Goal: Information Seeking & Learning: Learn about a topic

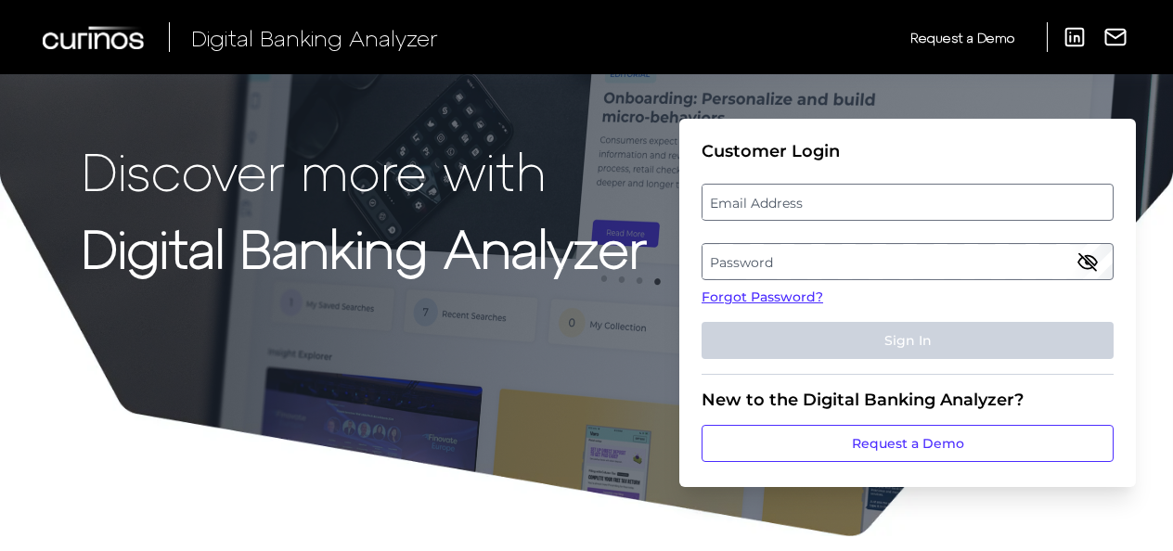
click at [792, 214] on label "Email Address" at bounding box center [906, 202] width 409 height 33
click at [792, 214] on input "email" at bounding box center [907, 202] width 412 height 37
click at [798, 205] on input "Email Address" at bounding box center [907, 202] width 412 height 37
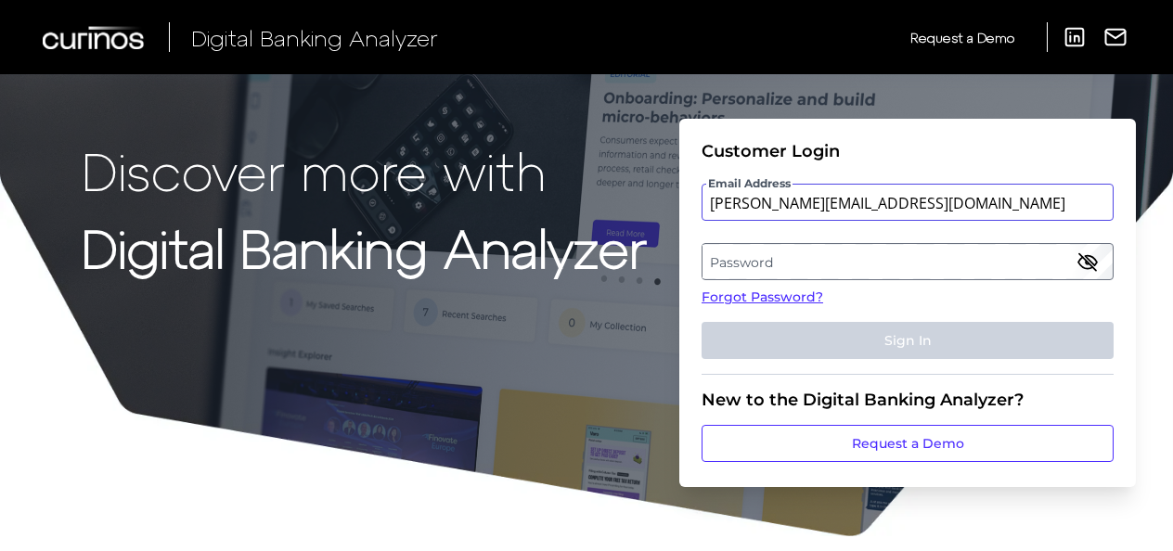
type input "[PERSON_NAME][EMAIL_ADDRESS][DOMAIN_NAME]"
click at [768, 263] on label "Password" at bounding box center [906, 261] width 409 height 33
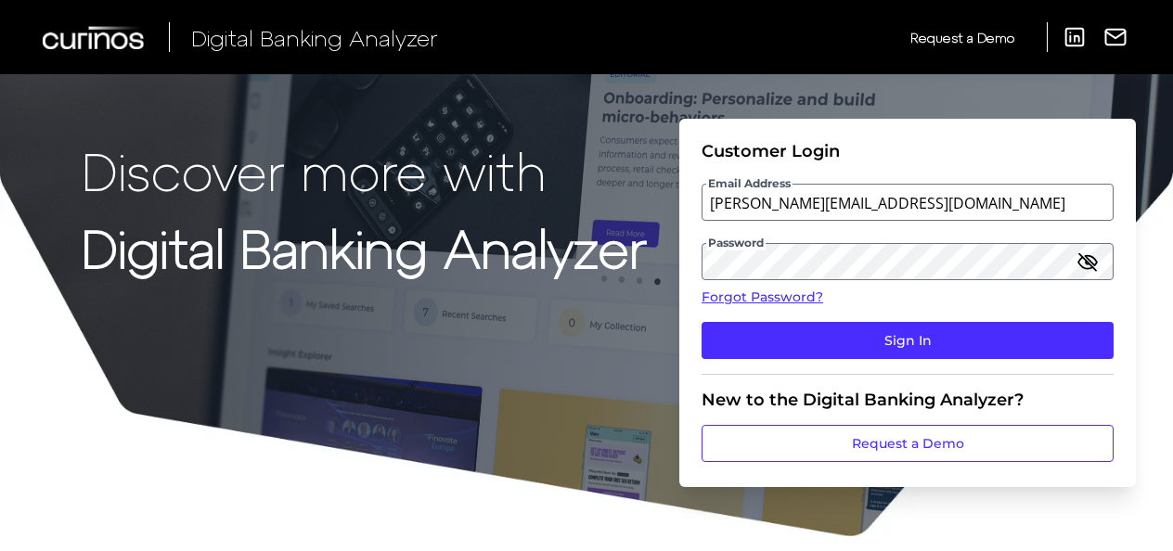
click at [1097, 257] on icon "button" at bounding box center [1087, 262] width 22 height 22
click at [701, 322] on button "Sign In" at bounding box center [907, 340] width 412 height 37
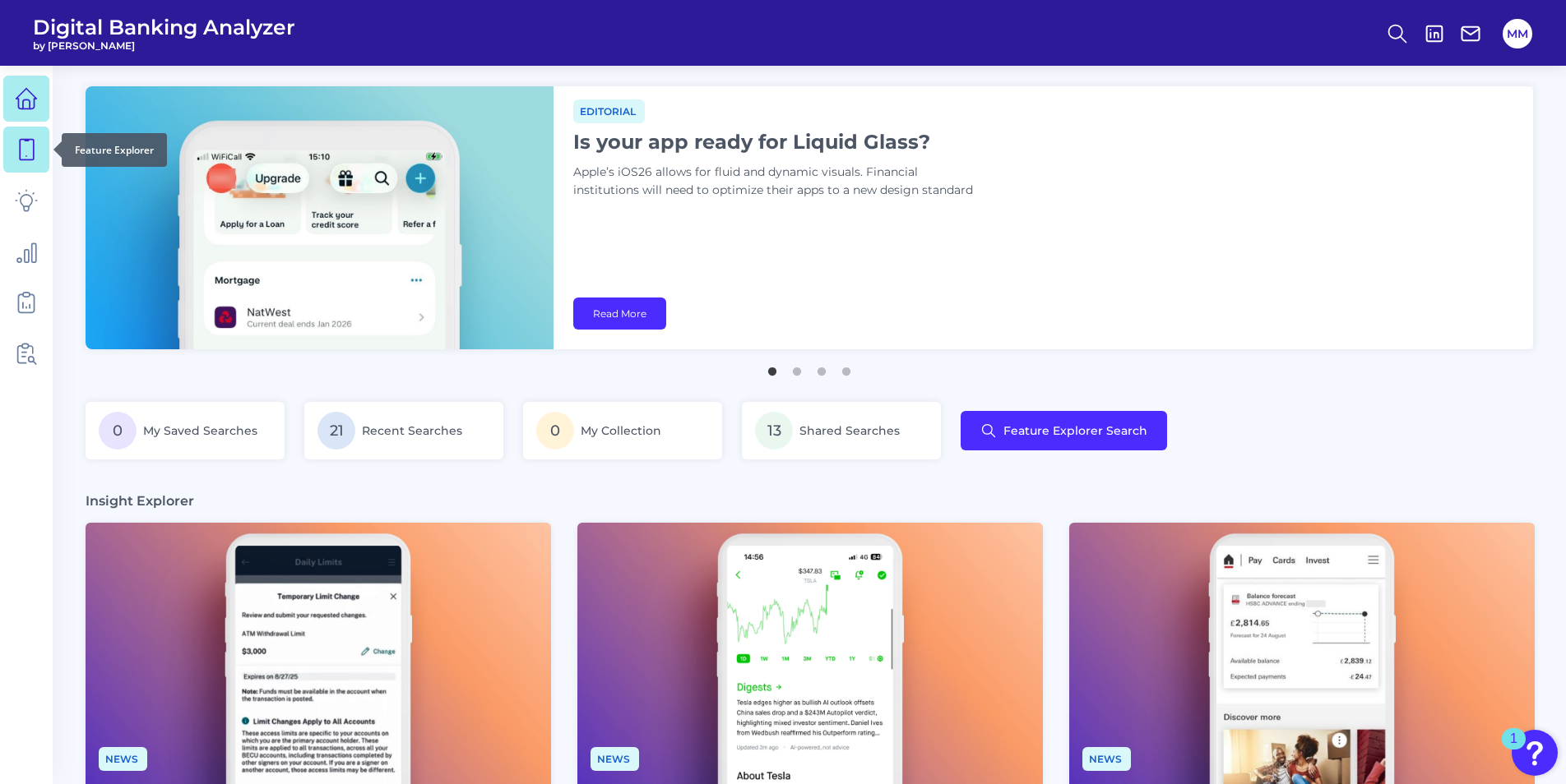
click at [24, 159] on icon at bounding box center [27, 150] width 23 height 23
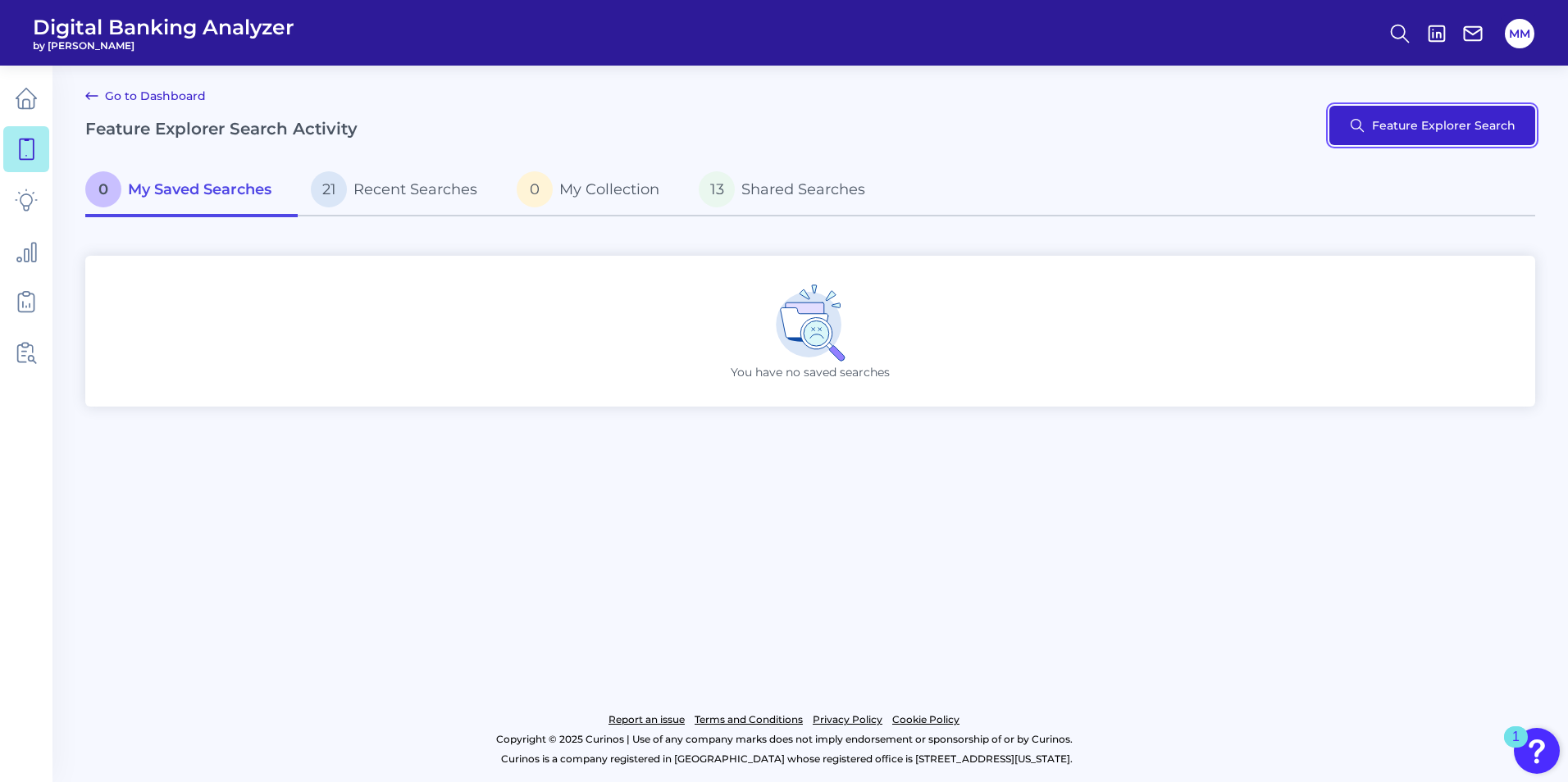
click at [1036, 122] on button "Feature Explorer Search" at bounding box center [1432, 125] width 206 height 40
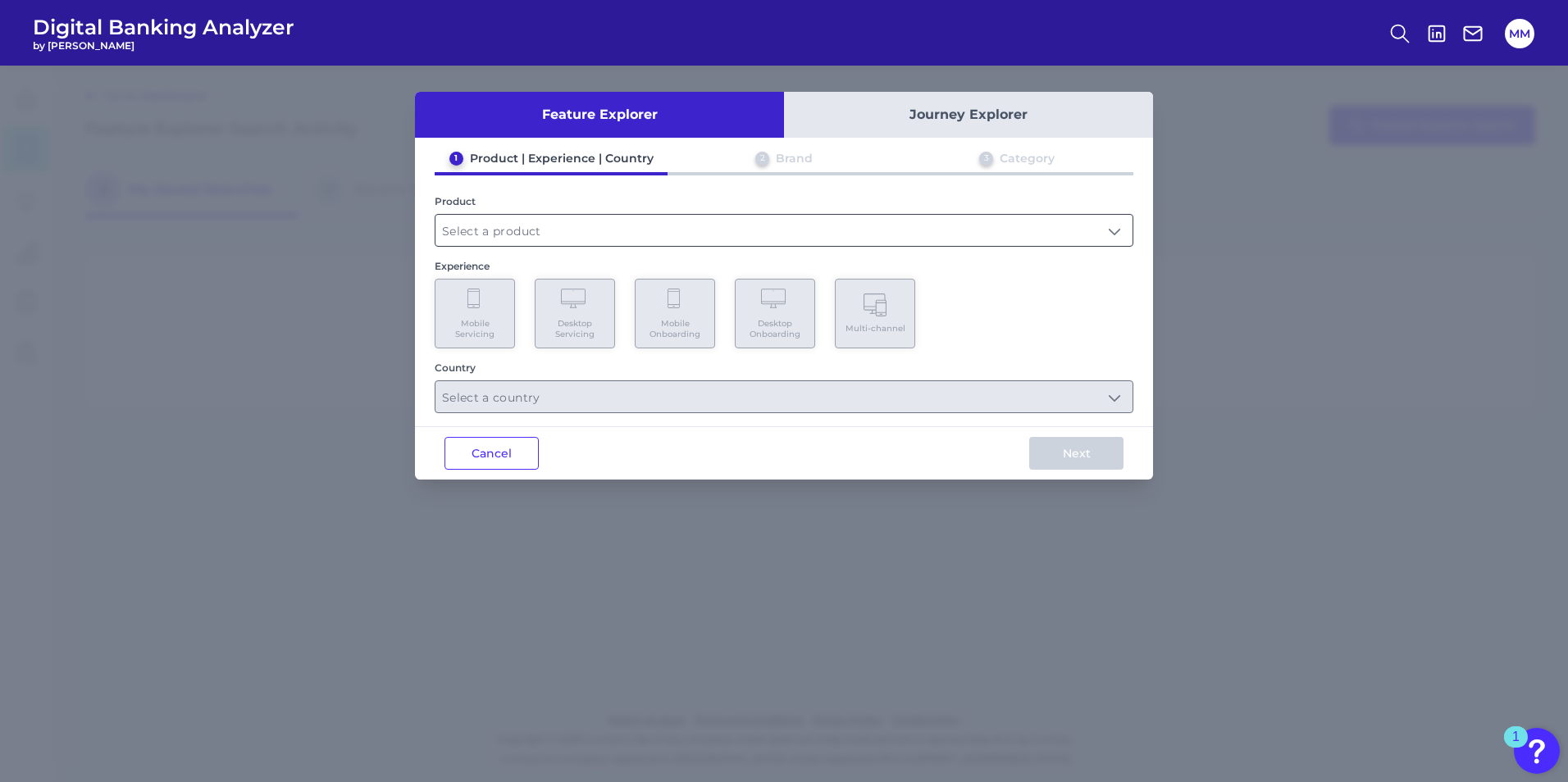
click at [544, 222] on input "text" at bounding box center [784, 230] width 697 height 31
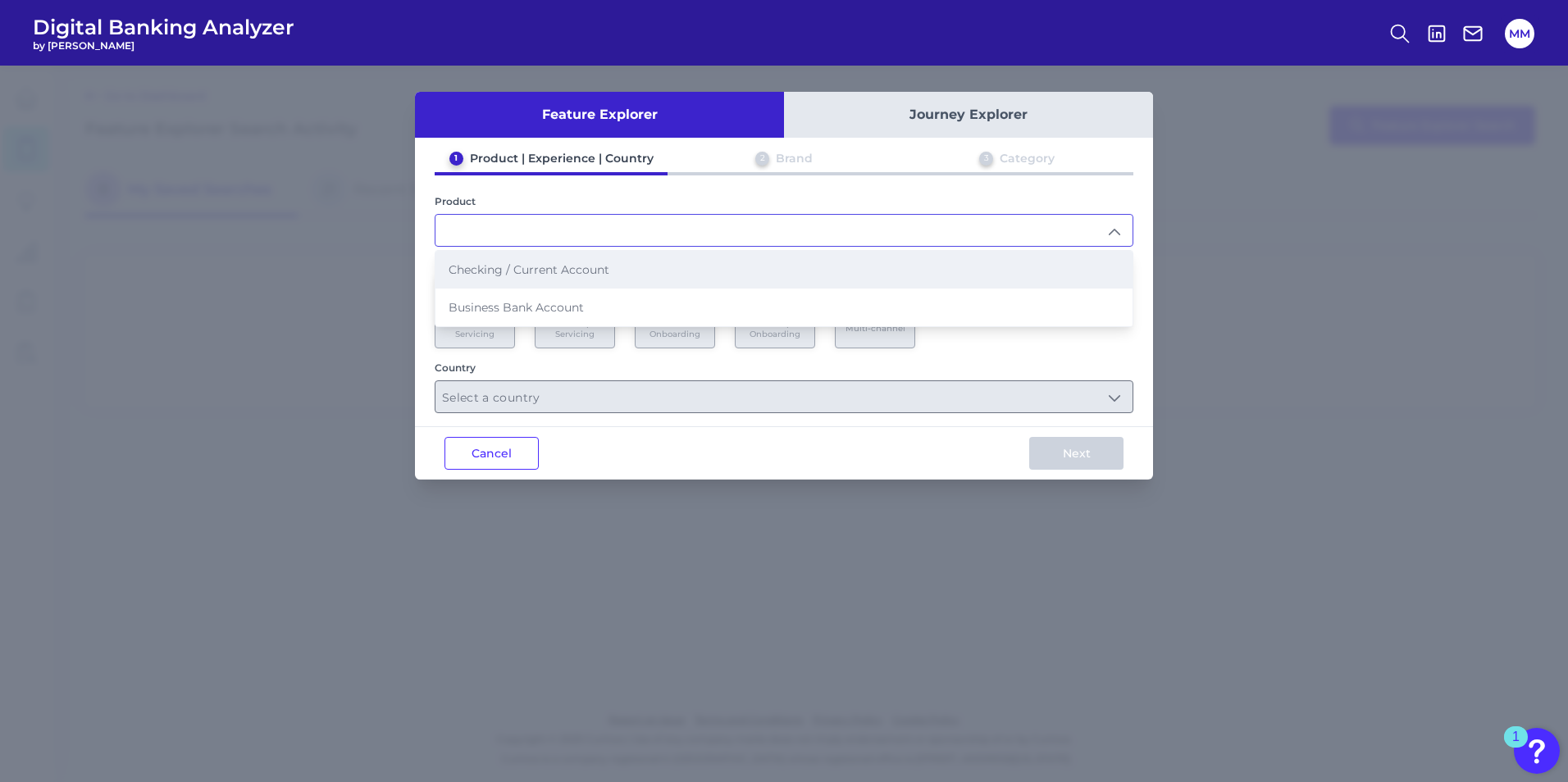
click at [516, 285] on li "Checking / Current Account" at bounding box center [784, 270] width 697 height 38
type input "Checking / Current Account"
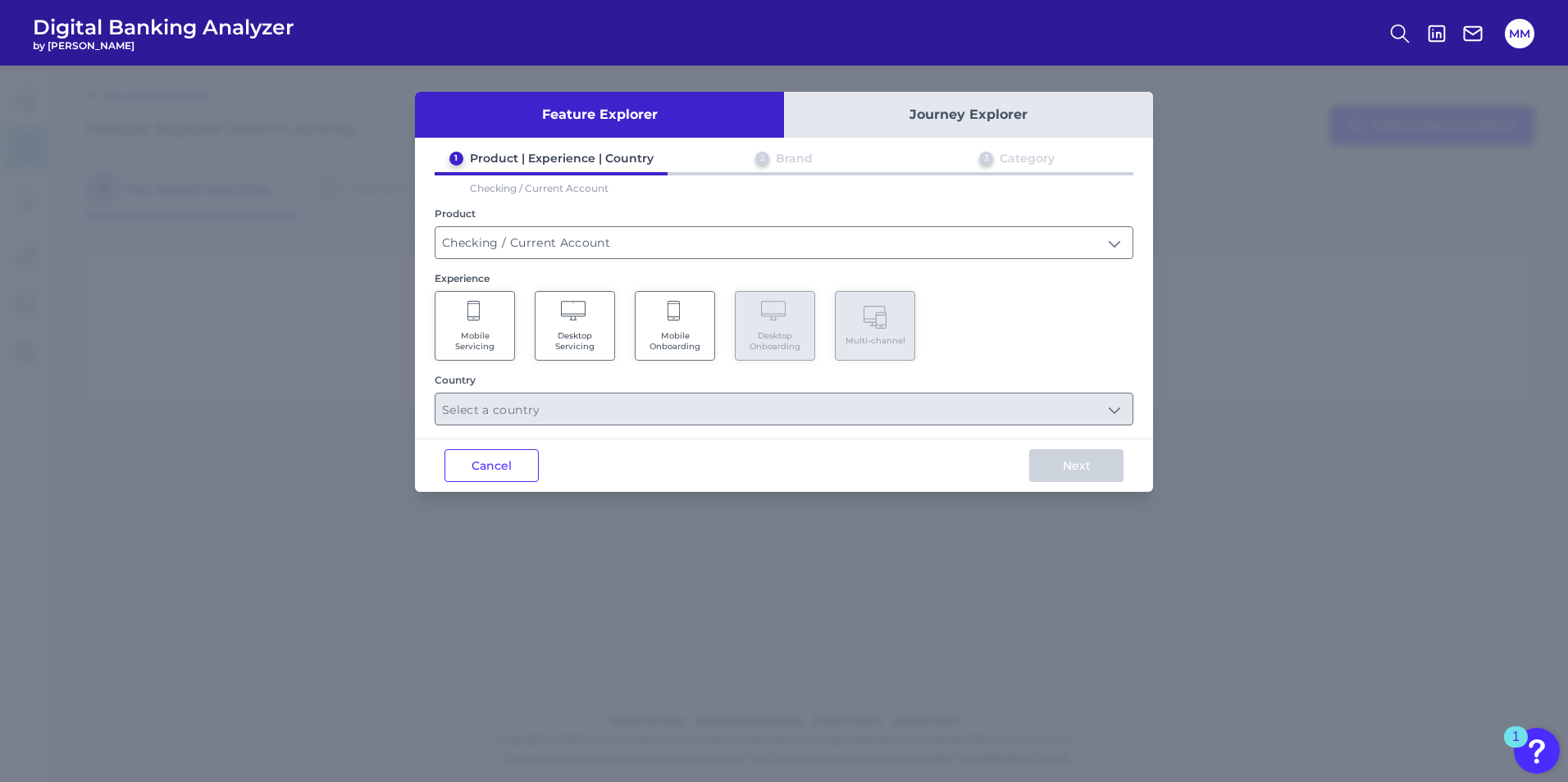
click at [449, 342] on span "Mobile Servicing" at bounding box center [475, 341] width 63 height 21
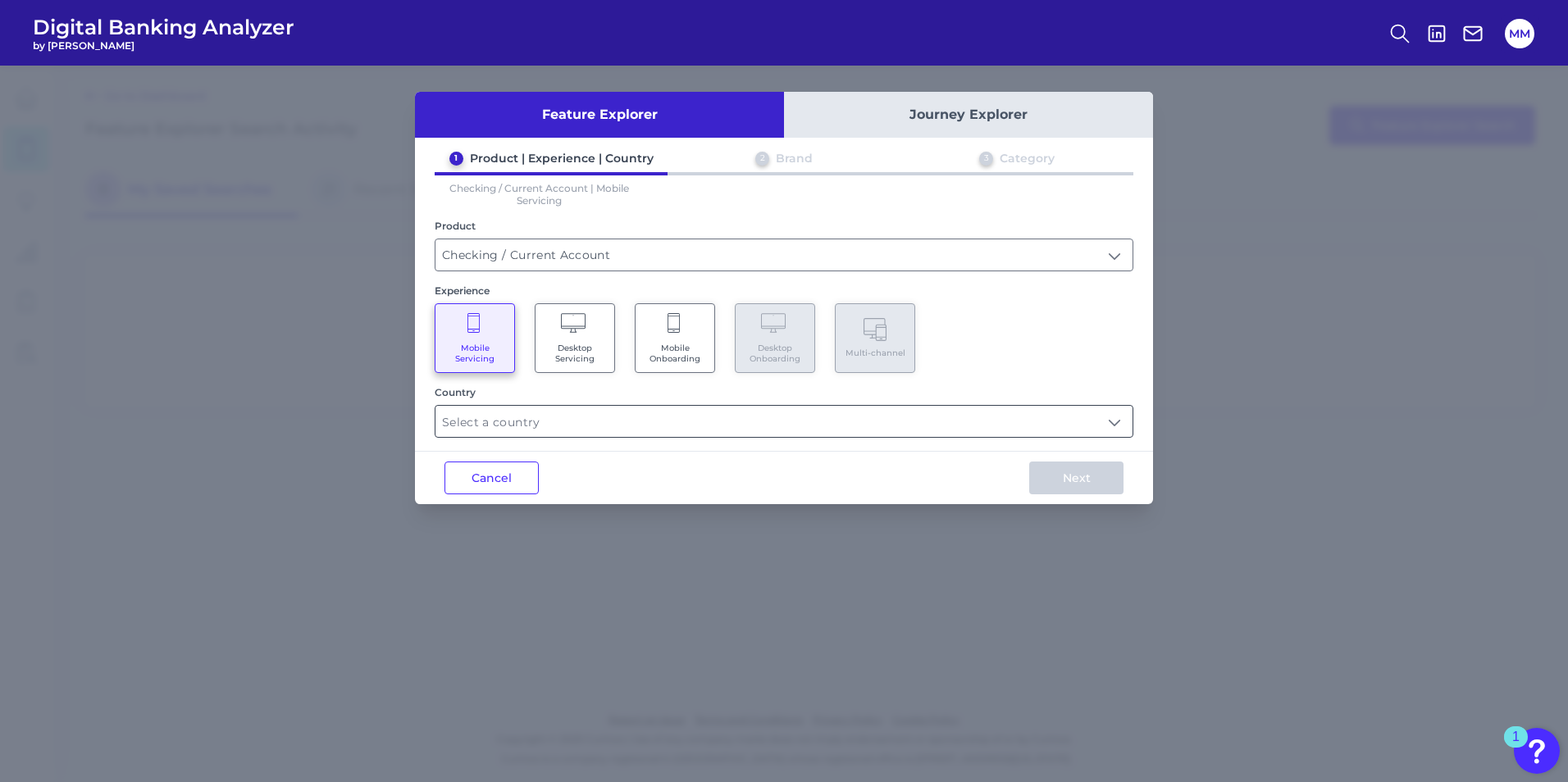
click at [527, 430] on input "text" at bounding box center [784, 421] width 697 height 31
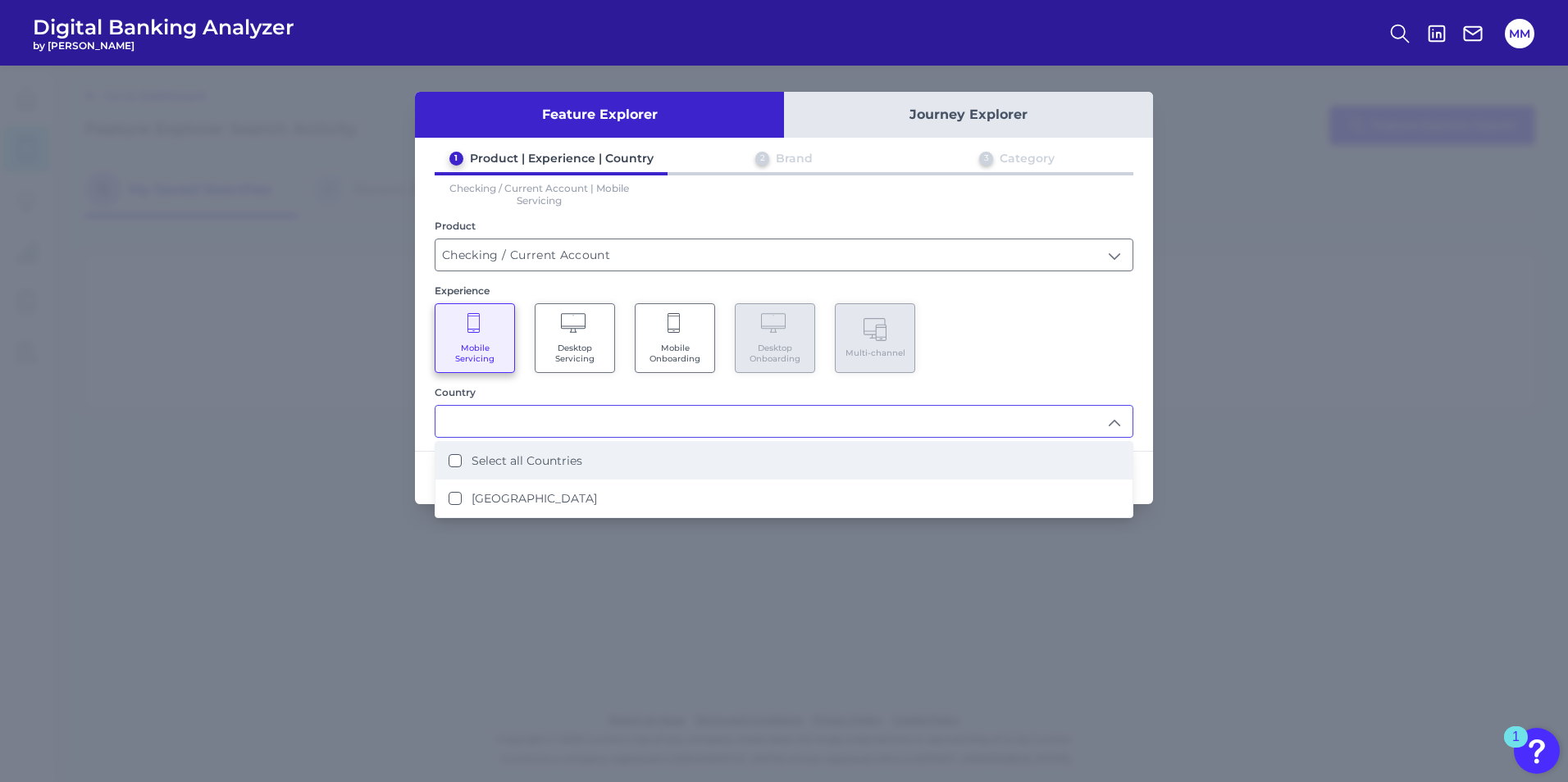
click at [513, 459] on label "Select all Countries" at bounding box center [527, 460] width 110 height 15
type input "Select all Countries"
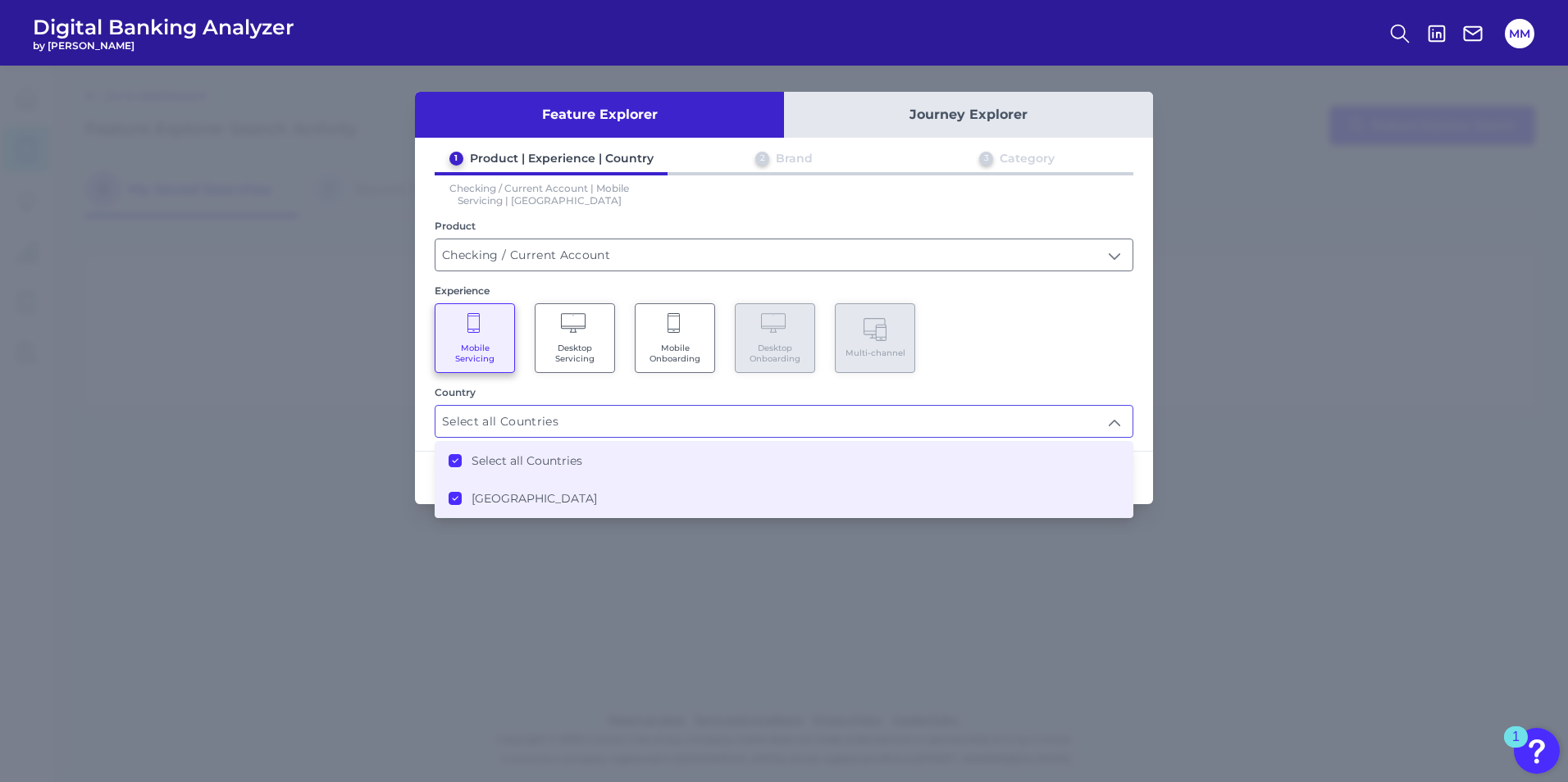
click at [1036, 327] on div "Mobile Servicing Desktop Servicing Mobile Onboarding Desktop Onboarding Multi-c…" at bounding box center [784, 338] width 699 height 70
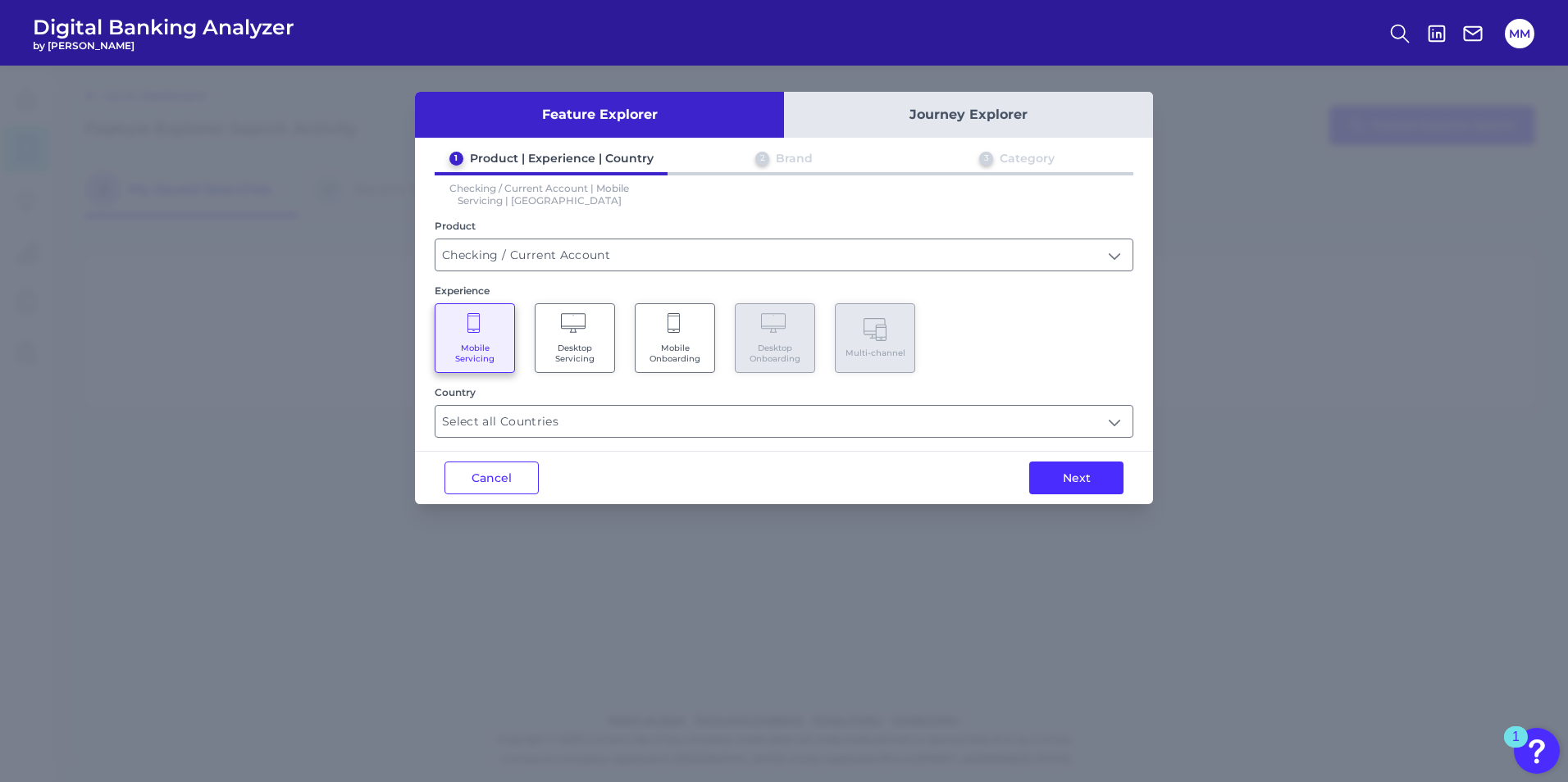
click at [800, 167] on div "2 Brand" at bounding box center [784, 162] width 233 height 21
click at [1036, 472] on button "Next" at bounding box center [1076, 477] width 95 height 33
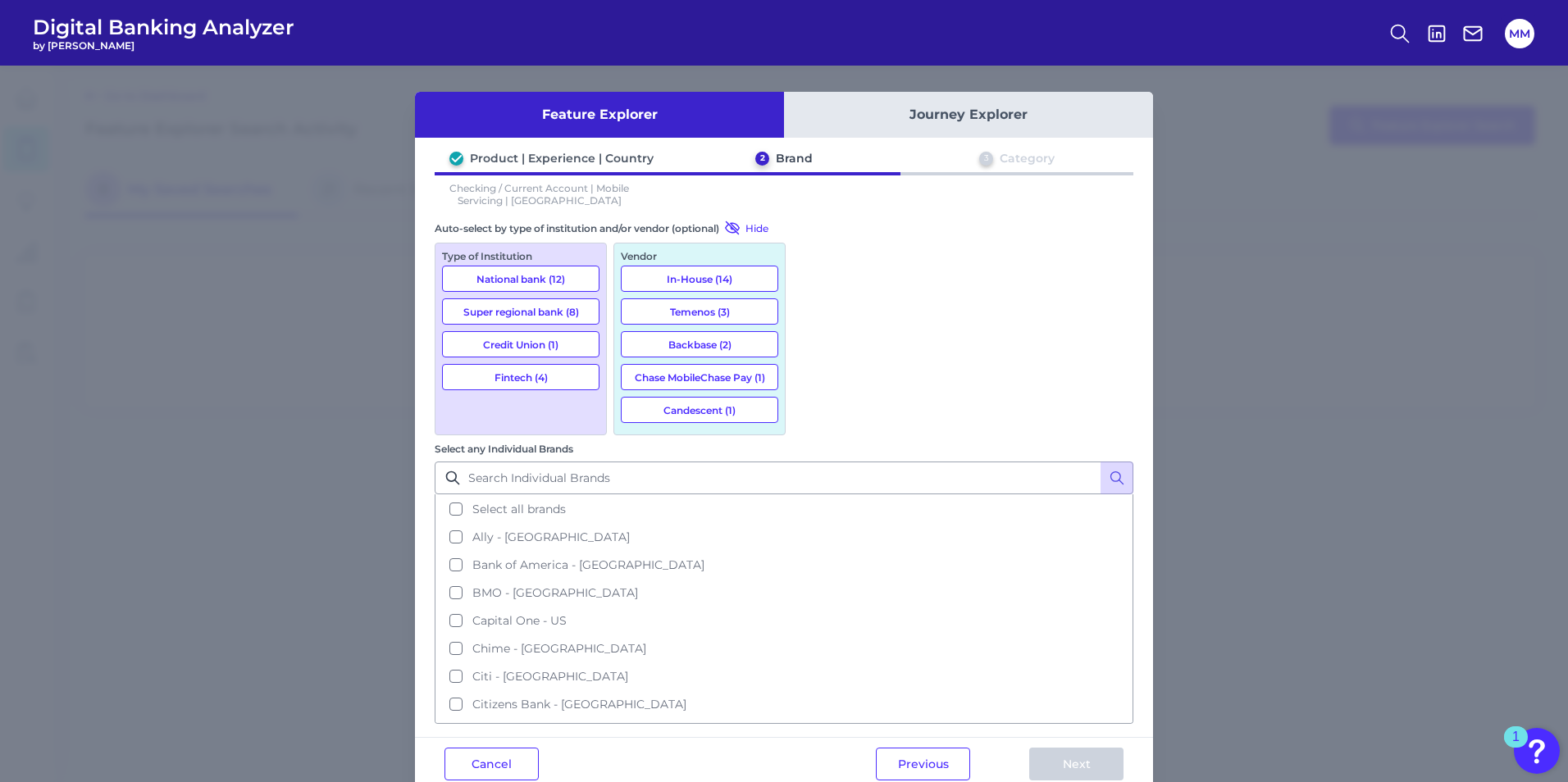
click at [566, 486] on span "Select all brands" at bounding box center [519, 509] width 94 height 15
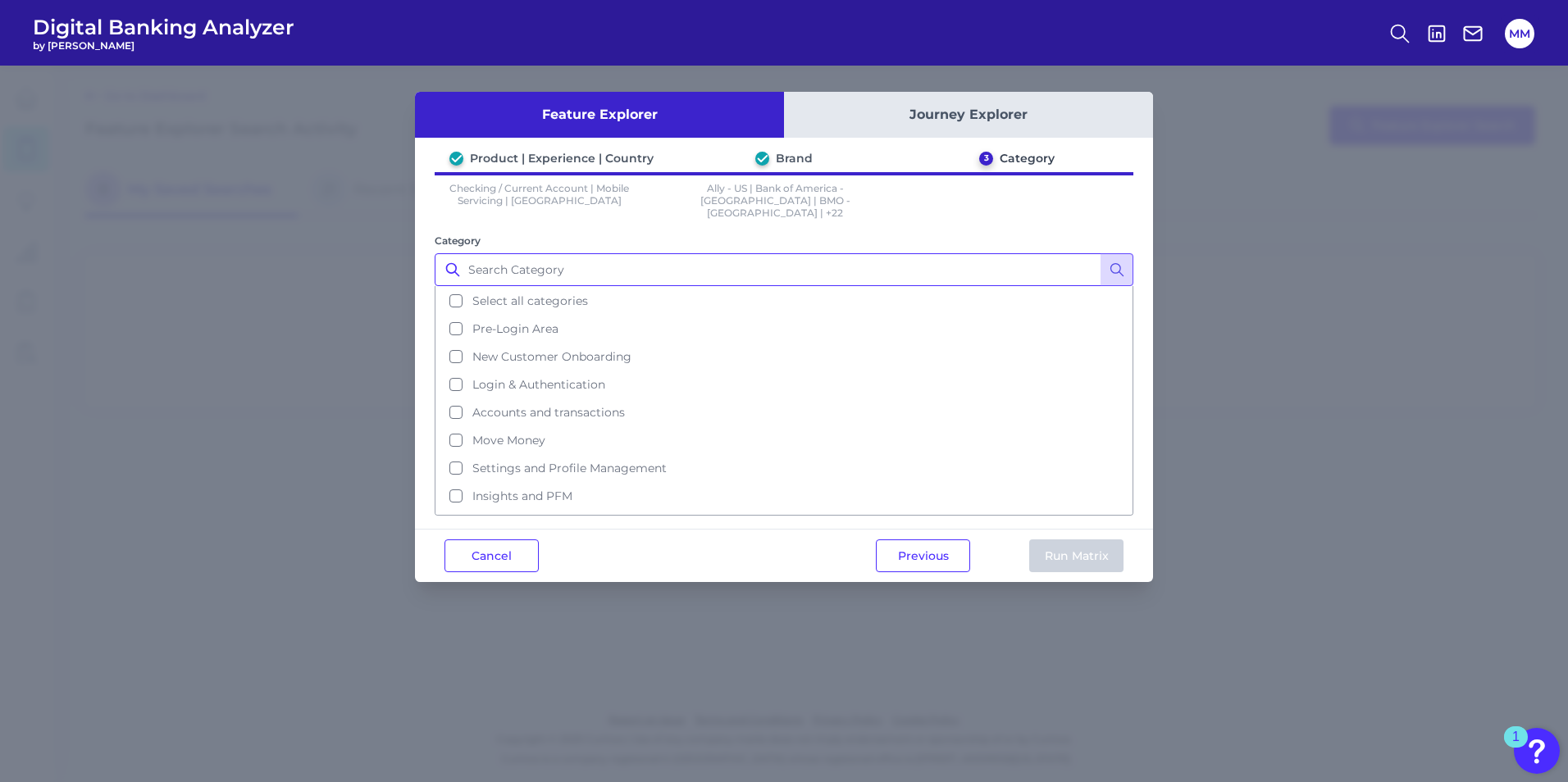
click at [556, 254] on input "Category" at bounding box center [784, 270] width 699 height 33
click at [531, 271] on input "Category" at bounding box center [784, 270] width 699 height 33
click at [529, 293] on span "Select all categories" at bounding box center [529, 300] width 116 height 15
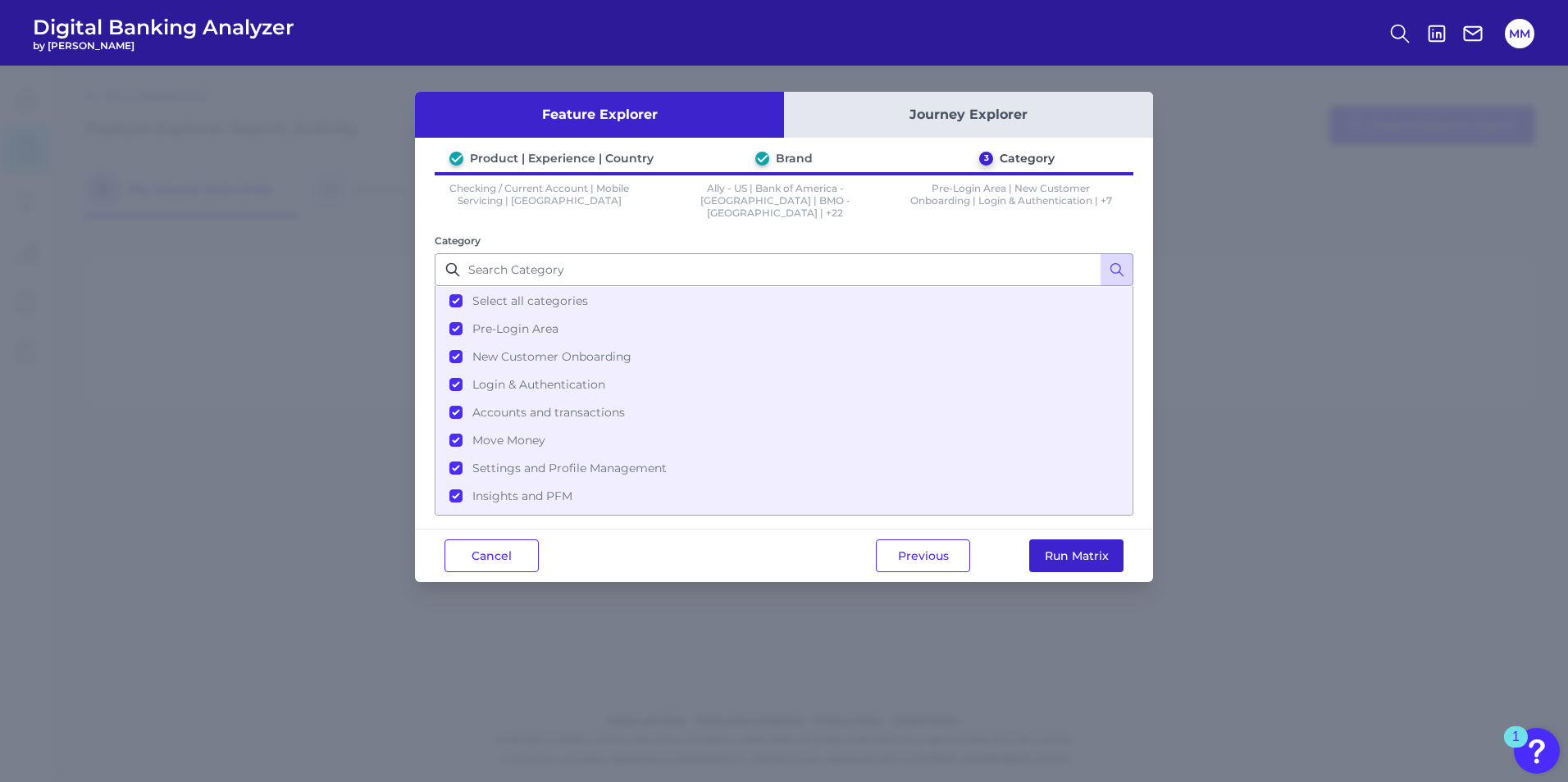
click at [1036, 486] on button "Run Matrix" at bounding box center [1076, 556] width 95 height 33
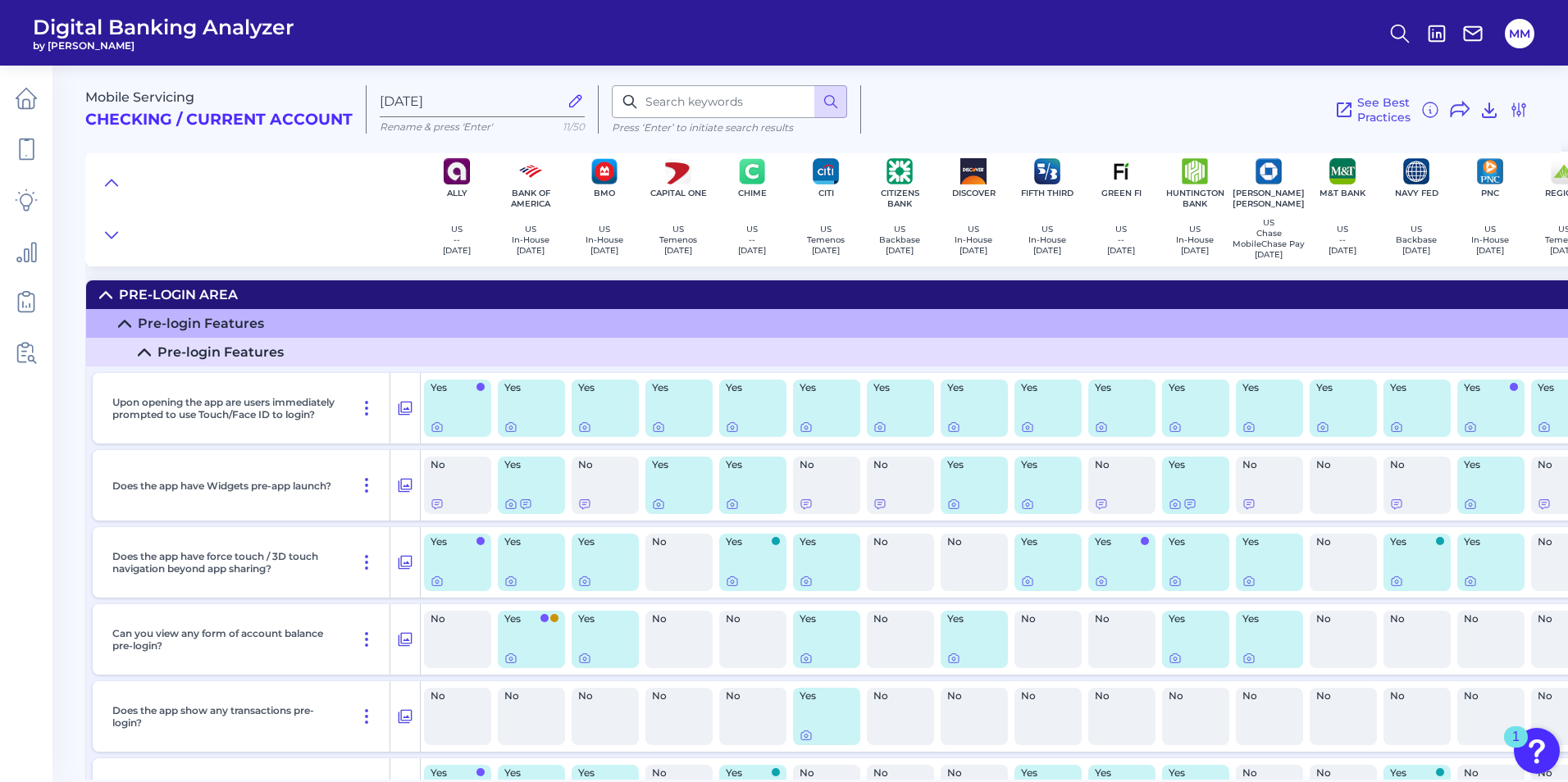
click at [130, 326] on icon at bounding box center [125, 323] width 11 height 5
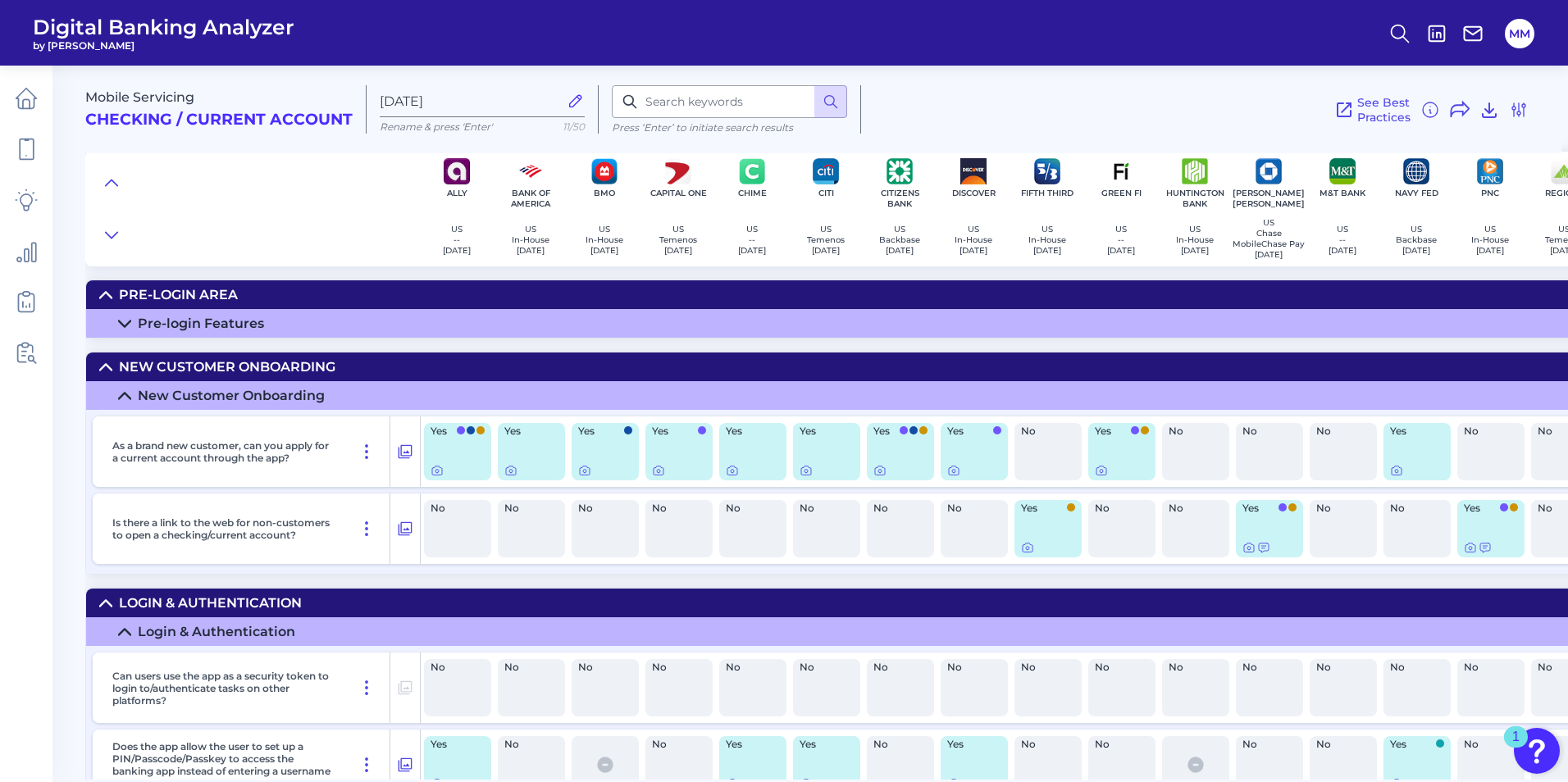
click at [119, 399] on icon at bounding box center [125, 396] width 13 height 13
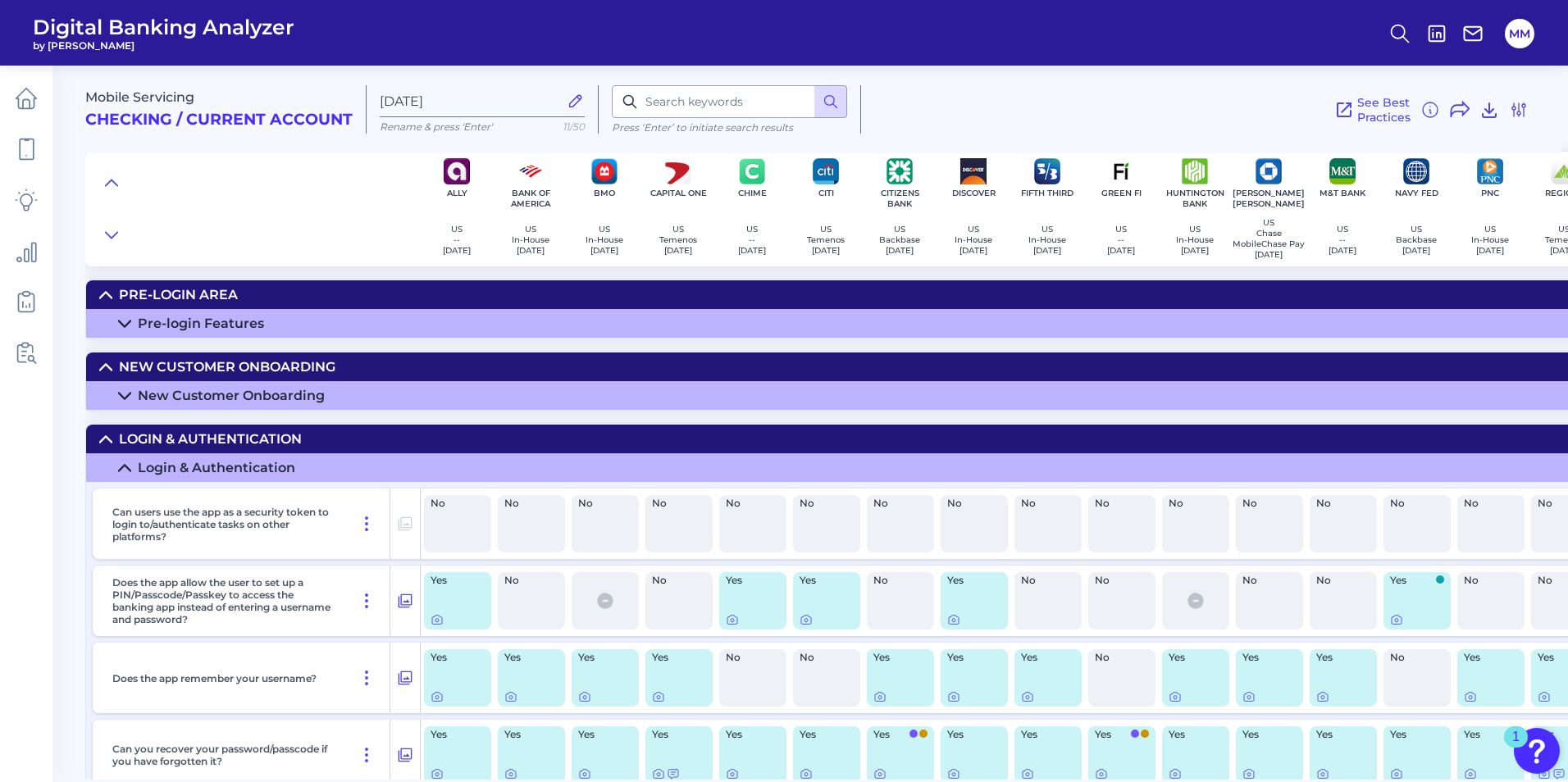
click at [114, 472] on summary "Login & Authentication" at bounding box center [1176, 467] width 2180 height 28
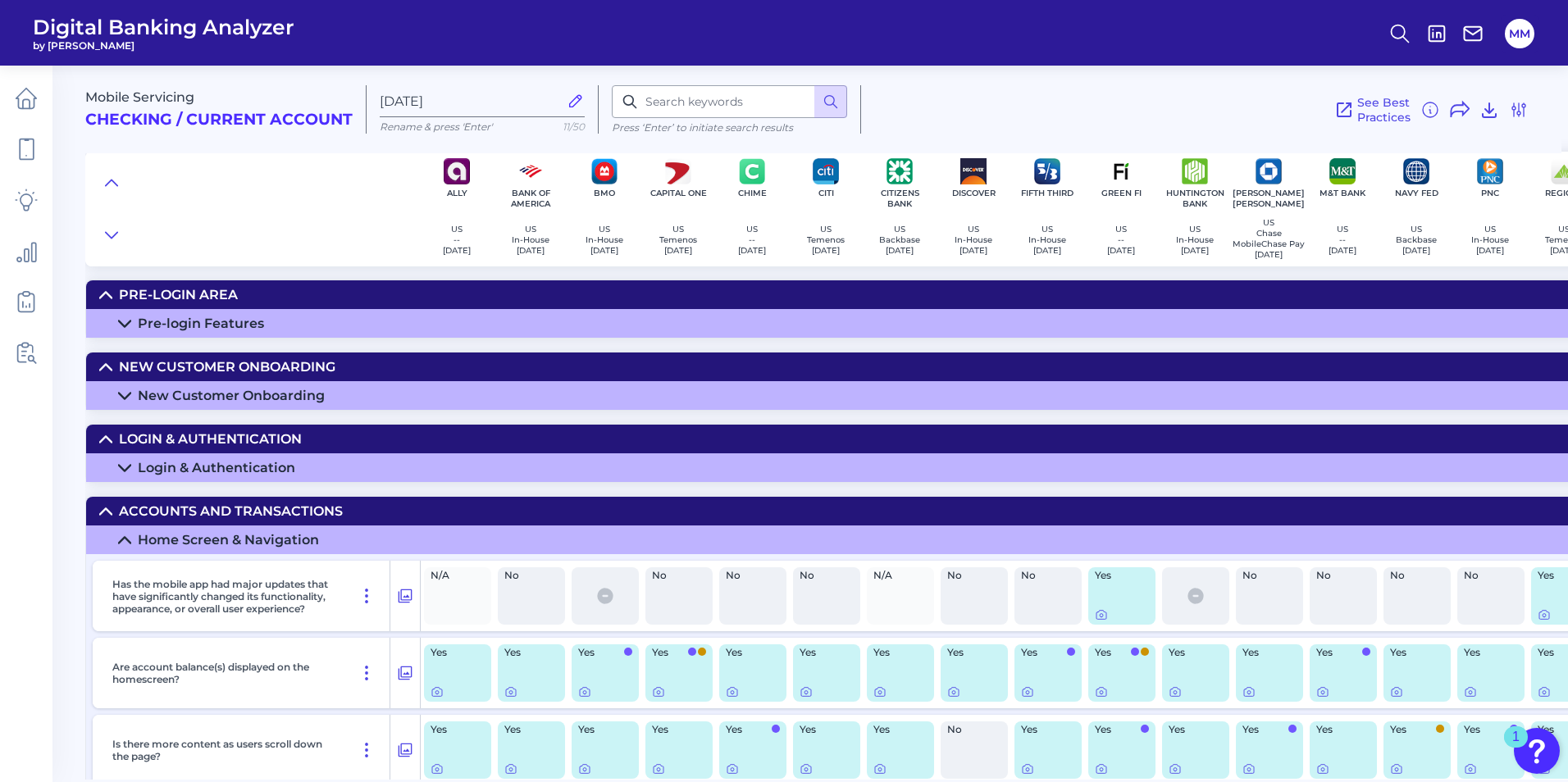
click at [130, 444] on div "Login & Authentication" at bounding box center [210, 439] width 183 height 16
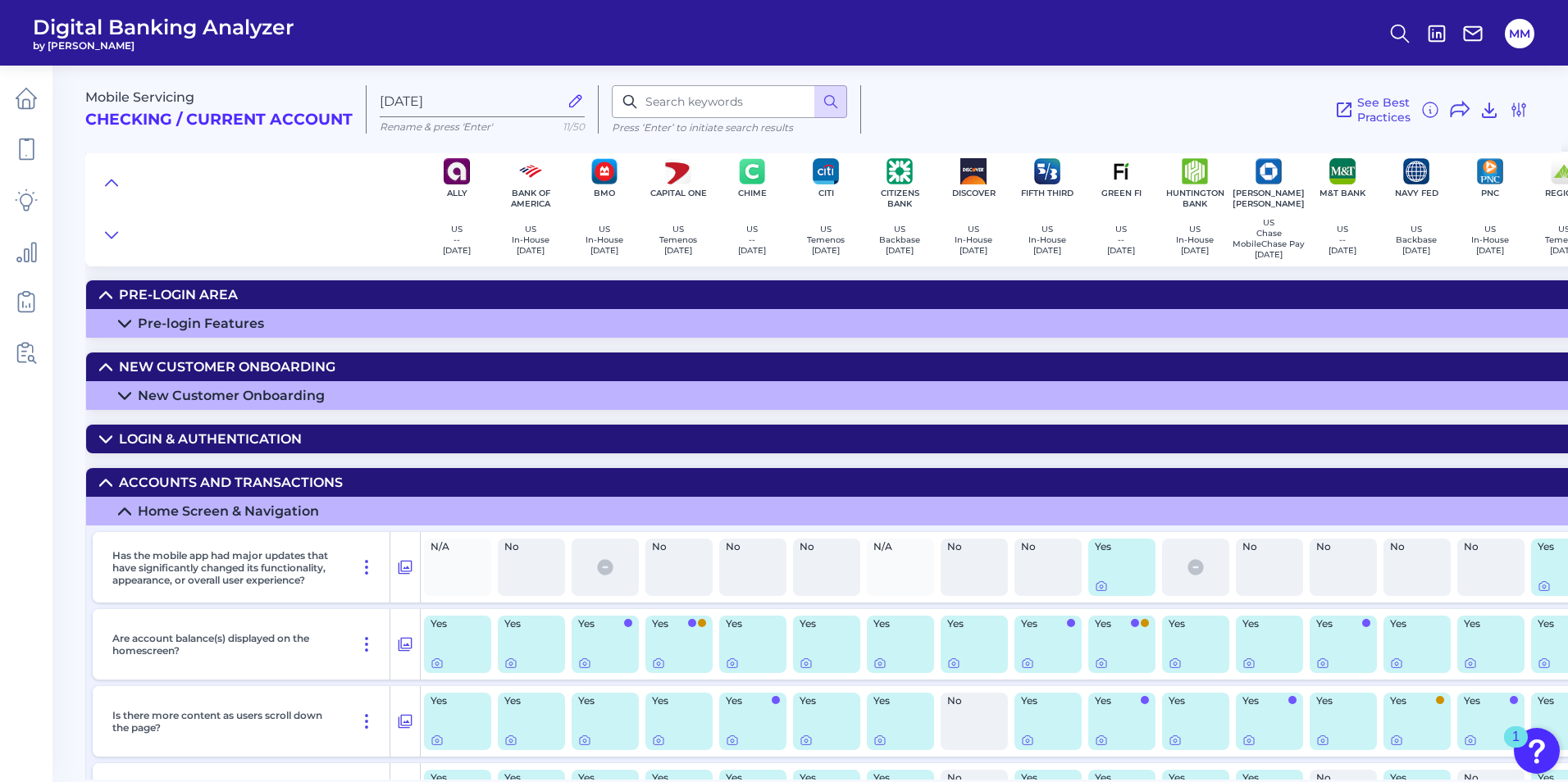
click at [161, 441] on div "Login & Authentication" at bounding box center [210, 439] width 183 height 16
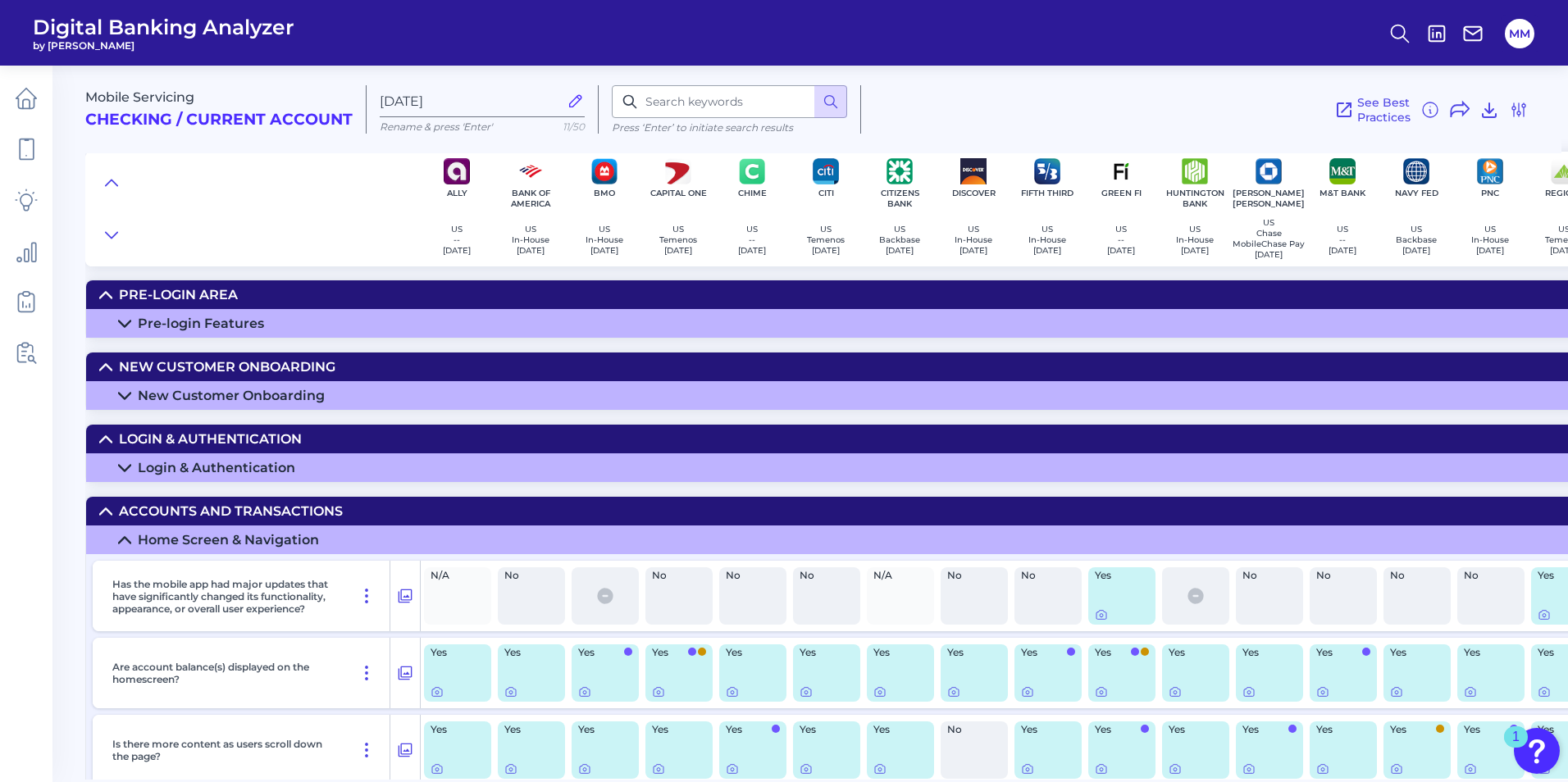
click at [125, 467] on icon at bounding box center [125, 467] width 13 height 13
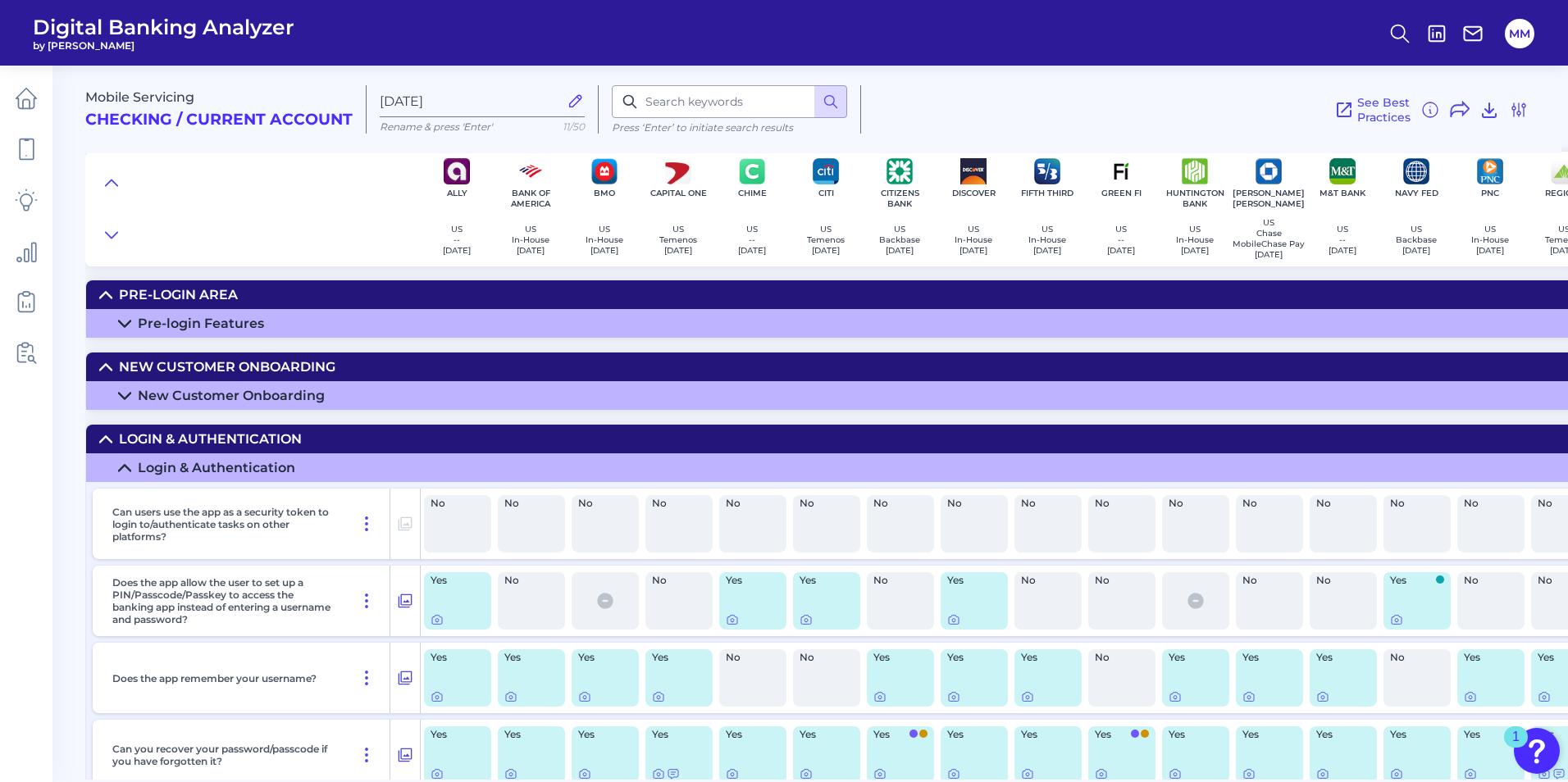
click at [118, 444] on summary "Login & Authentication" at bounding box center [1176, 439] width 2180 height 28
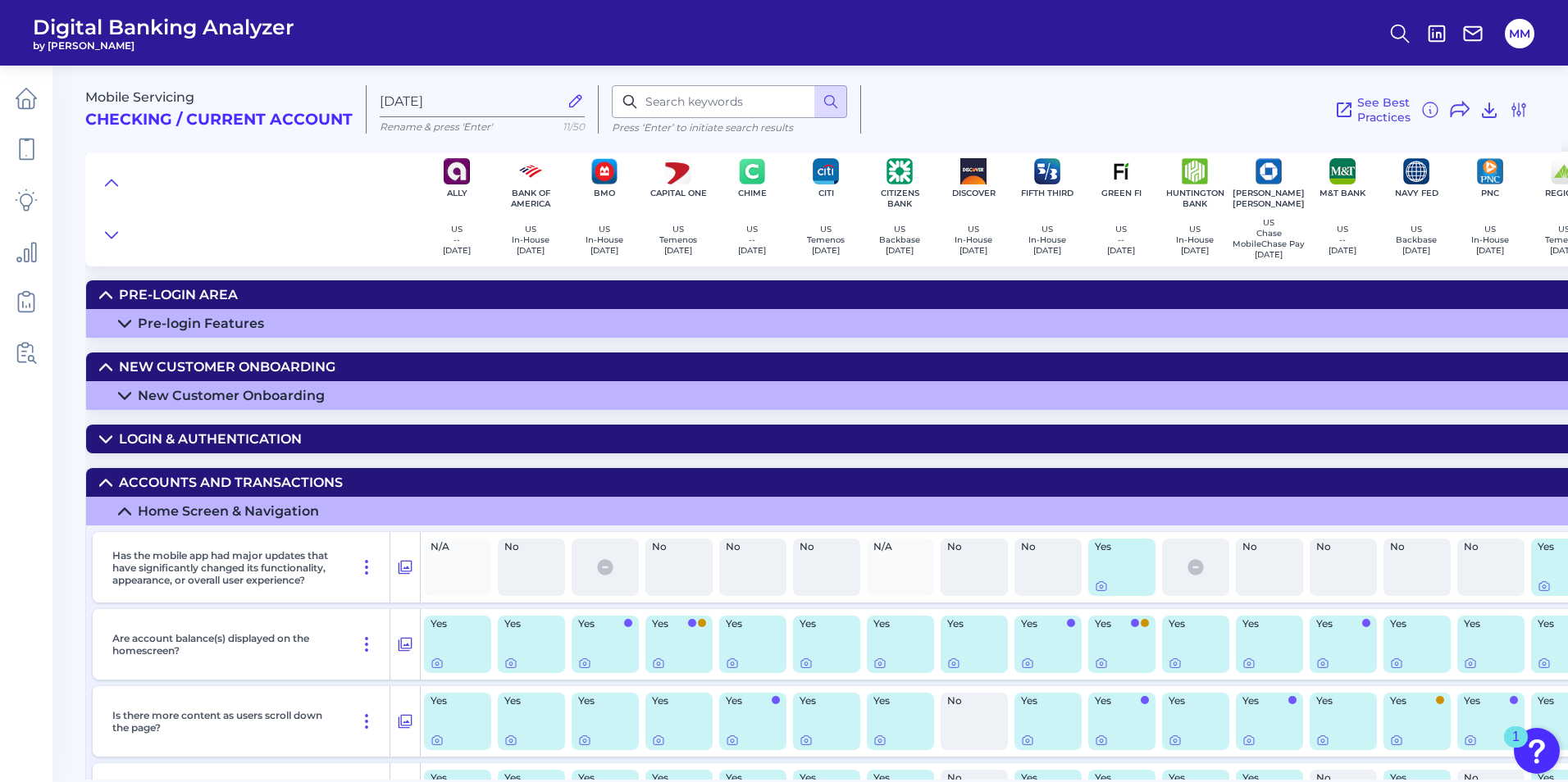
click at [116, 453] on summary "Login & Authentication" at bounding box center [1176, 439] width 2180 height 28
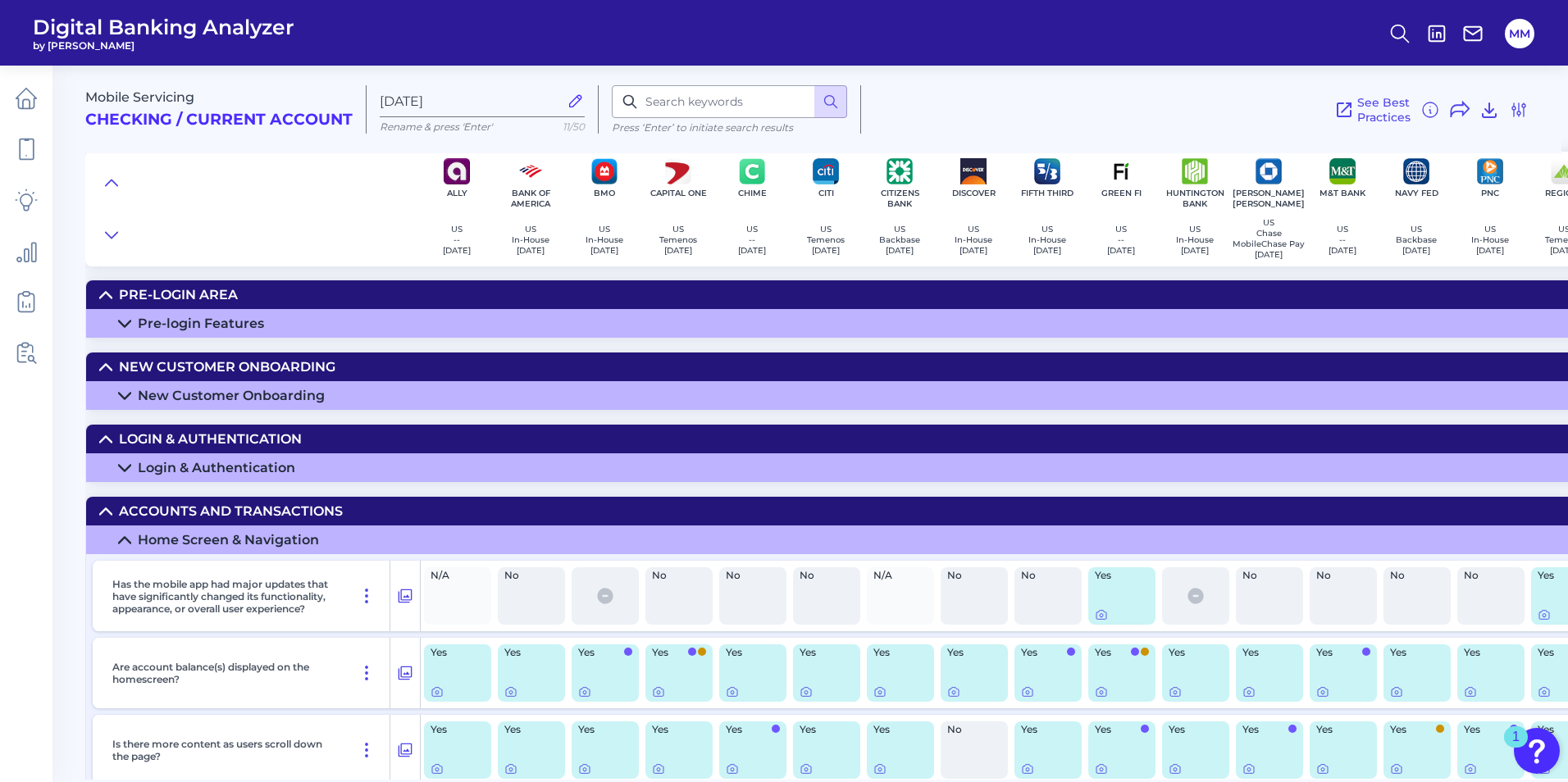
click at [175, 475] on div "Login & Authentication" at bounding box center [217, 468] width 157 height 16
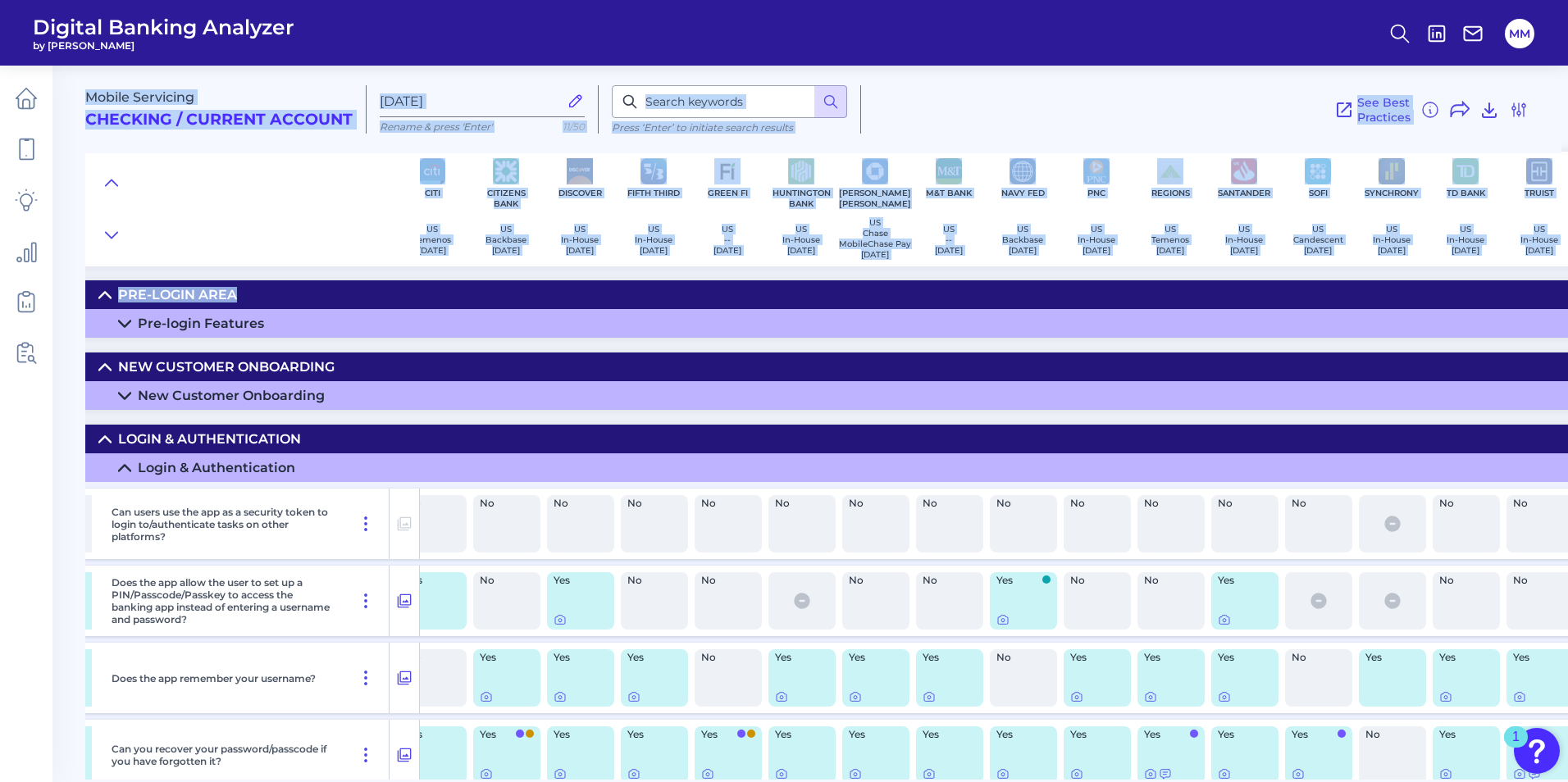
scroll to position [0, 590]
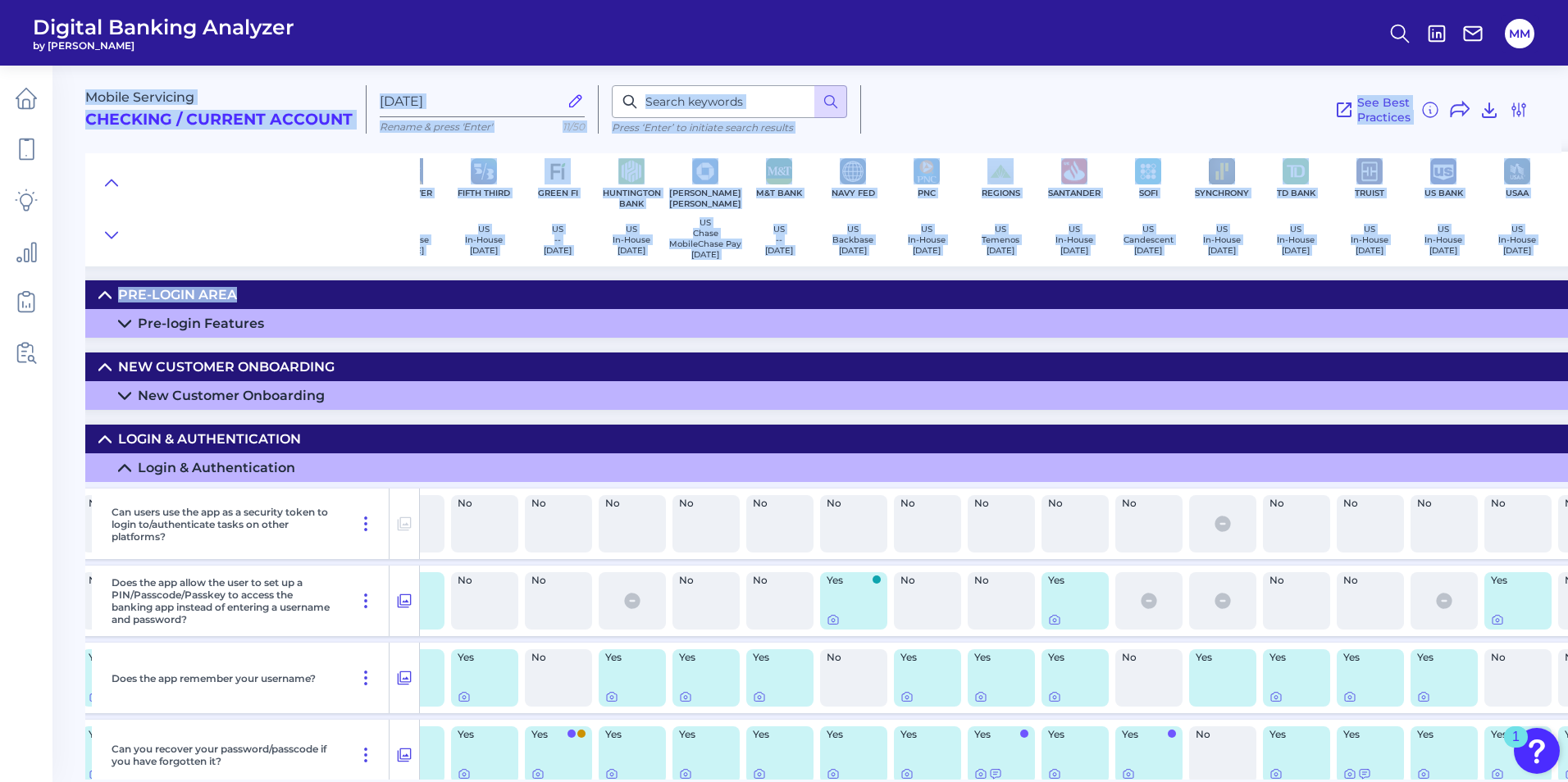
drag, startPoint x: 1565, startPoint y: 64, endPoint x: 1564, endPoint y: 74, distance: 10.0
click at [1036, 74] on div "Digital Banking Analyzer by Curinos MM Mobile Servicing Checking / Current Acco…" at bounding box center [784, 391] width 1568 height 782
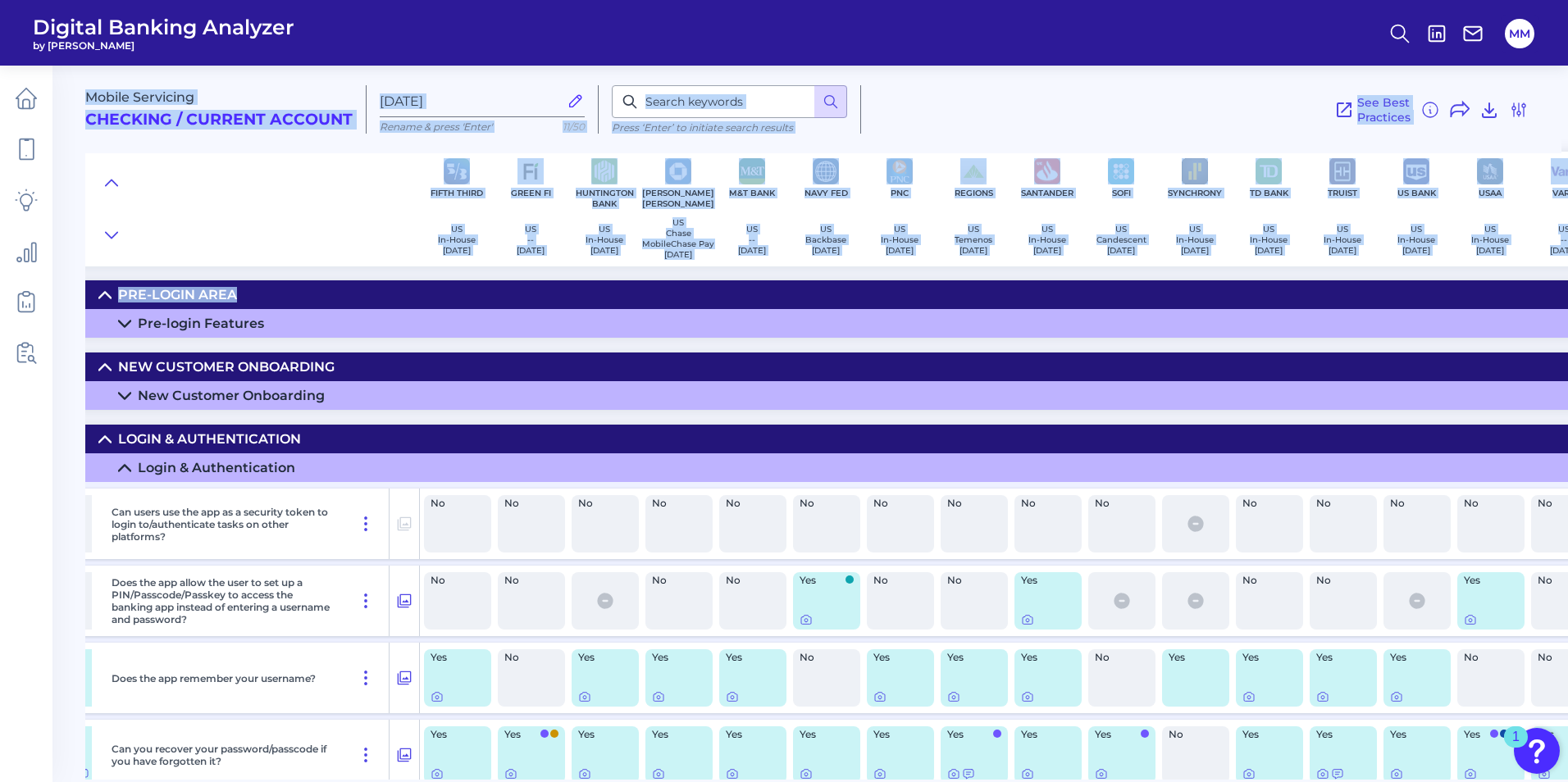
scroll to position [437, 590]
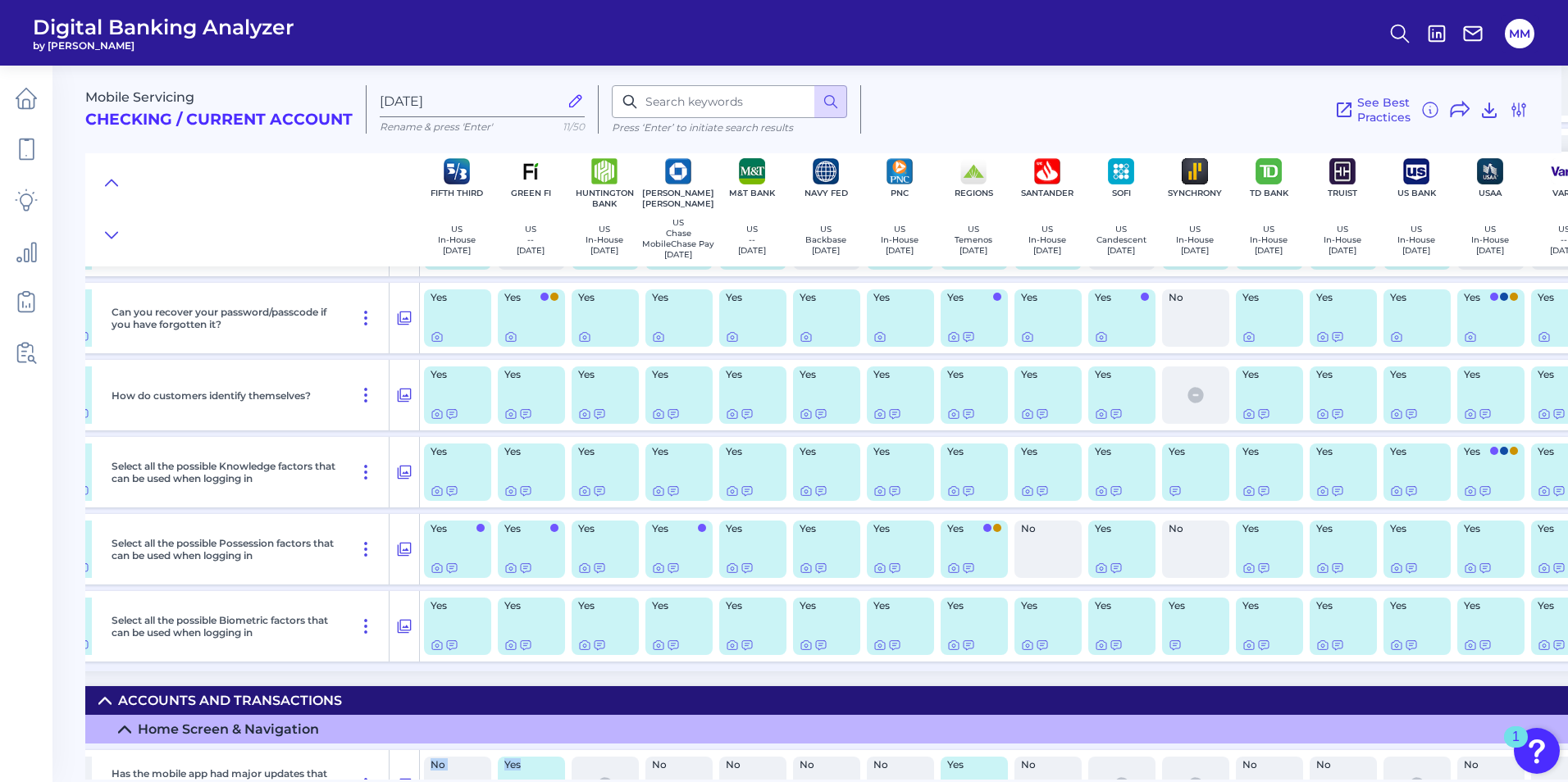
drag, startPoint x: 530, startPoint y: 781, endPoint x: 375, endPoint y: 781, distance: 155.0
click at [375, 486] on main "Mobile Servicing Checking / Current Account [DATE] Rename & press 'Enter' 11/50…" at bounding box center [784, 391] width 1568 height 782
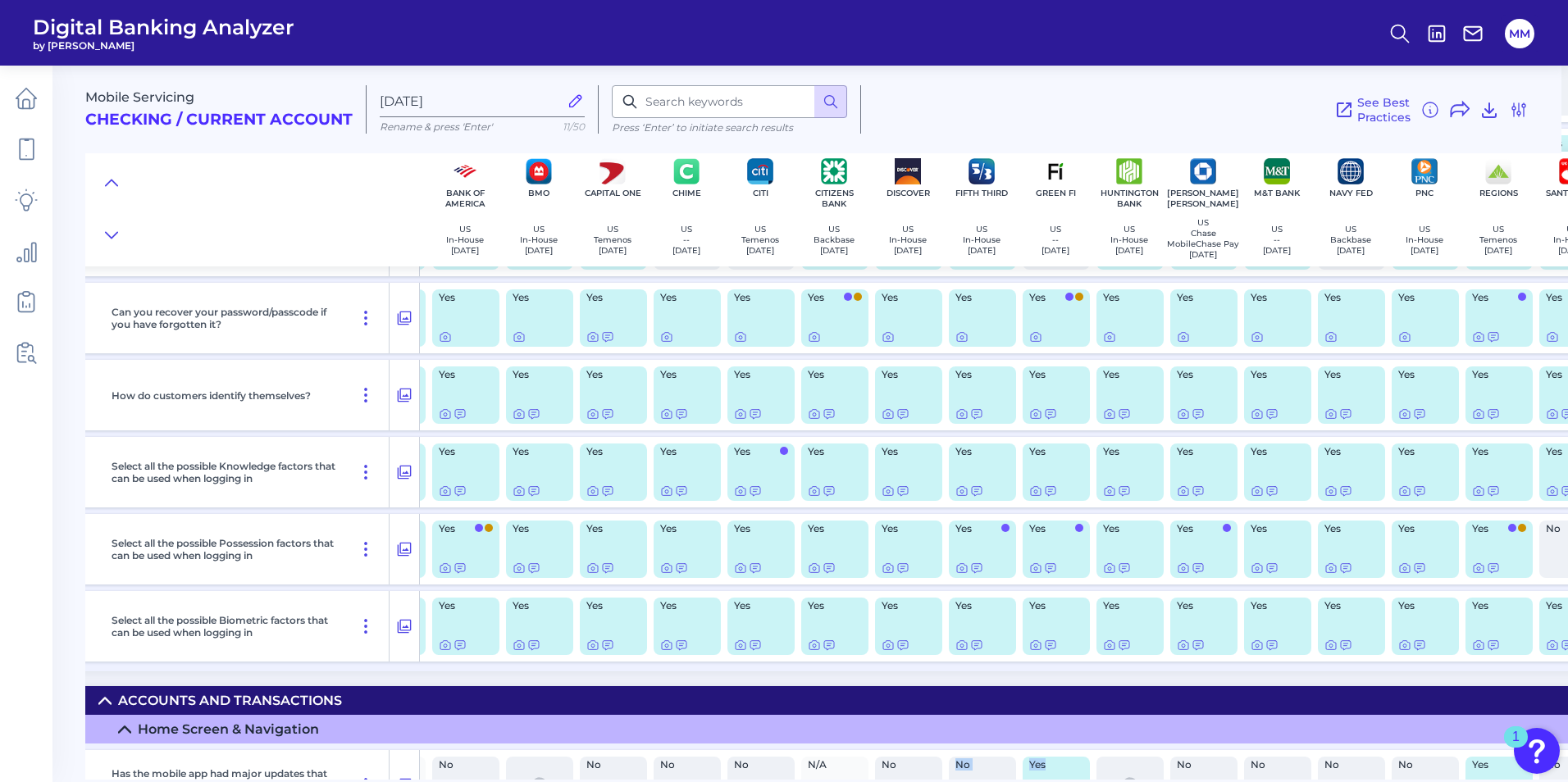
scroll to position [437, 0]
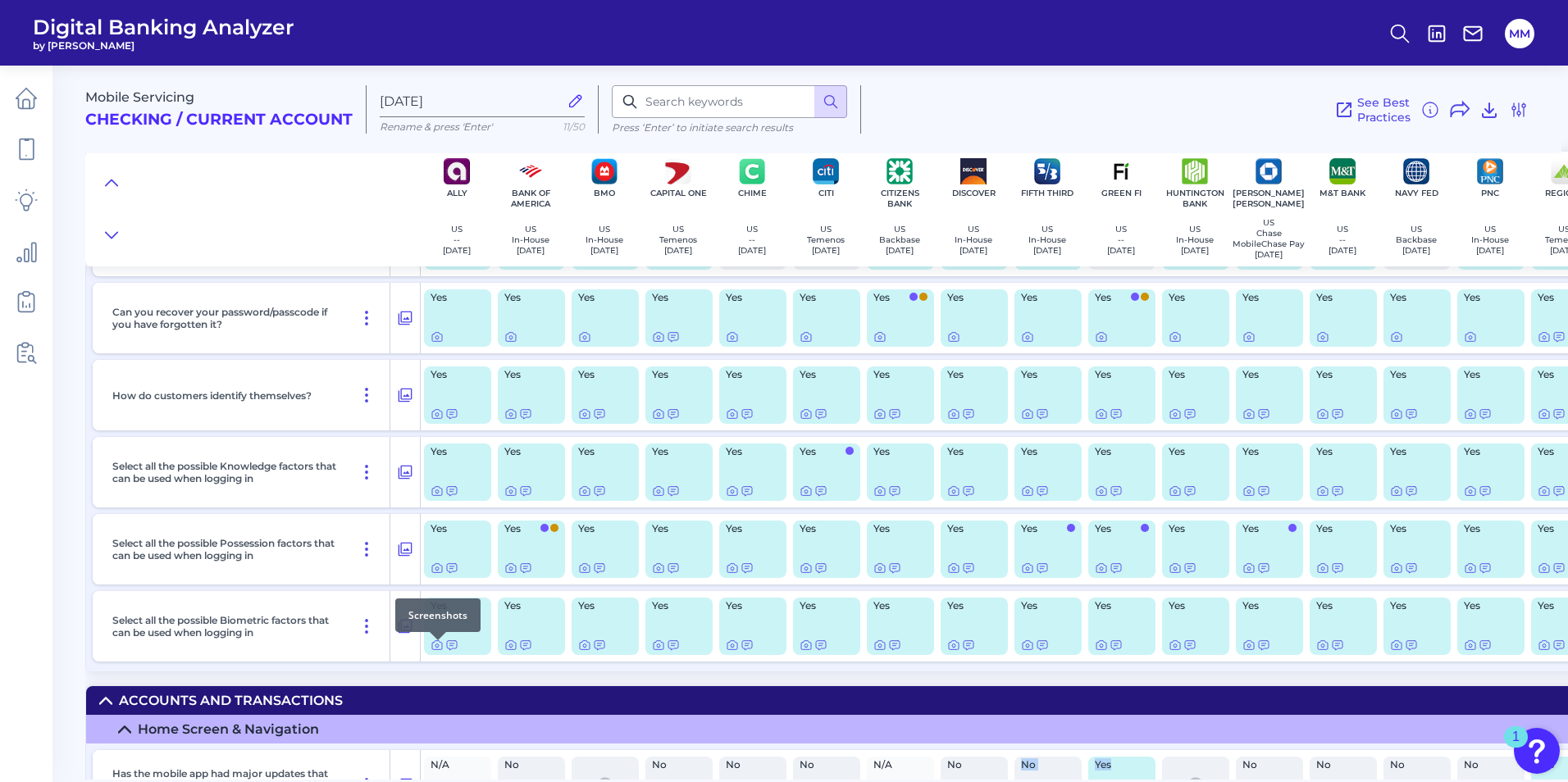
click at [435, 486] on div at bounding box center [438, 640] width 17 height 17
click at [435, 486] on icon at bounding box center [437, 645] width 13 height 13
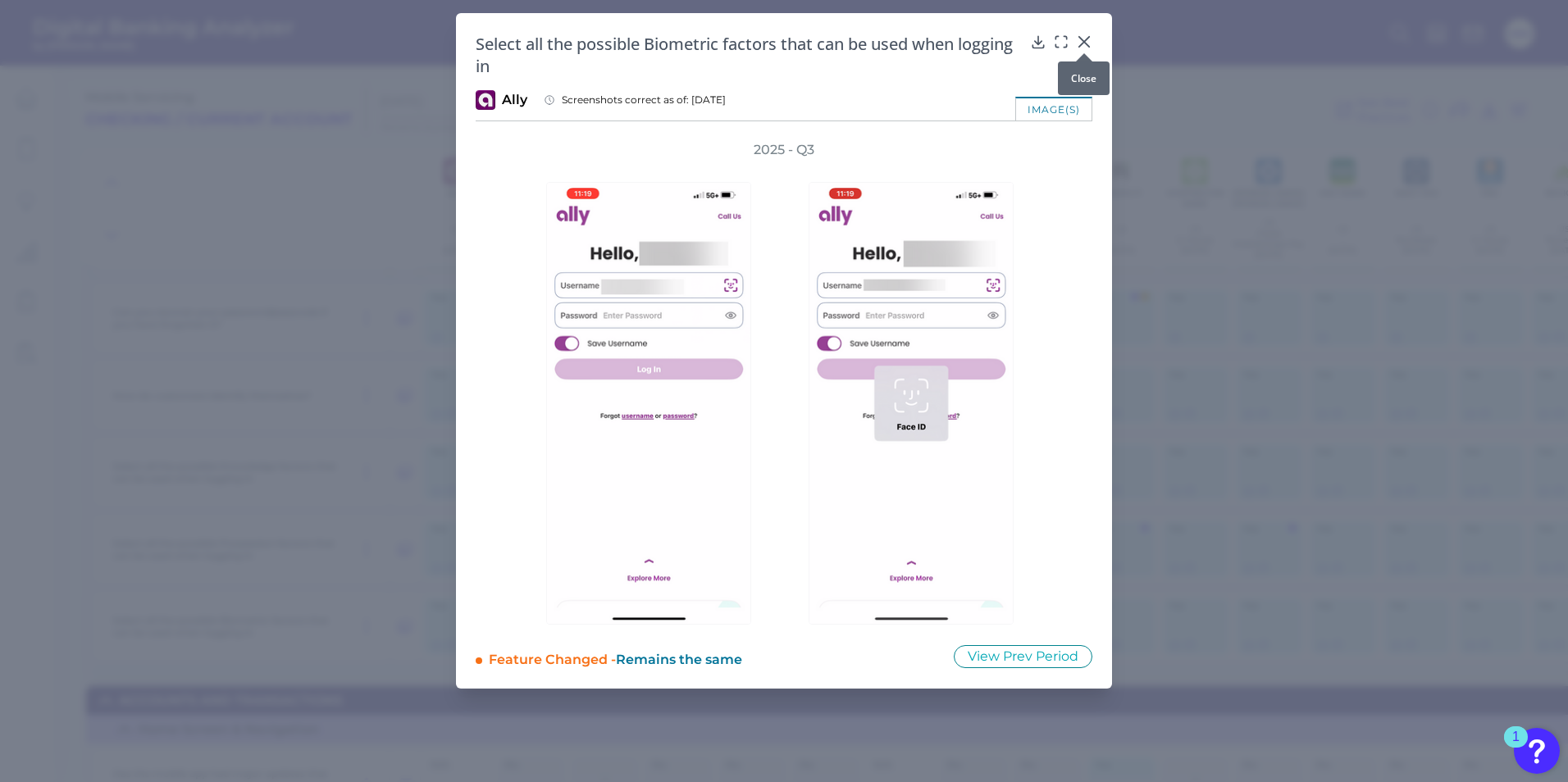
click at [1036, 41] on icon at bounding box center [1084, 42] width 10 height 10
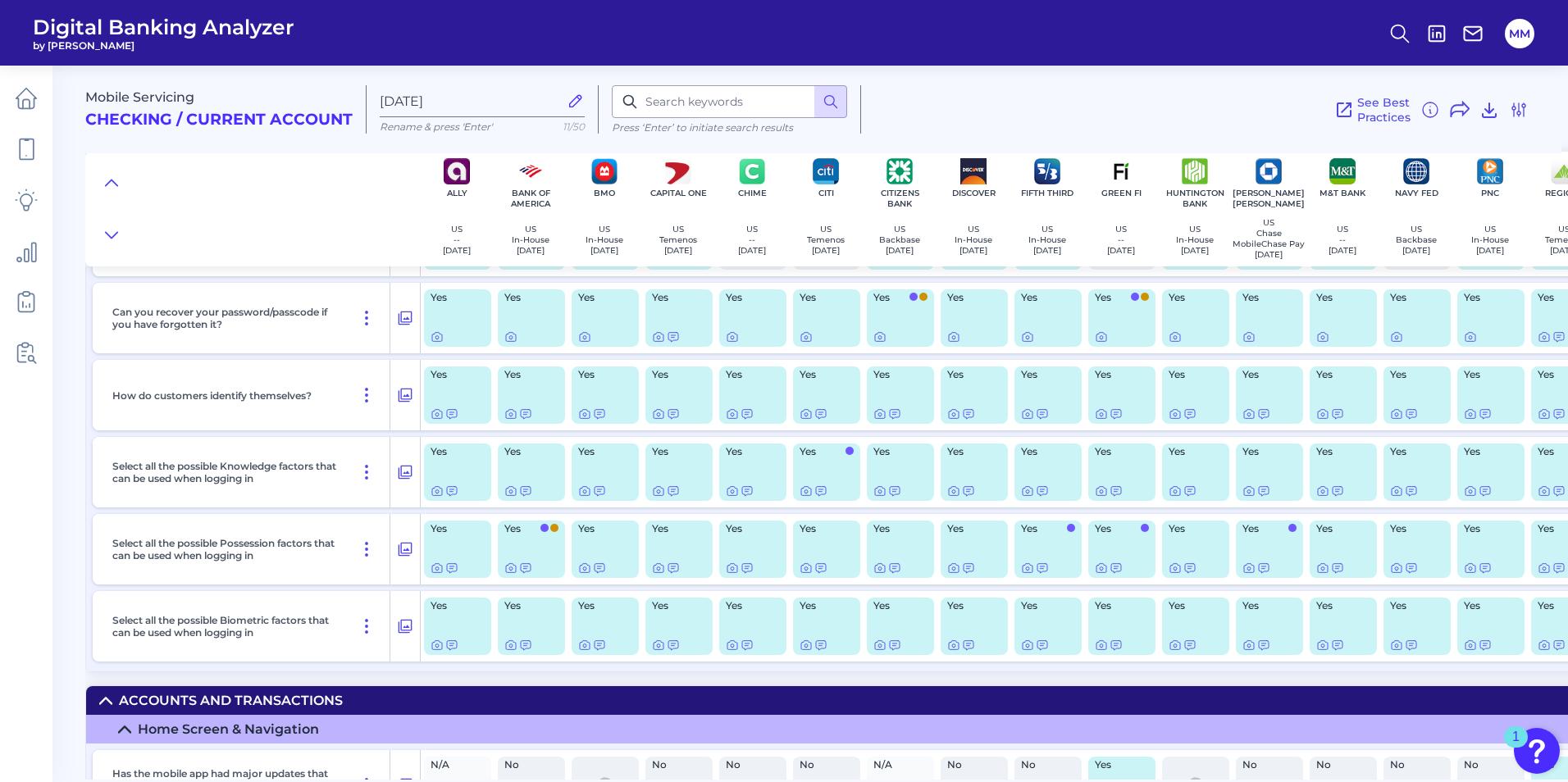
scroll to position [0, 0]
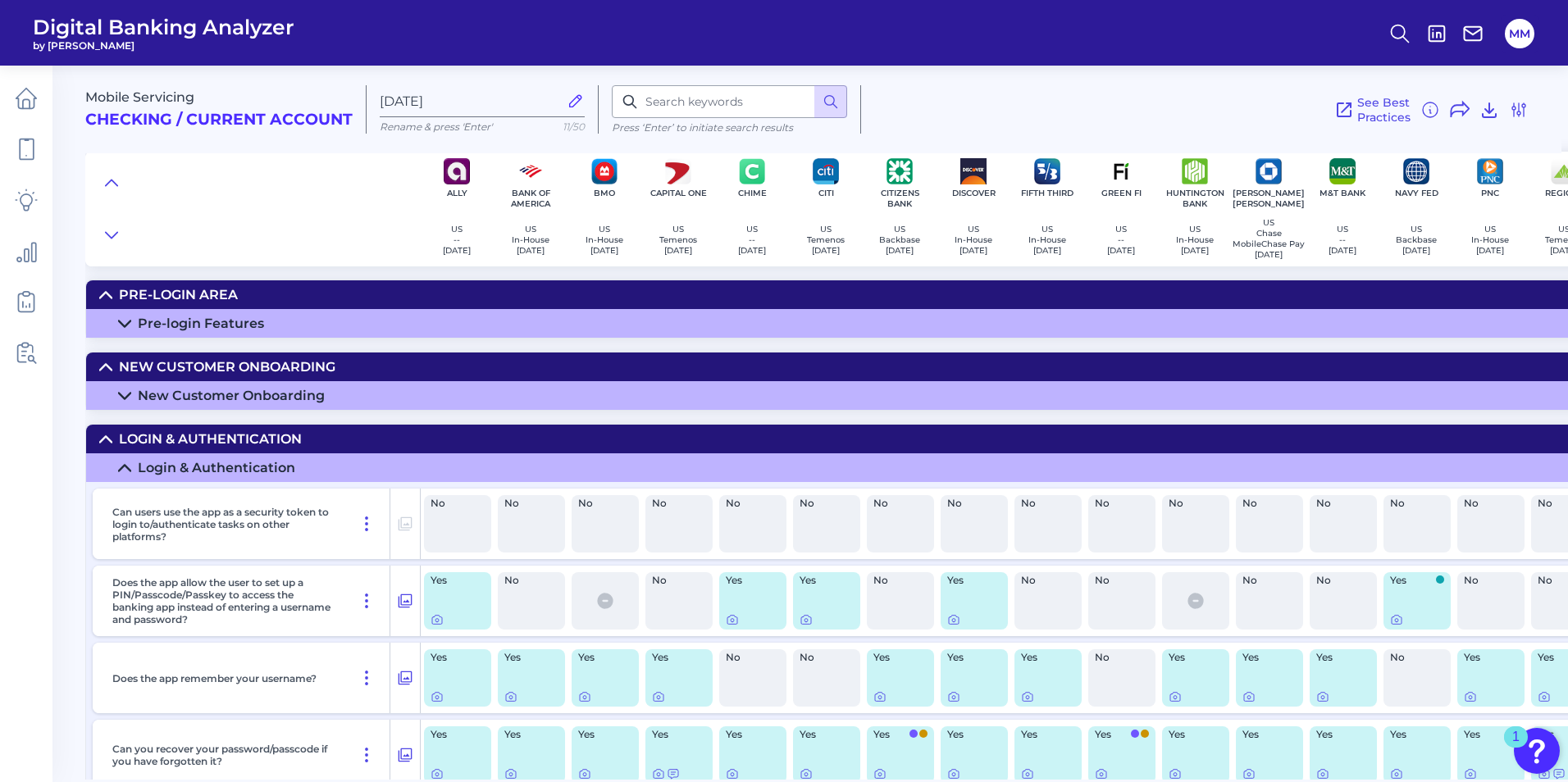
click at [197, 438] on div "Login & Authentication" at bounding box center [210, 439] width 183 height 16
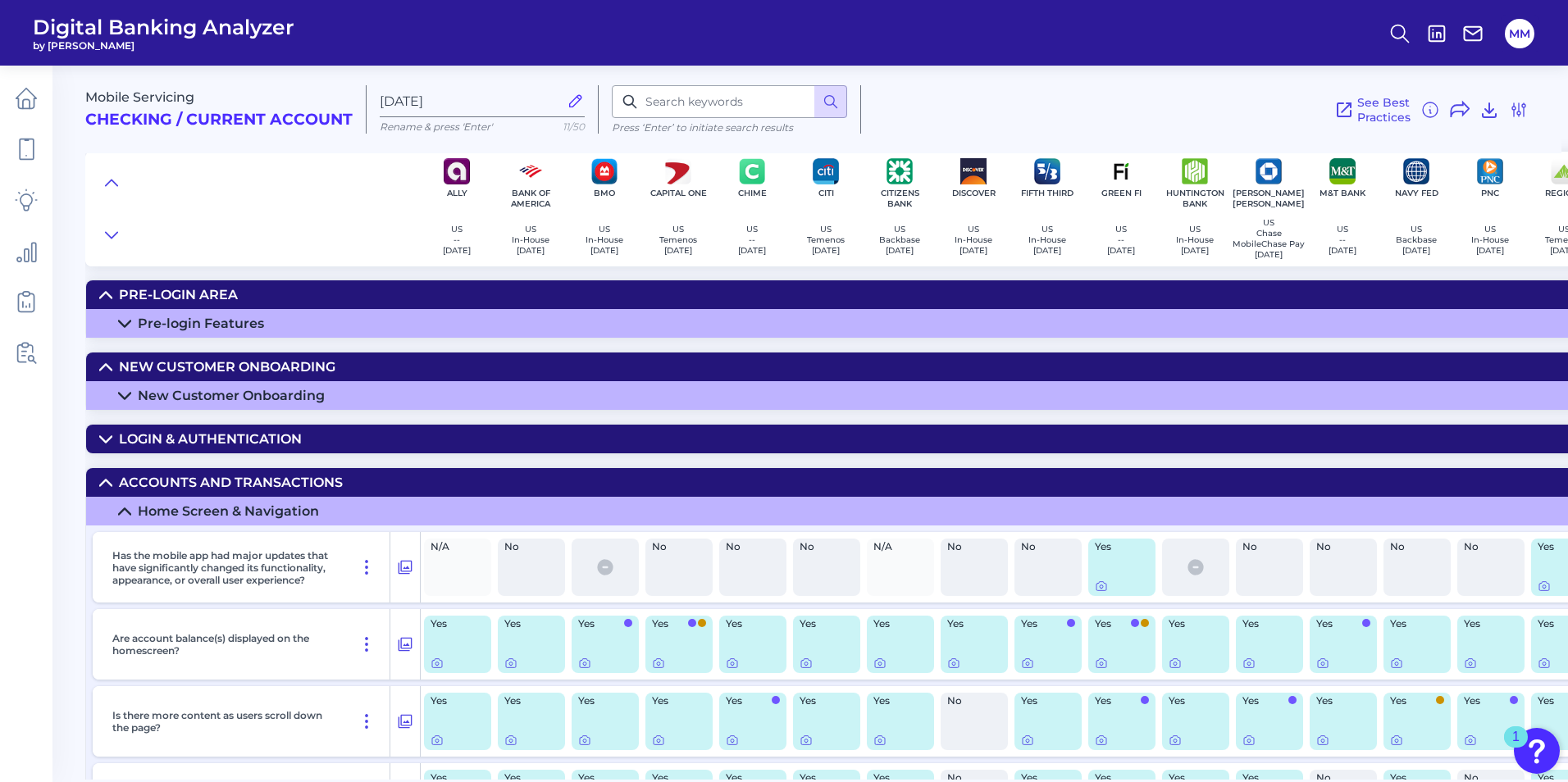
click at [235, 486] on summary "Home Screen & Navigation" at bounding box center [1176, 511] width 2180 height 28
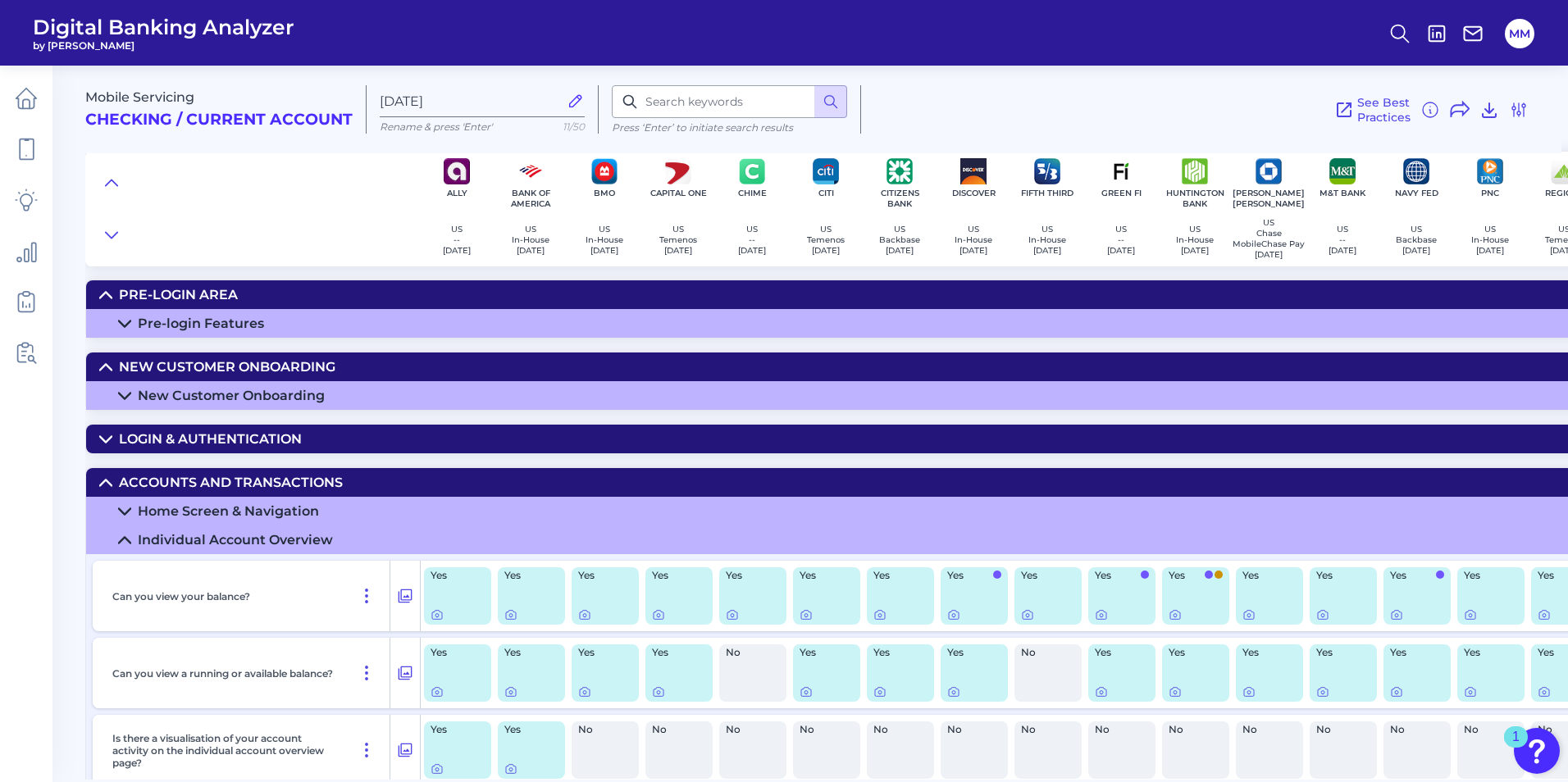
click at [259, 486] on summary "Home Screen & Navigation" at bounding box center [1176, 511] width 2180 height 28
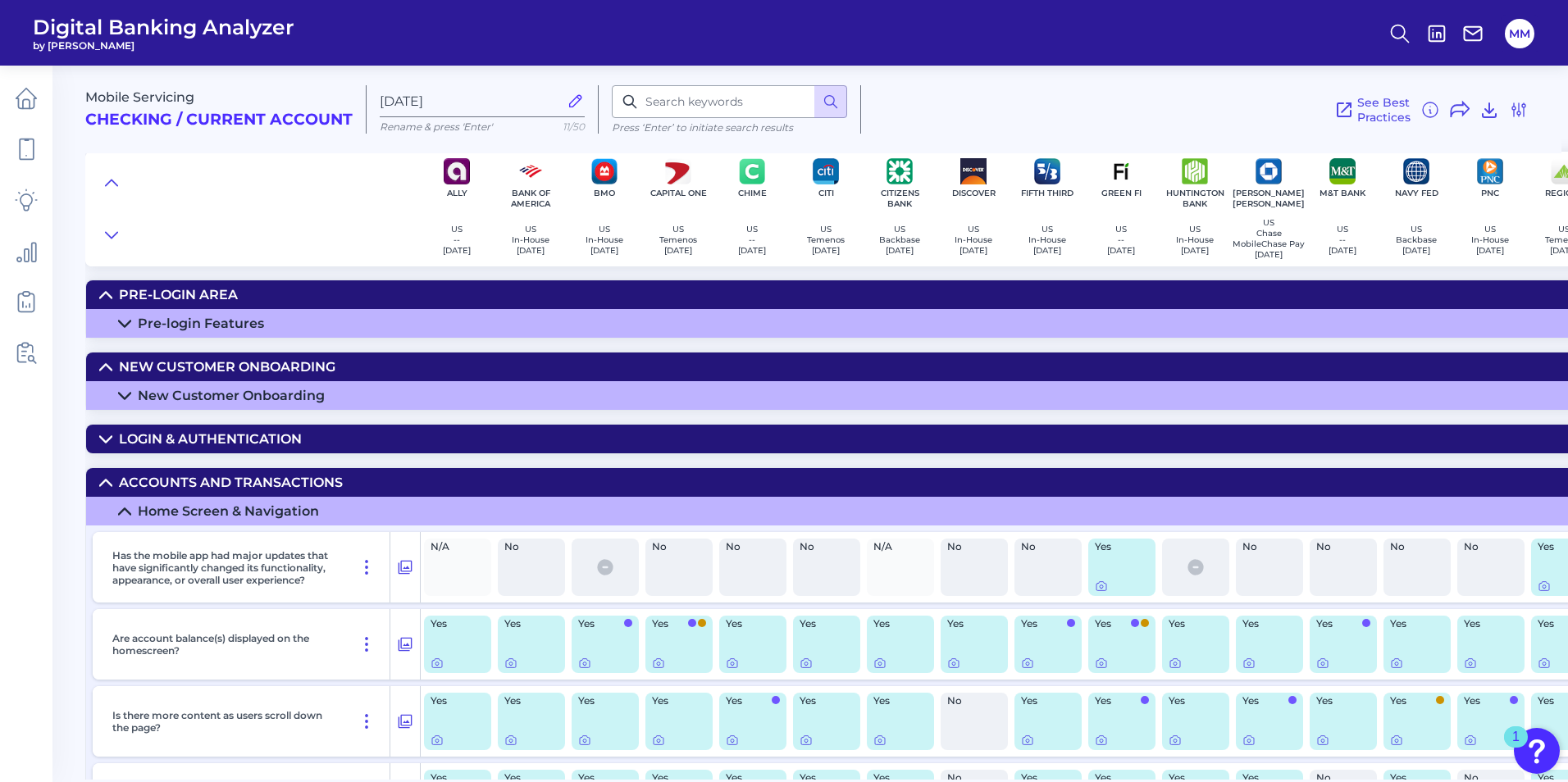
click at [263, 486] on div "Accounts and transactions" at bounding box center [231, 482] width 224 height 16
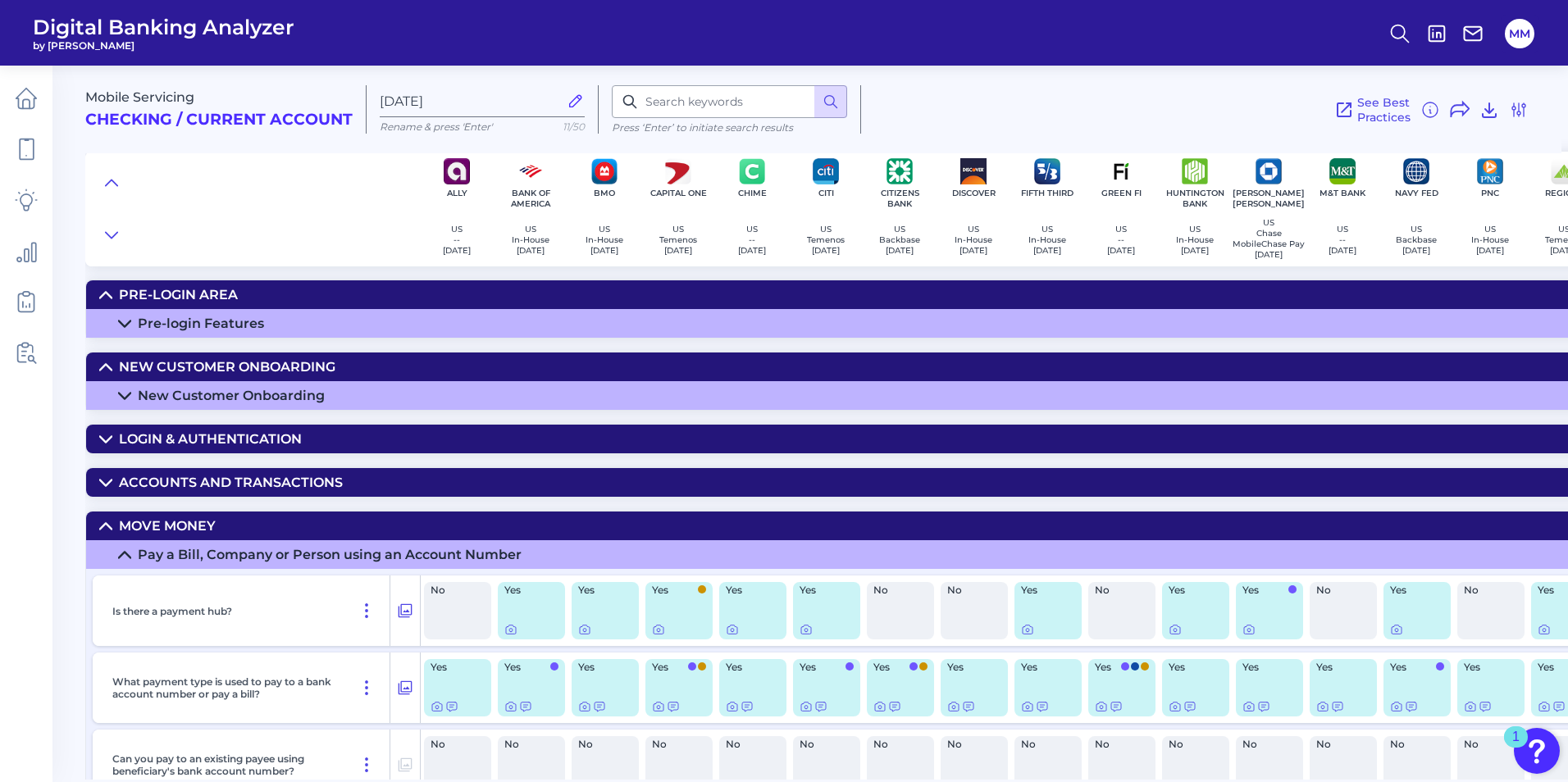
click at [252, 486] on summary "Move Money" at bounding box center [1176, 526] width 2180 height 28
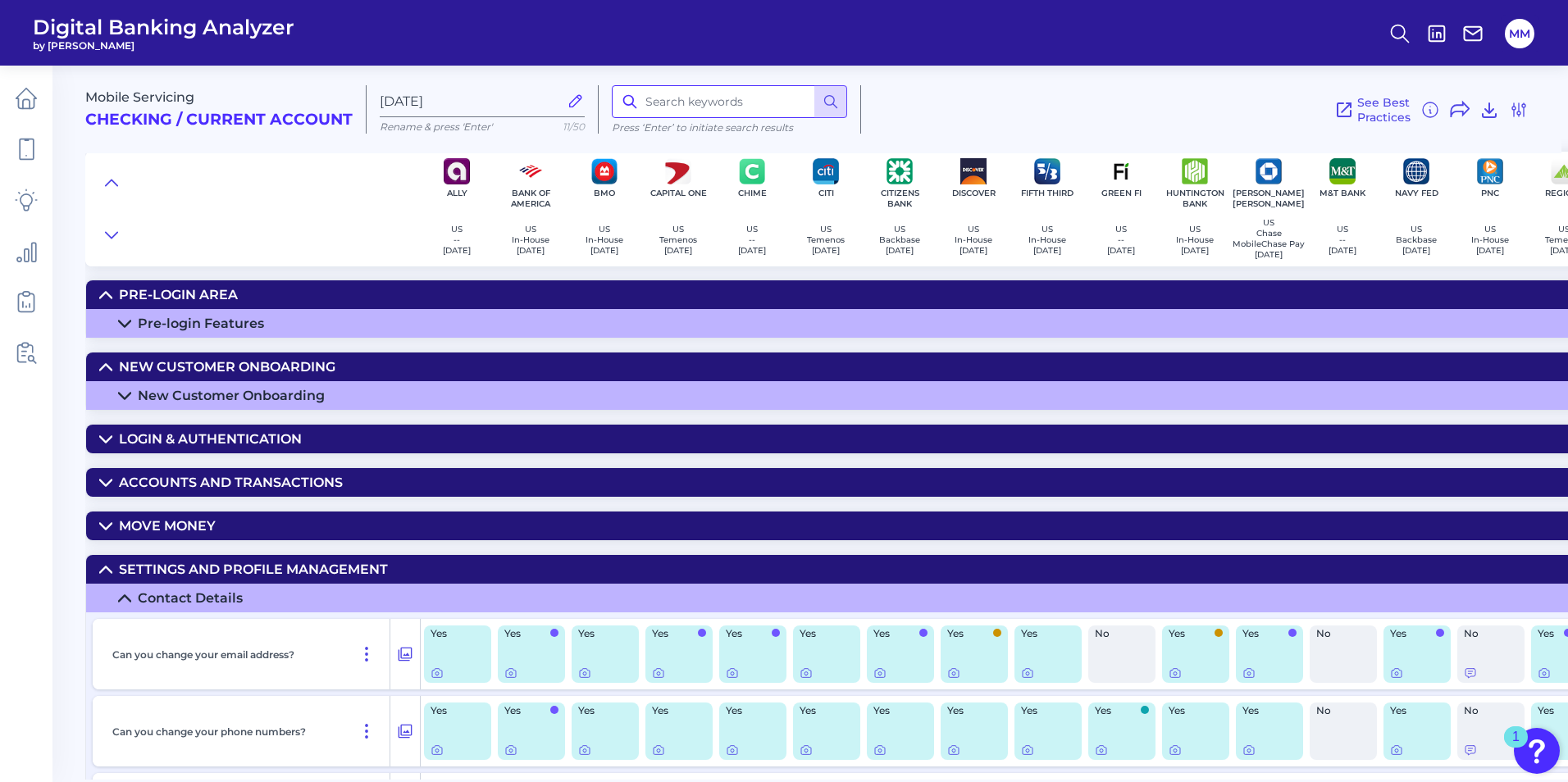
click at [728, 100] on input at bounding box center [729, 101] width 235 height 33
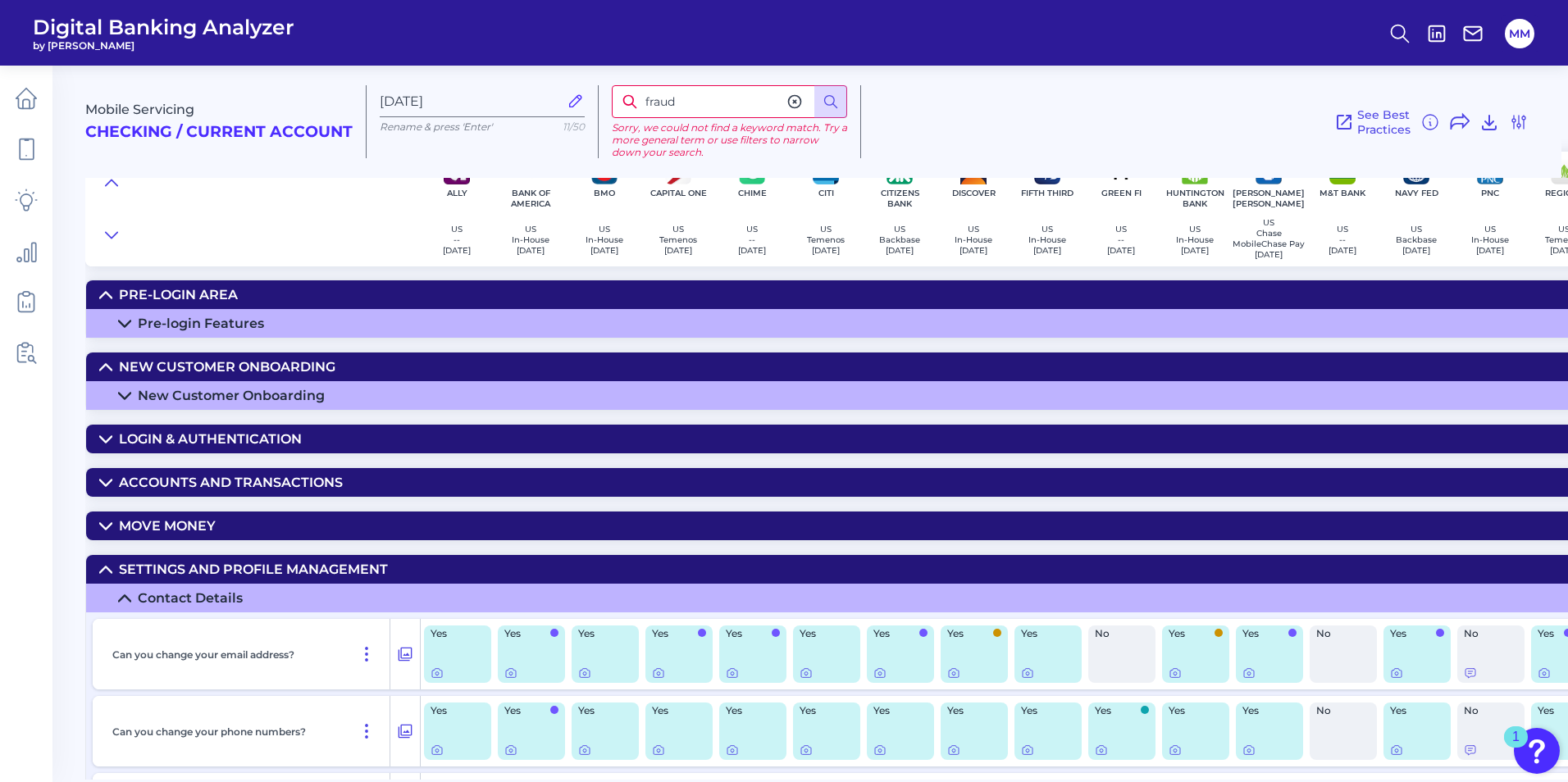
drag, startPoint x: 696, startPoint y: 102, endPoint x: 605, endPoint y: 101, distance: 91.0
click at [610, 105] on div "fraud Sorry, we could not find a keyword match. Try a more general term or use …" at bounding box center [729, 121] width 263 height 73
type input "alert"
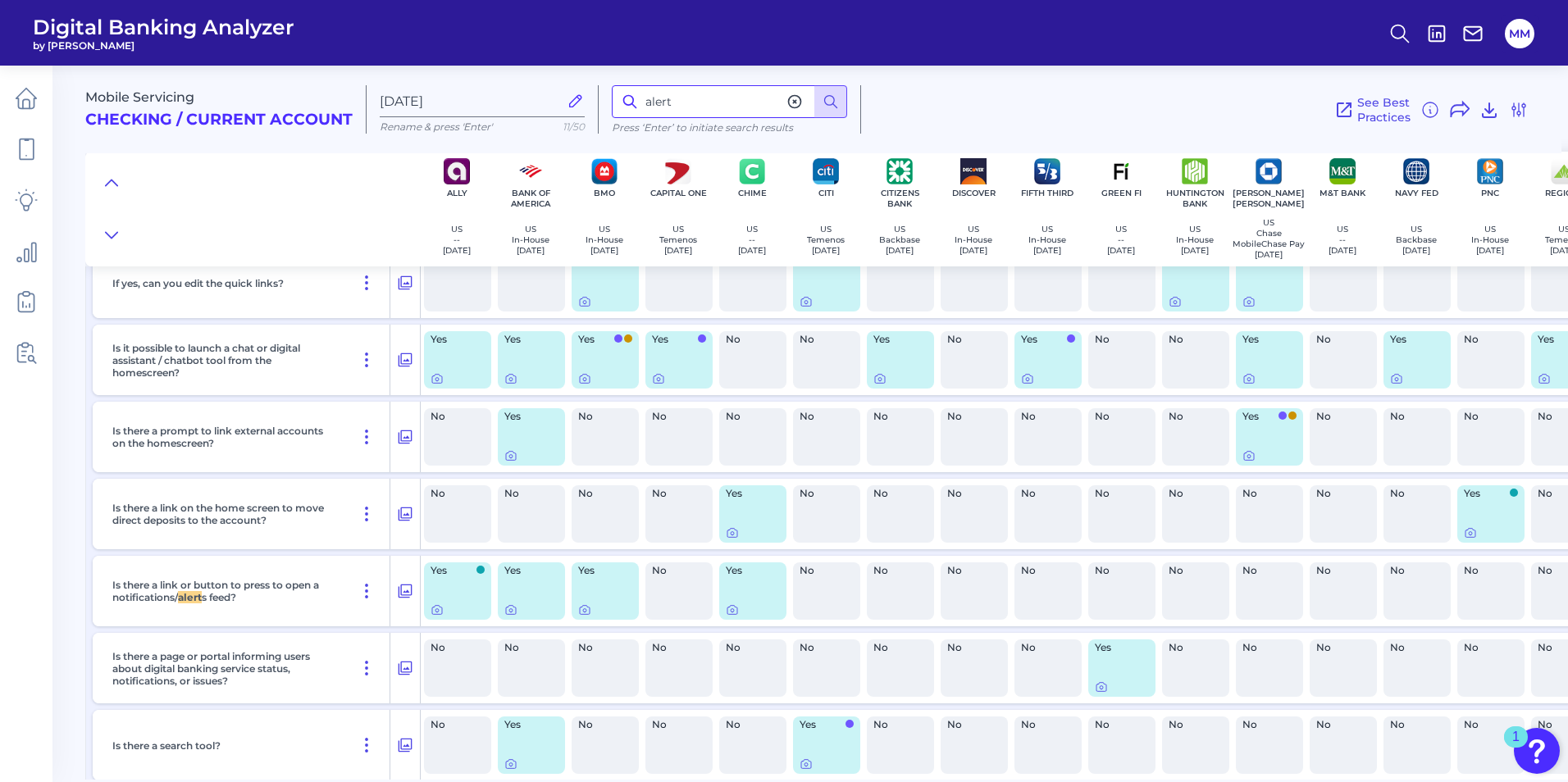
scroll to position [1085, 0]
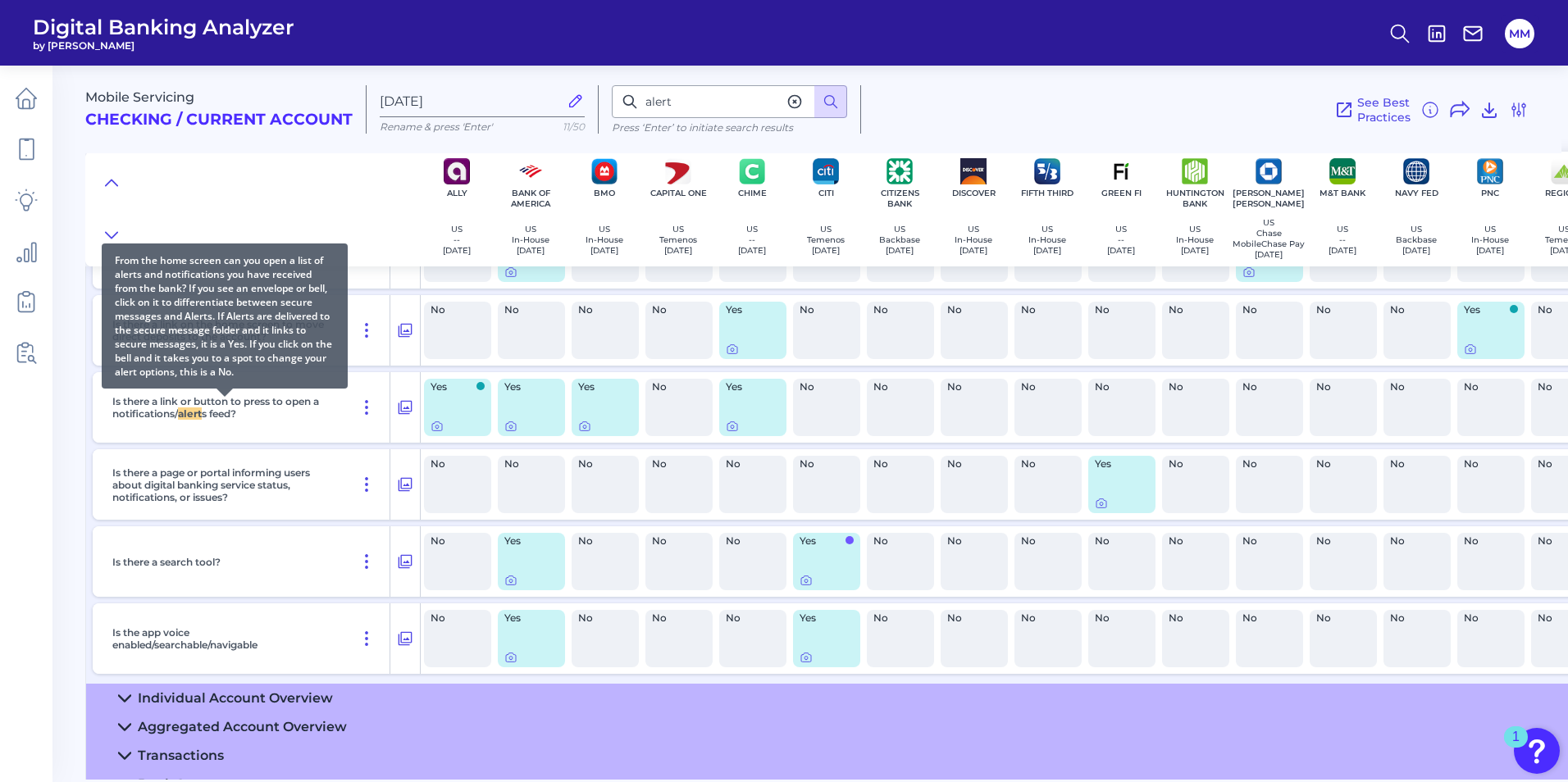
click at [189, 416] on b "alert" at bounding box center [189, 414] width 24 height 12
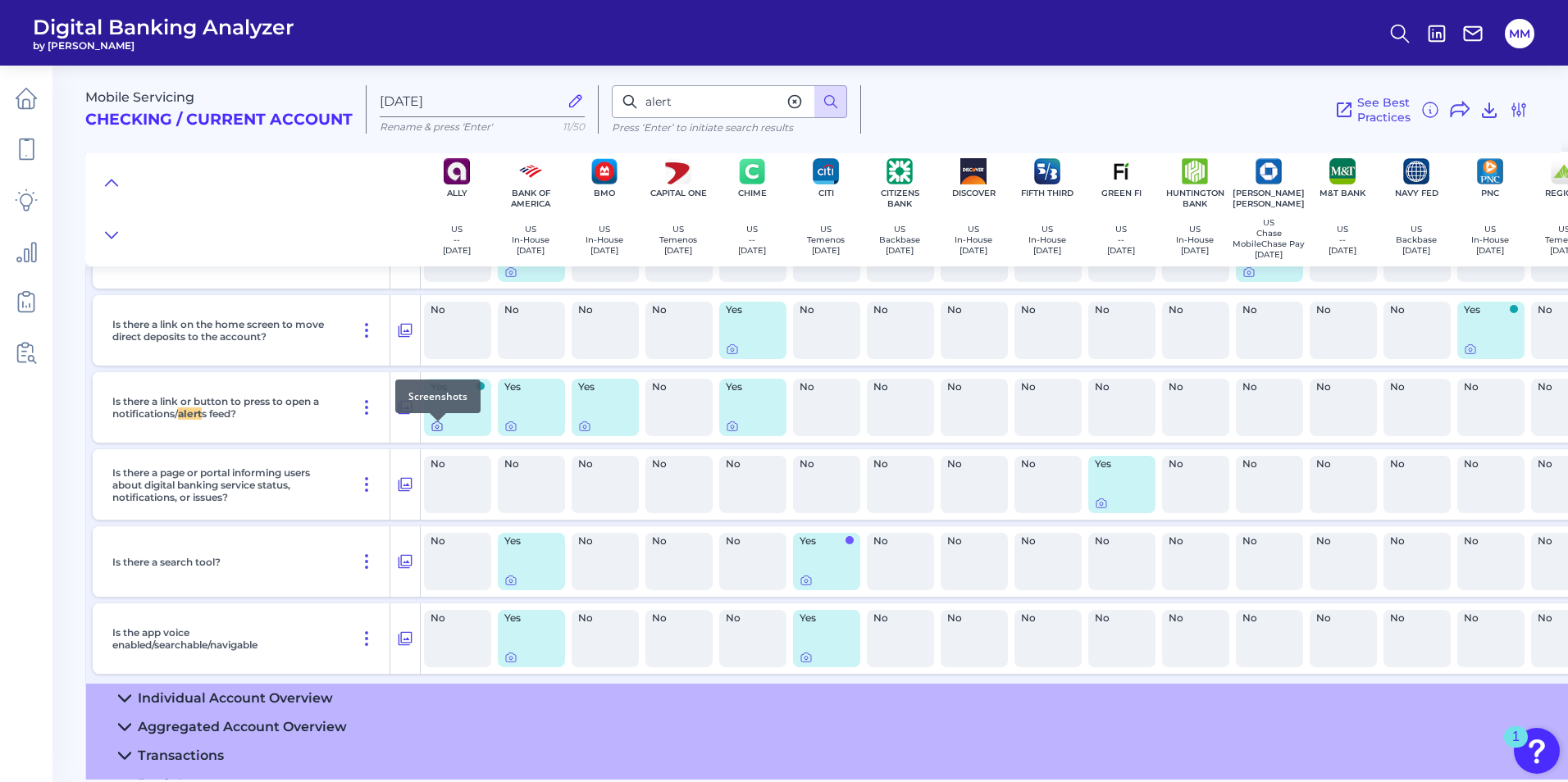
click at [438, 433] on icon at bounding box center [437, 426] width 13 height 13
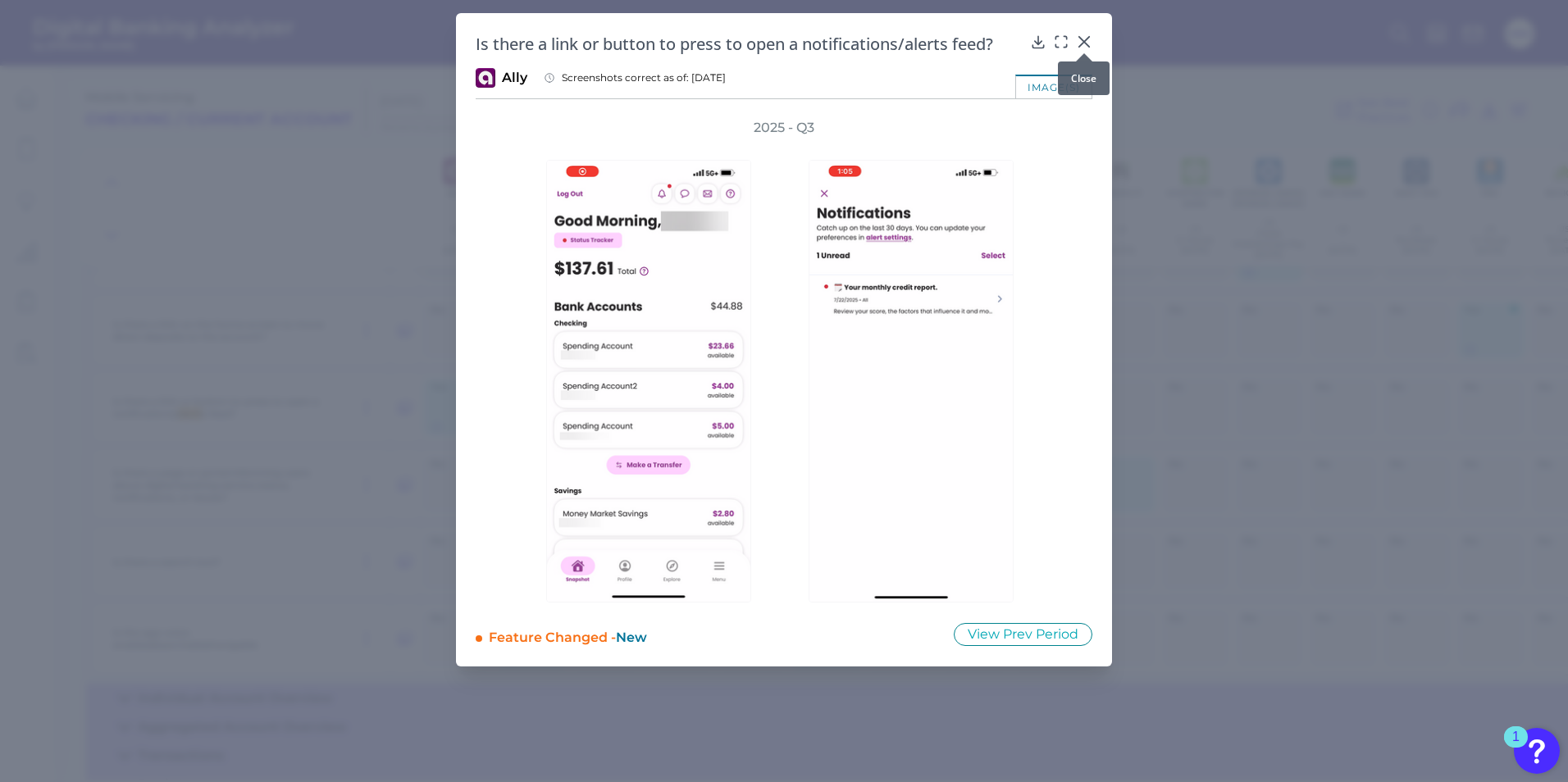
click at [1036, 46] on div at bounding box center [1084, 53] width 17 height 17
click at [1036, 42] on icon at bounding box center [1084, 42] width 17 height 17
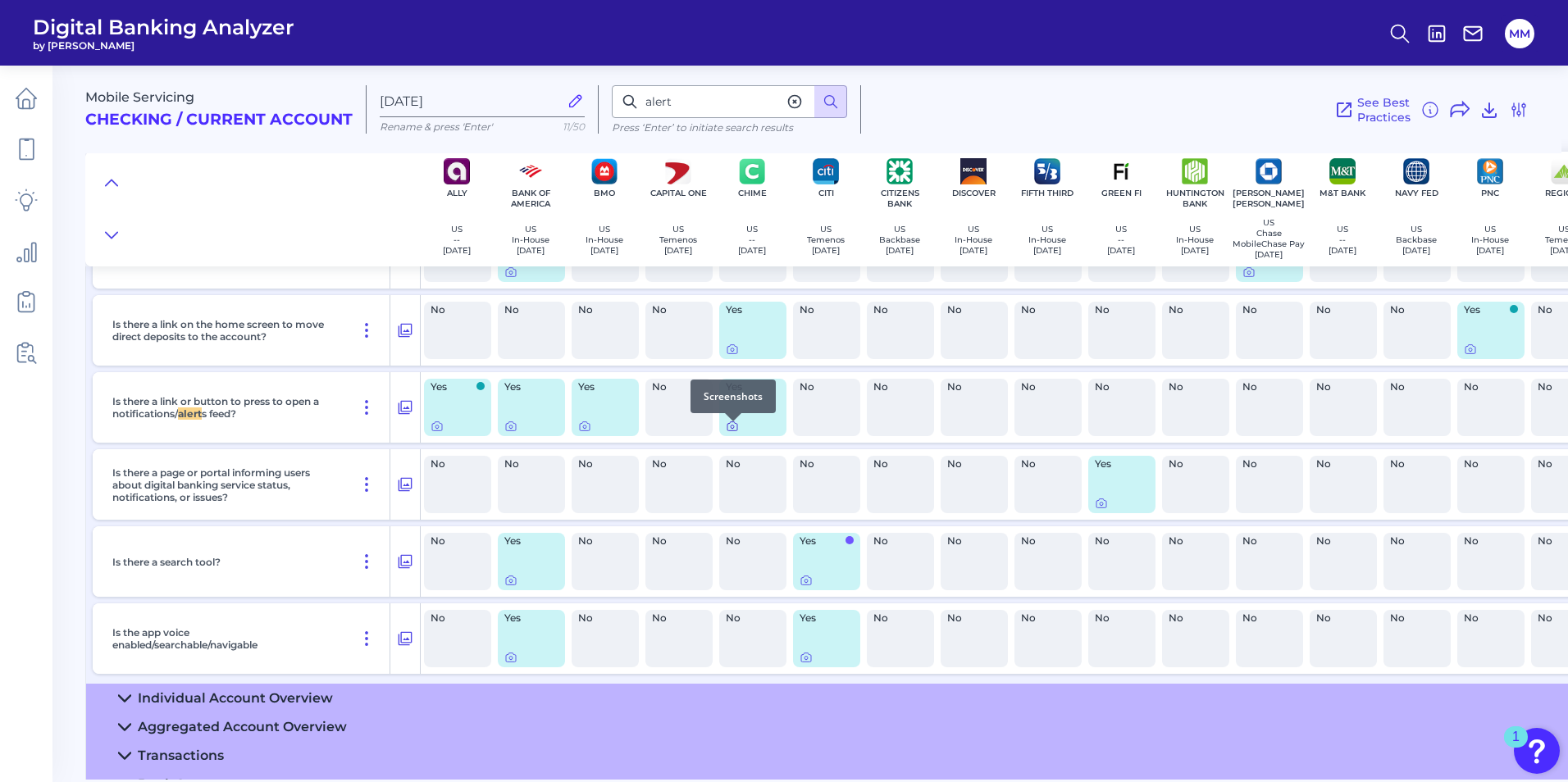
click at [730, 433] on icon at bounding box center [732, 426] width 13 height 13
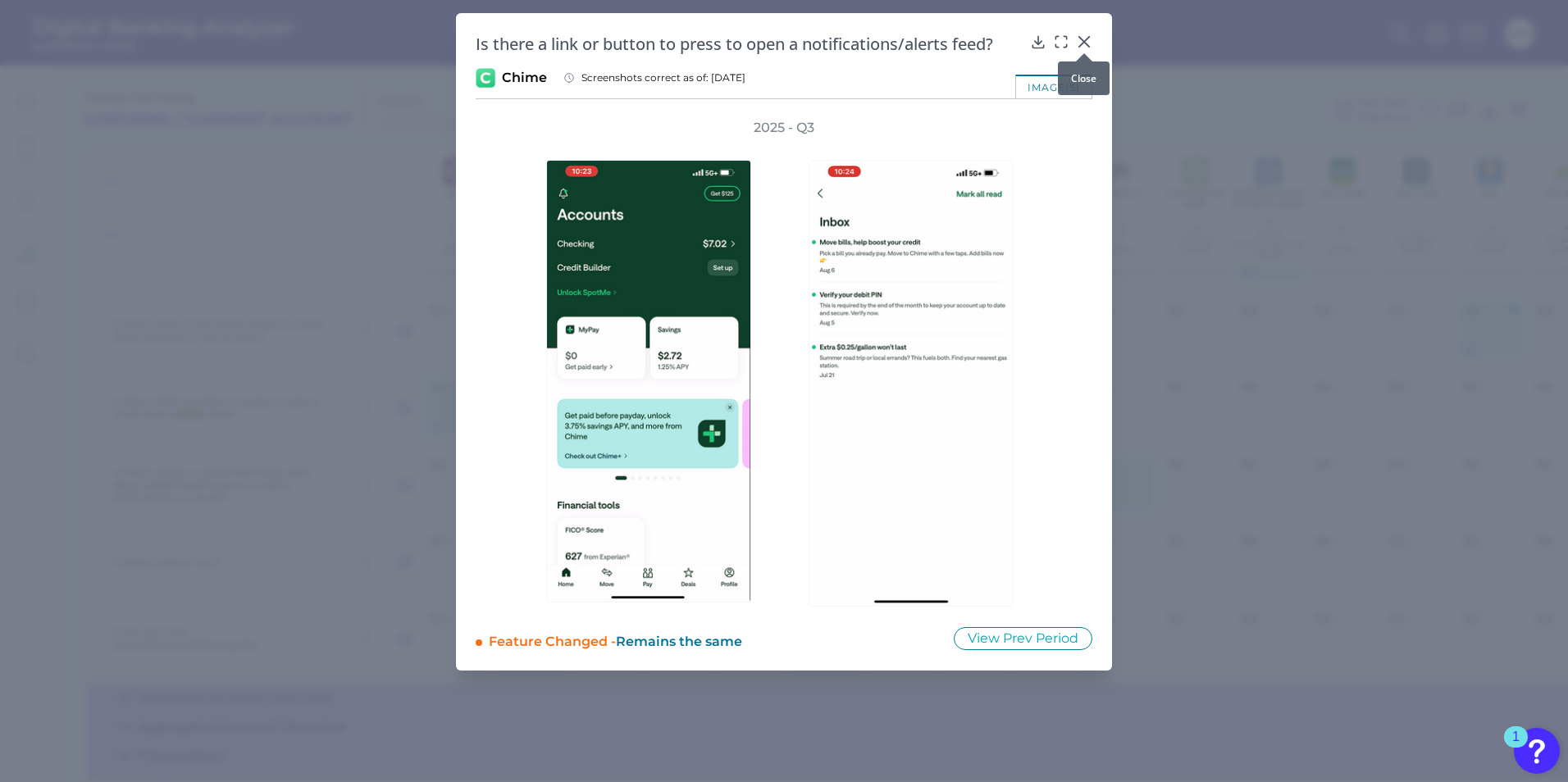
click at [1036, 36] on icon at bounding box center [1084, 42] width 17 height 17
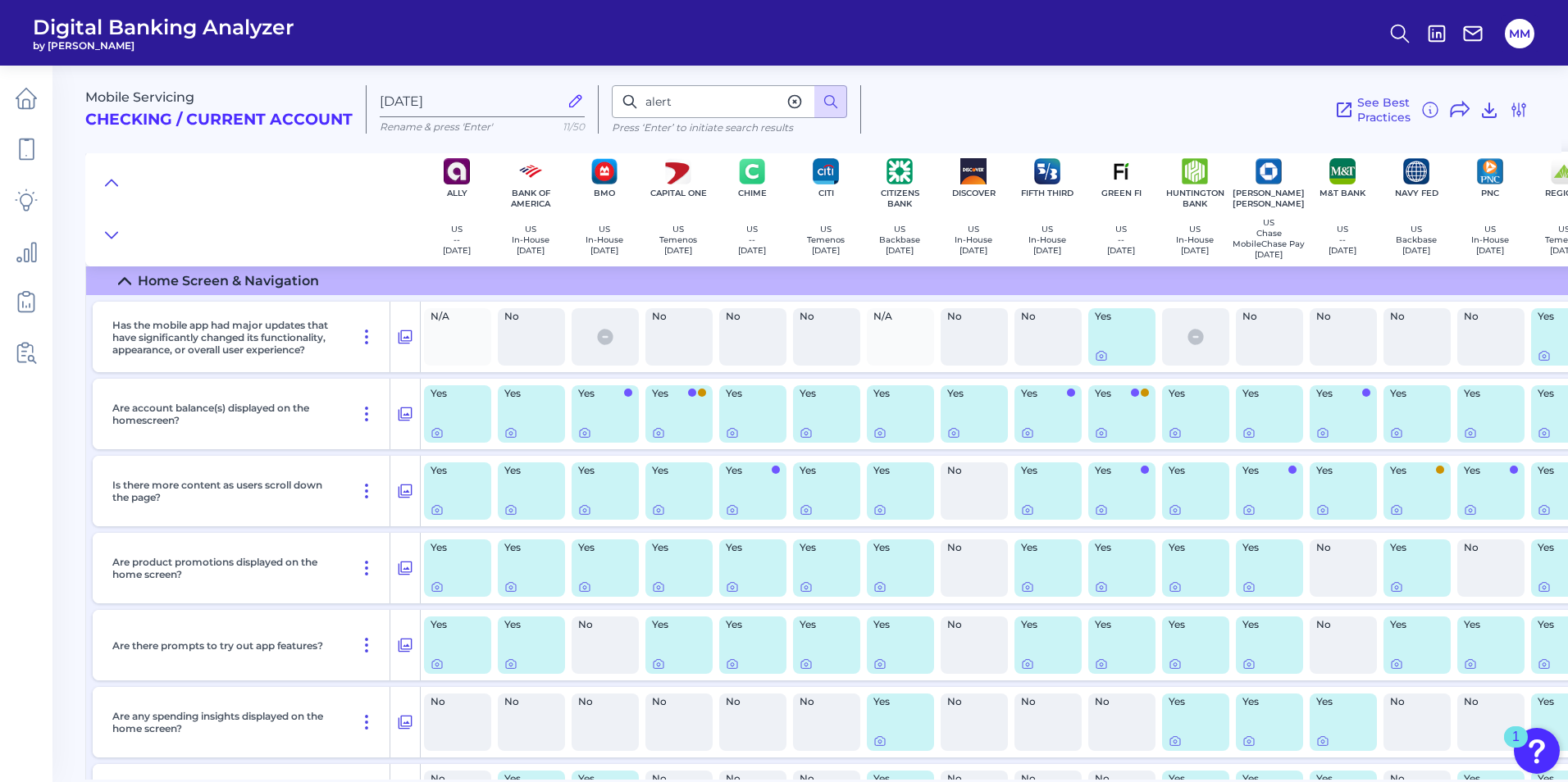
scroll to position [131, 0]
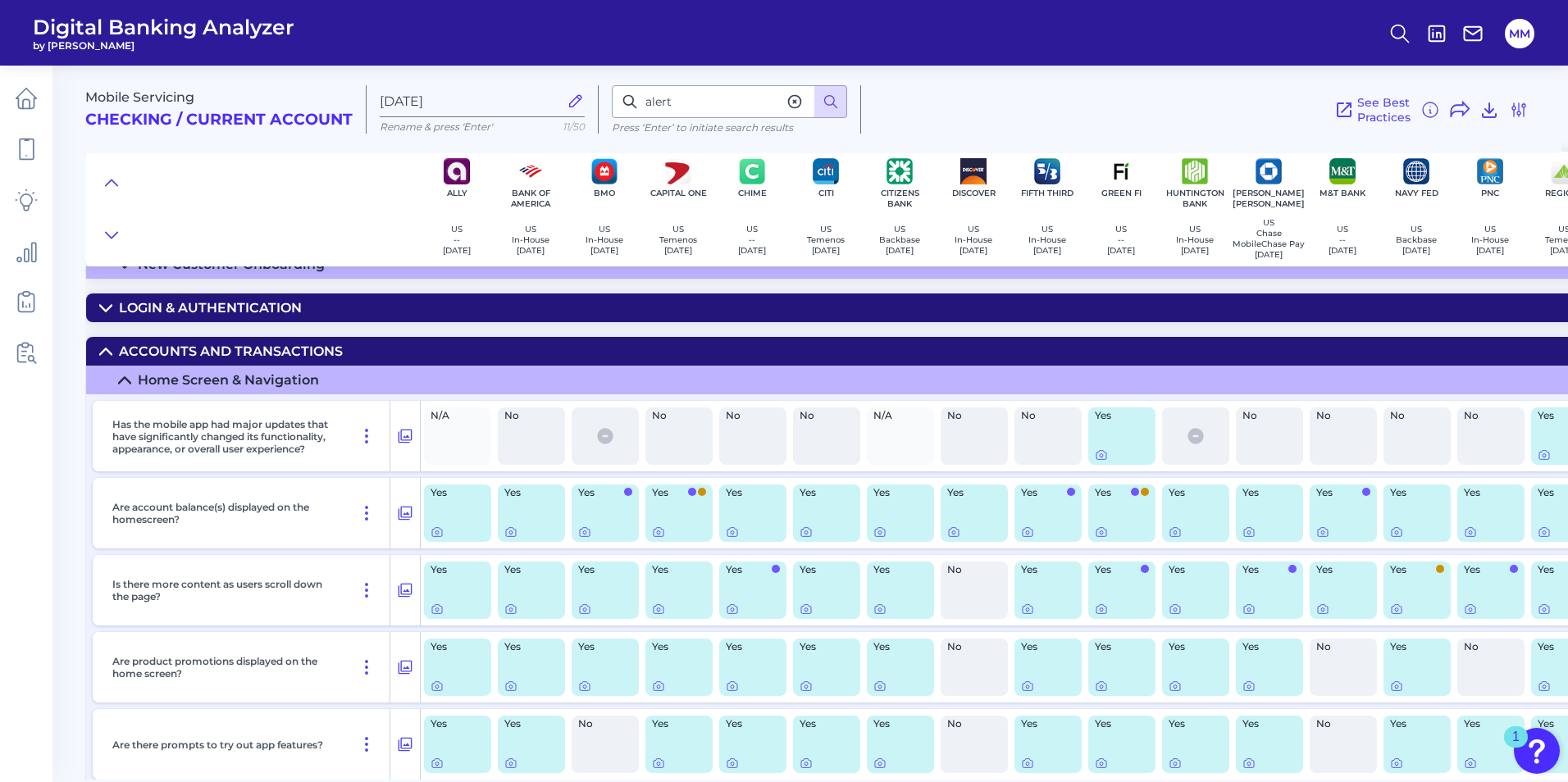
click at [218, 353] on div "Accounts and transactions" at bounding box center [231, 352] width 224 height 16
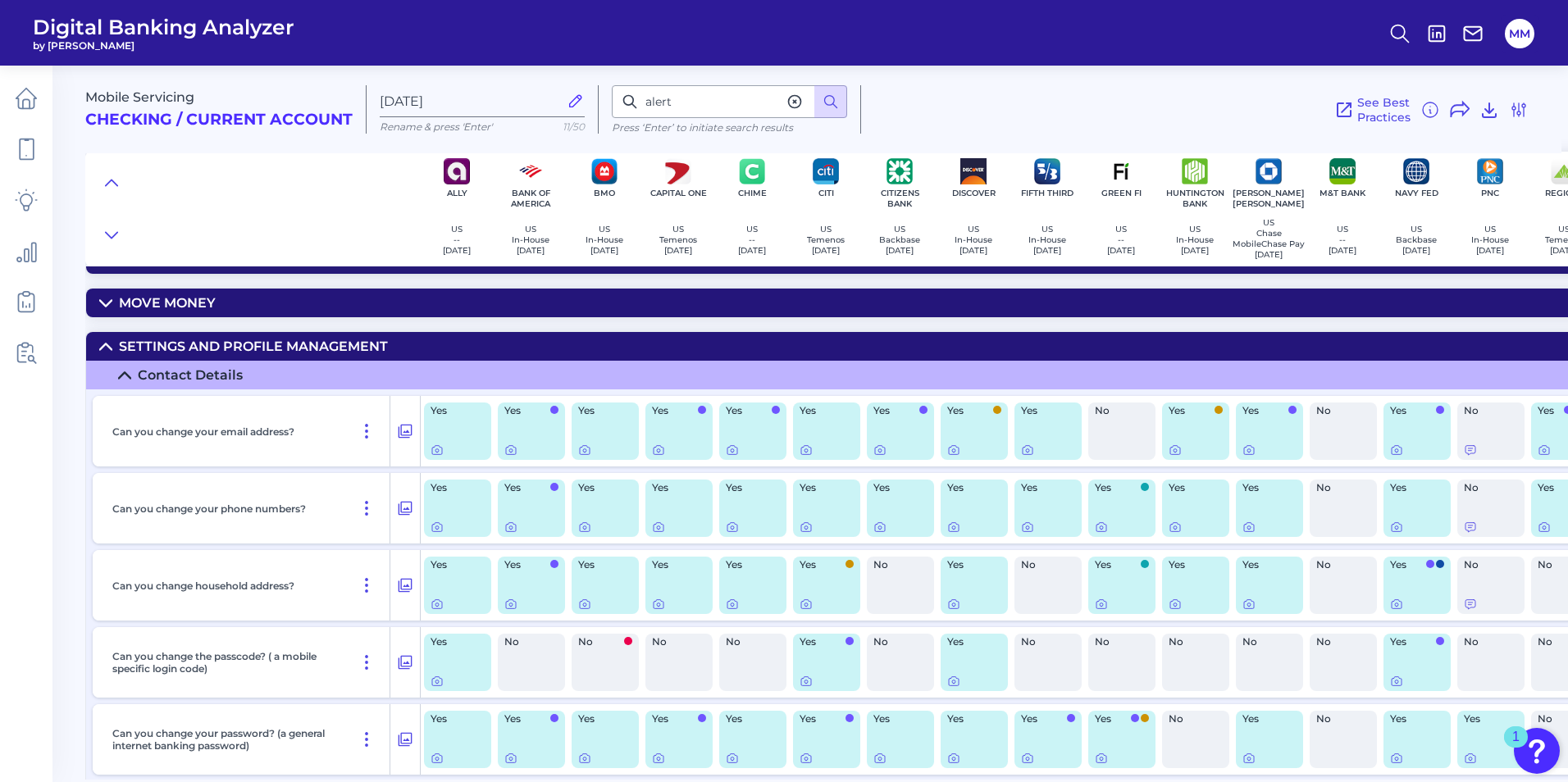
scroll to position [0, 0]
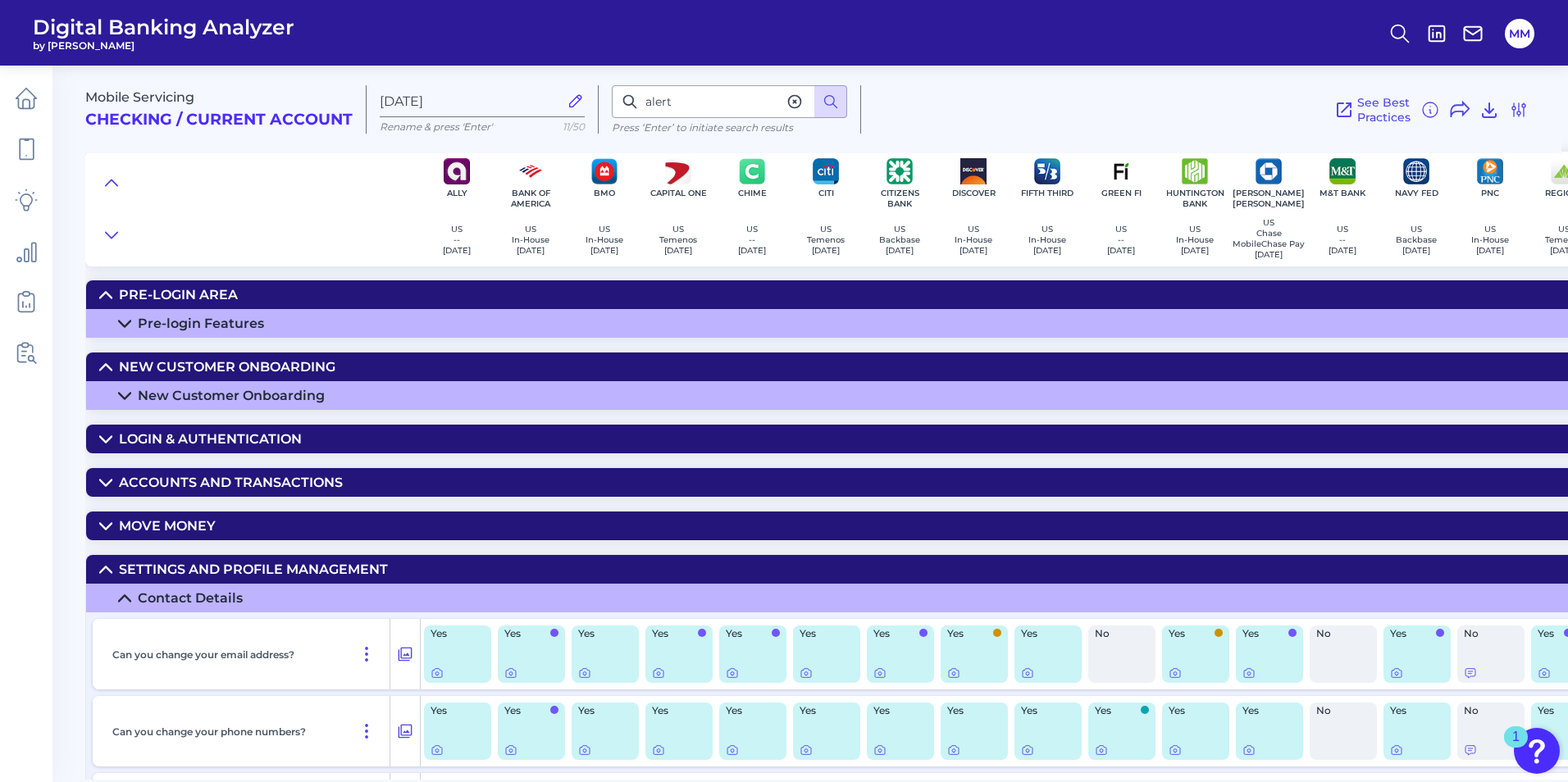
click at [284, 125] on h2 "Checking / Current Account" at bounding box center [218, 119] width 267 height 19
click at [39, 107] on link at bounding box center [27, 98] width 46 height 46
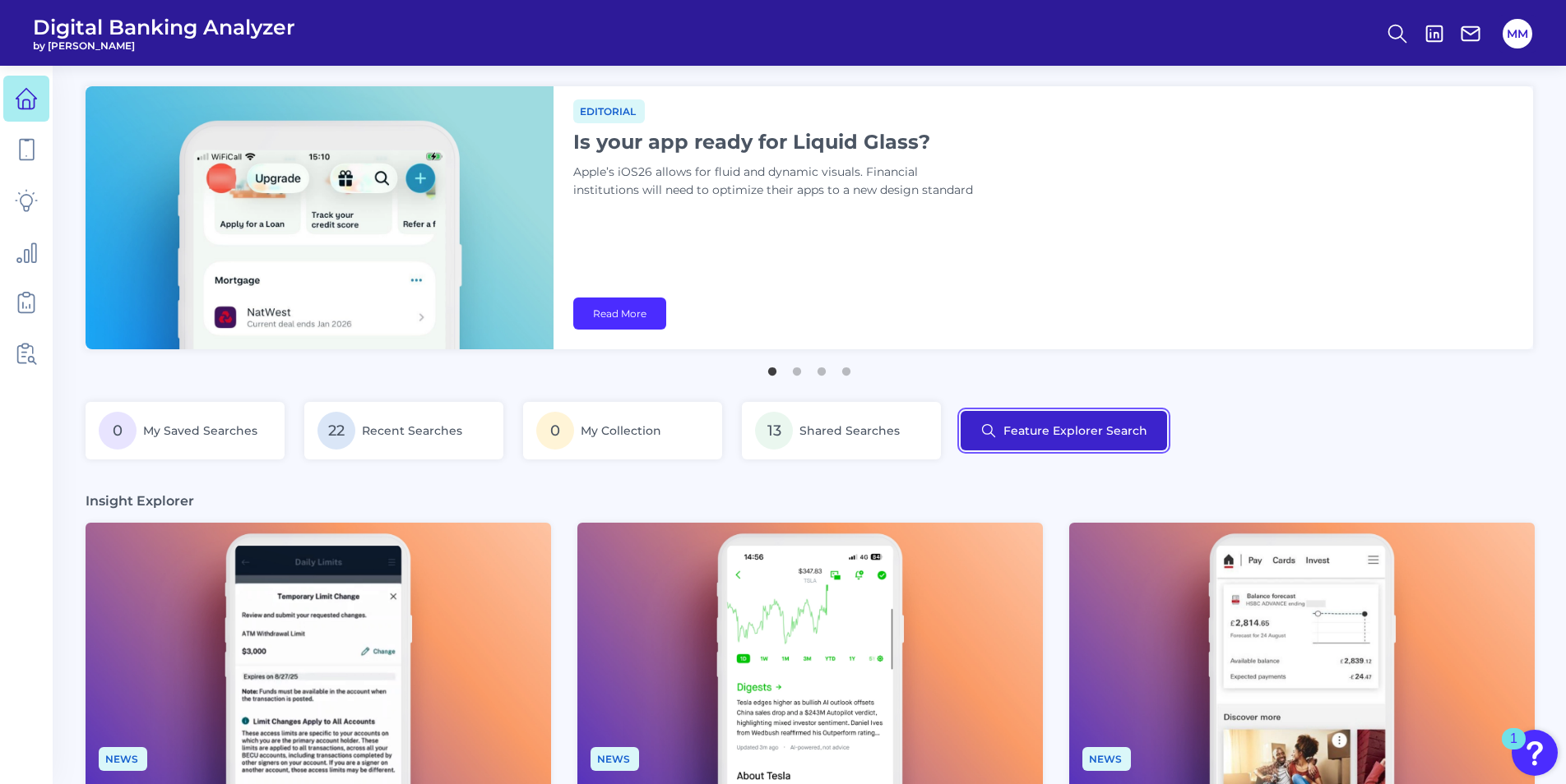
click at [1039, 428] on button "Feature Explorer Search" at bounding box center [1063, 431] width 206 height 40
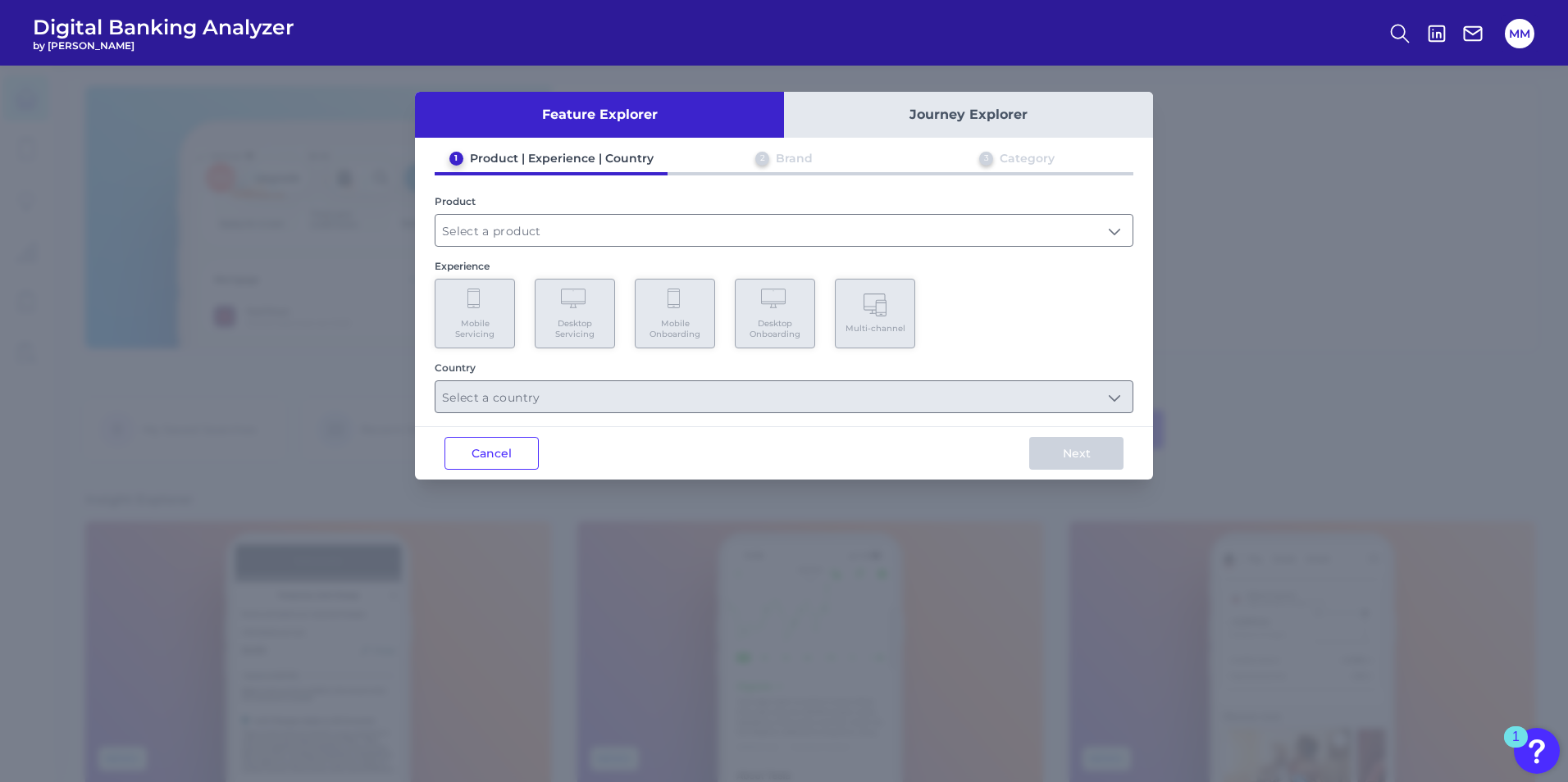
drag, startPoint x: 804, startPoint y: 148, endPoint x: 795, endPoint y: 156, distance: 12.0
click at [803, 148] on div "Feature Explorer Journey Explorer 1 Product | Experience | Country 2 Brand 3 Ca…" at bounding box center [783, 285] width 738 height 388
click at [659, 220] on input "text" at bounding box center [784, 230] width 697 height 31
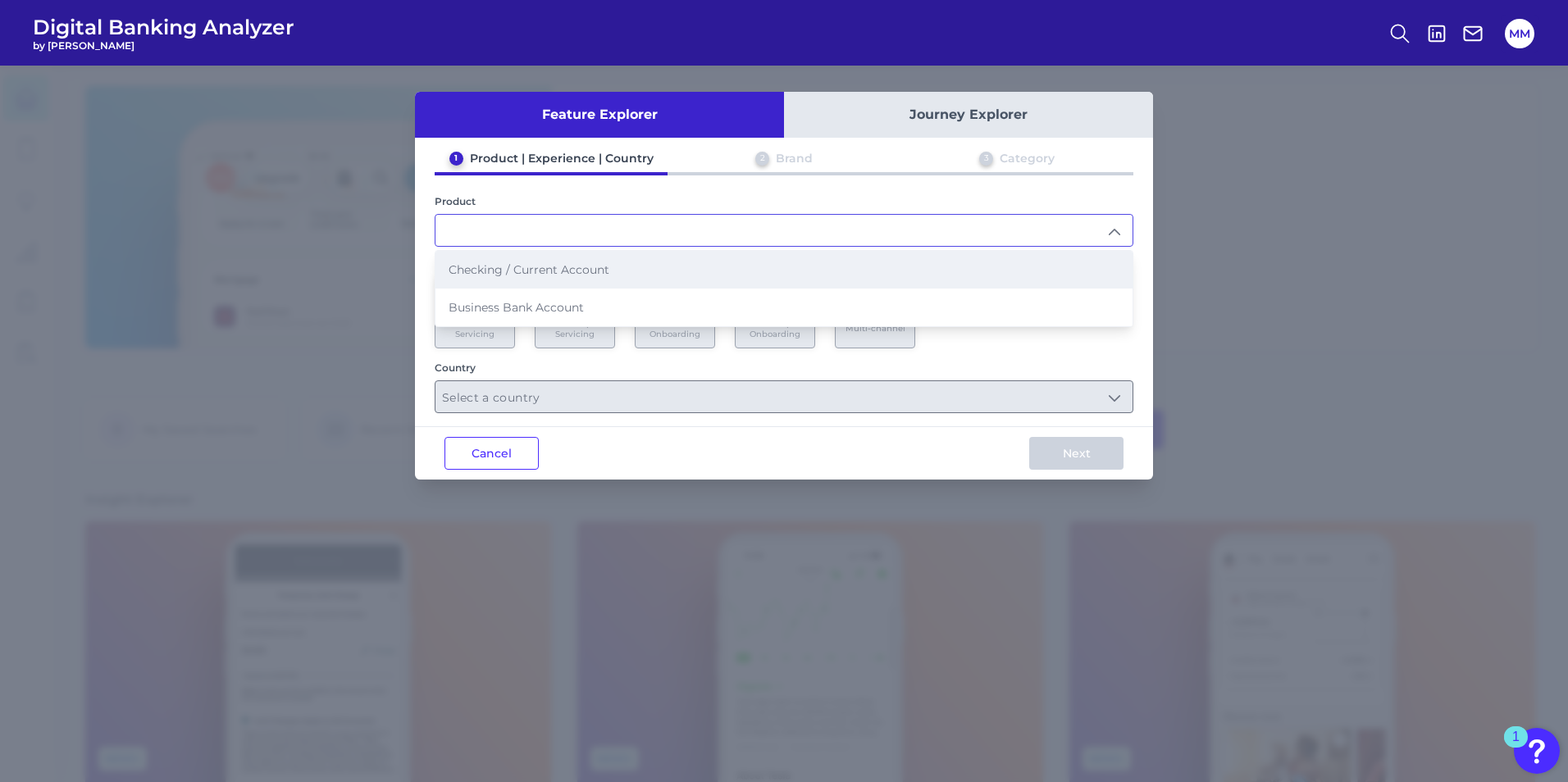
click at [562, 277] on li "Checking / Current Account" at bounding box center [784, 270] width 697 height 38
type input "Checking / Current Account"
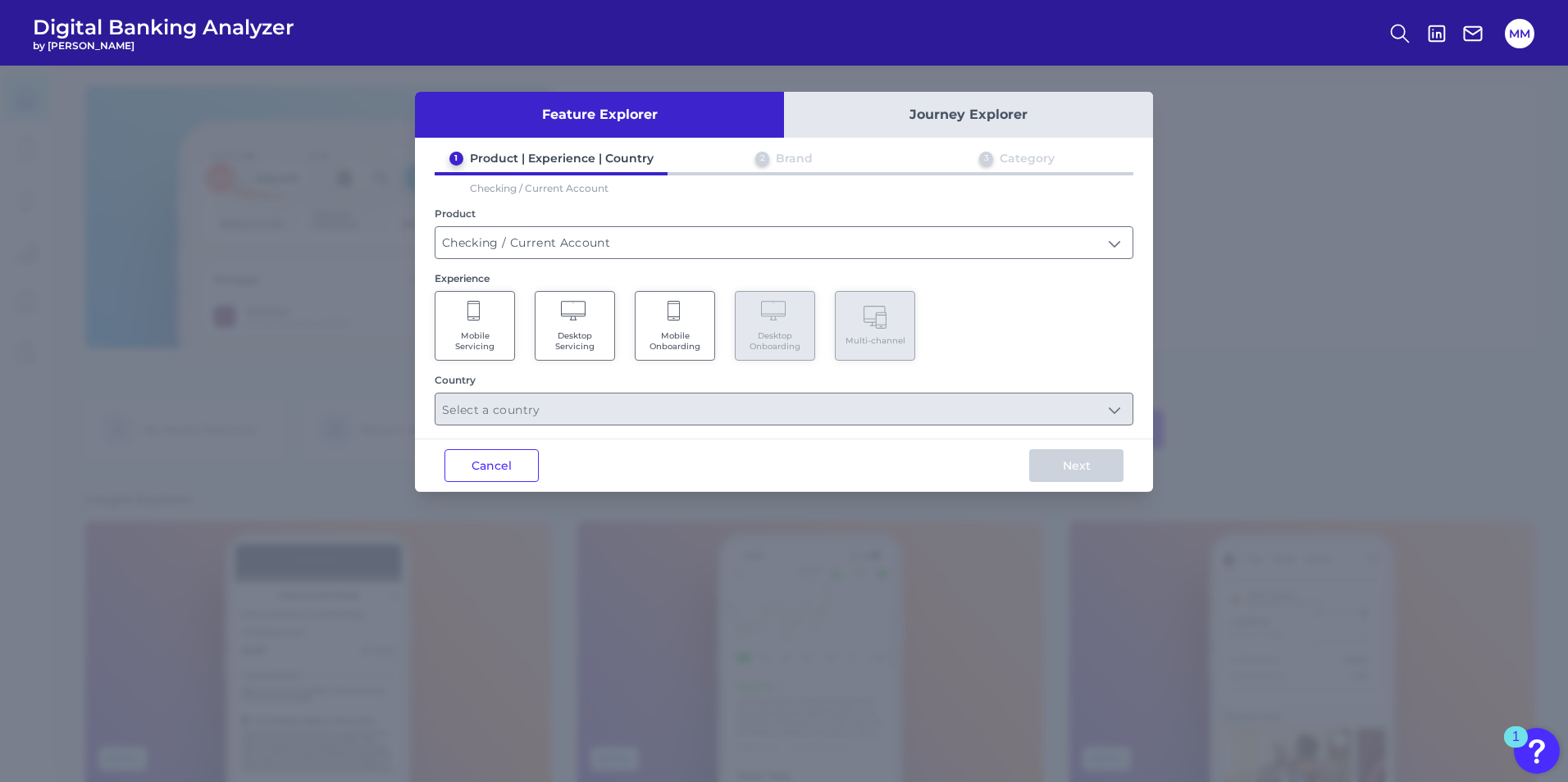
click at [759, 161] on div "2" at bounding box center [763, 159] width 14 height 14
click at [940, 108] on button "Journey Explorer" at bounding box center [969, 115] width 369 height 46
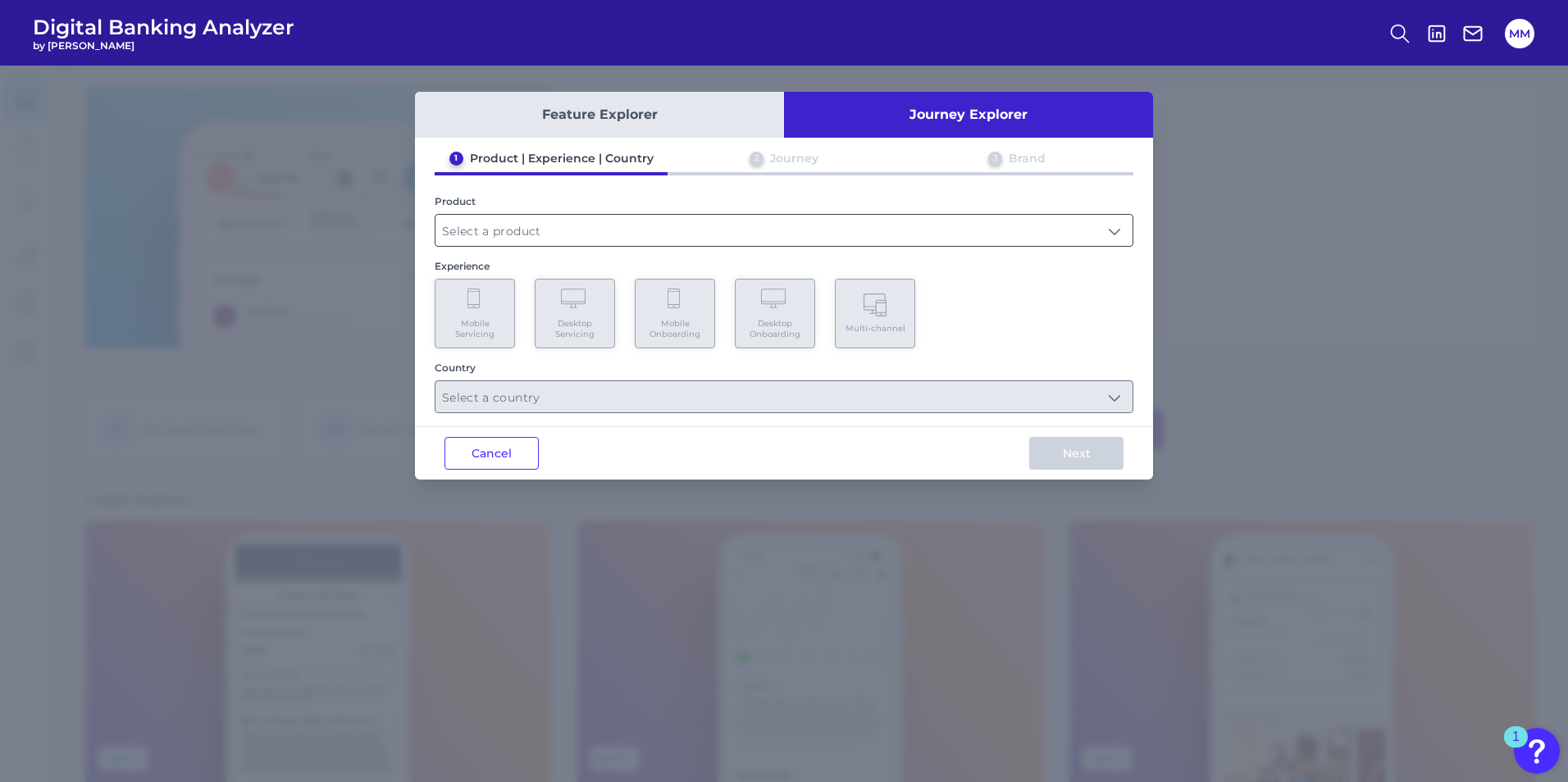
click at [583, 242] on input "text" at bounding box center [784, 230] width 697 height 31
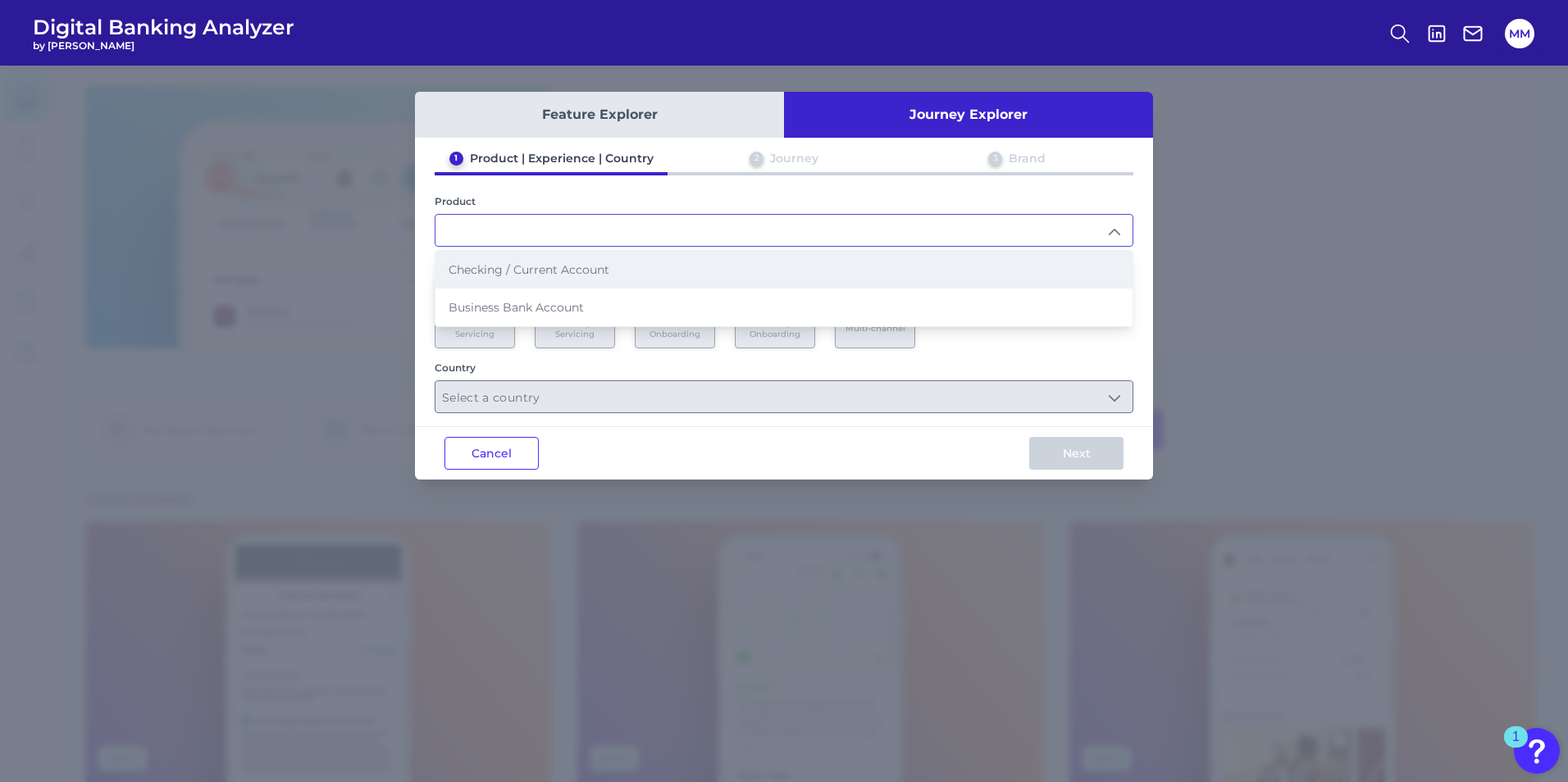
click at [587, 275] on span "Checking / Current Account" at bounding box center [529, 270] width 161 height 15
type input "Checking / Current Account"
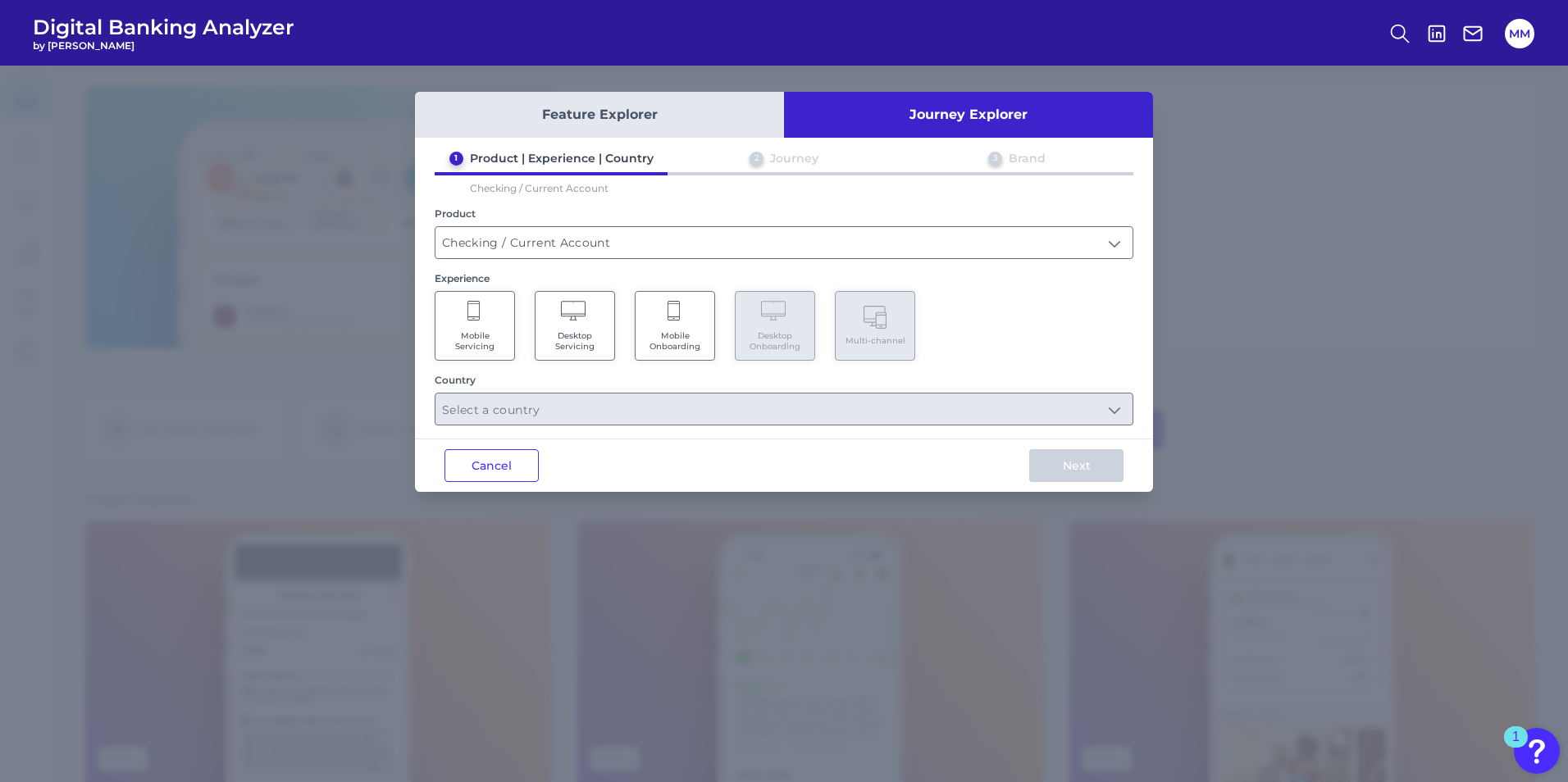
click at [802, 154] on div "Journey" at bounding box center [794, 158] width 49 height 15
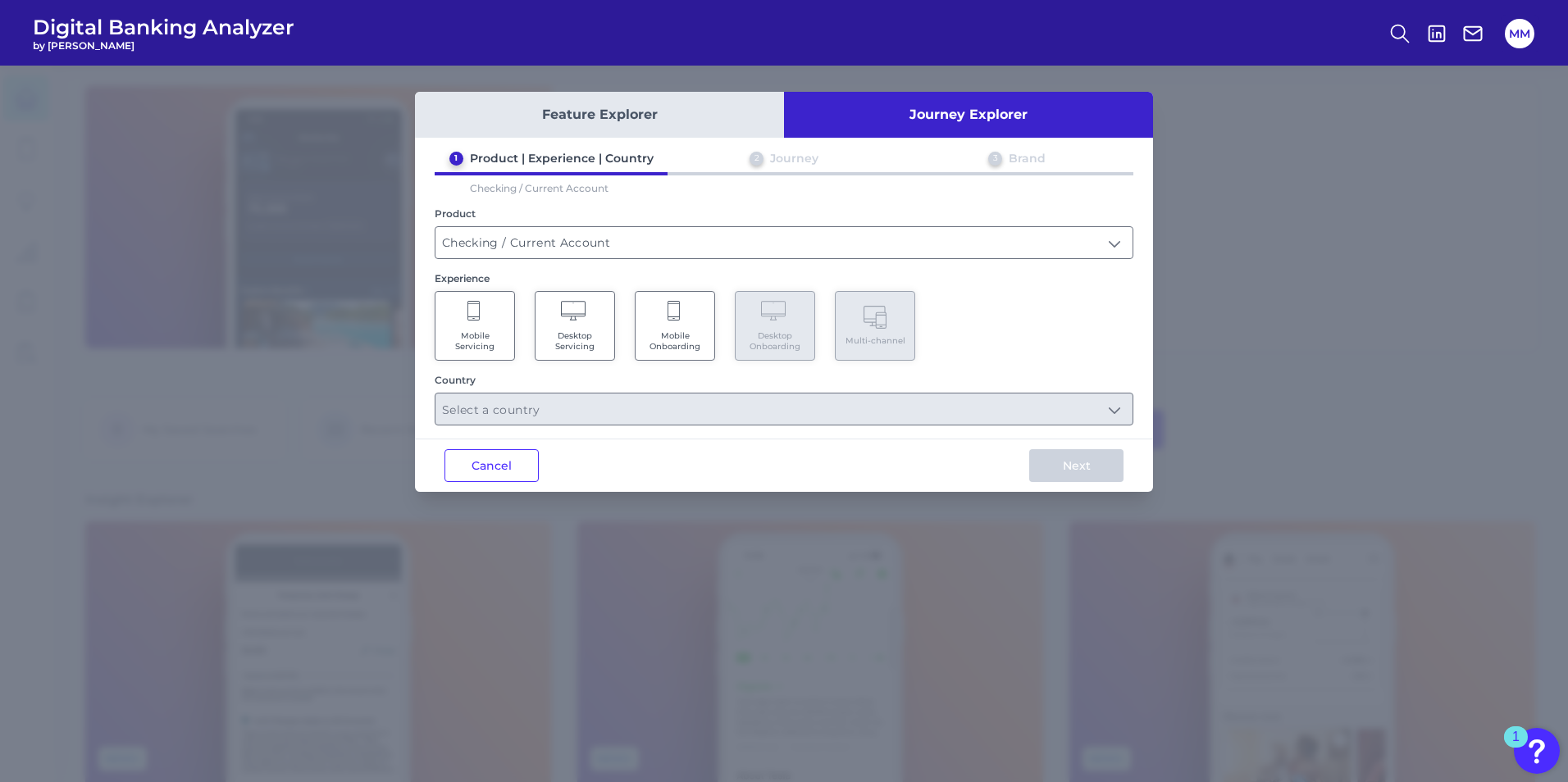
click at [483, 331] on span "Mobile Servicing" at bounding box center [475, 341] width 63 height 21
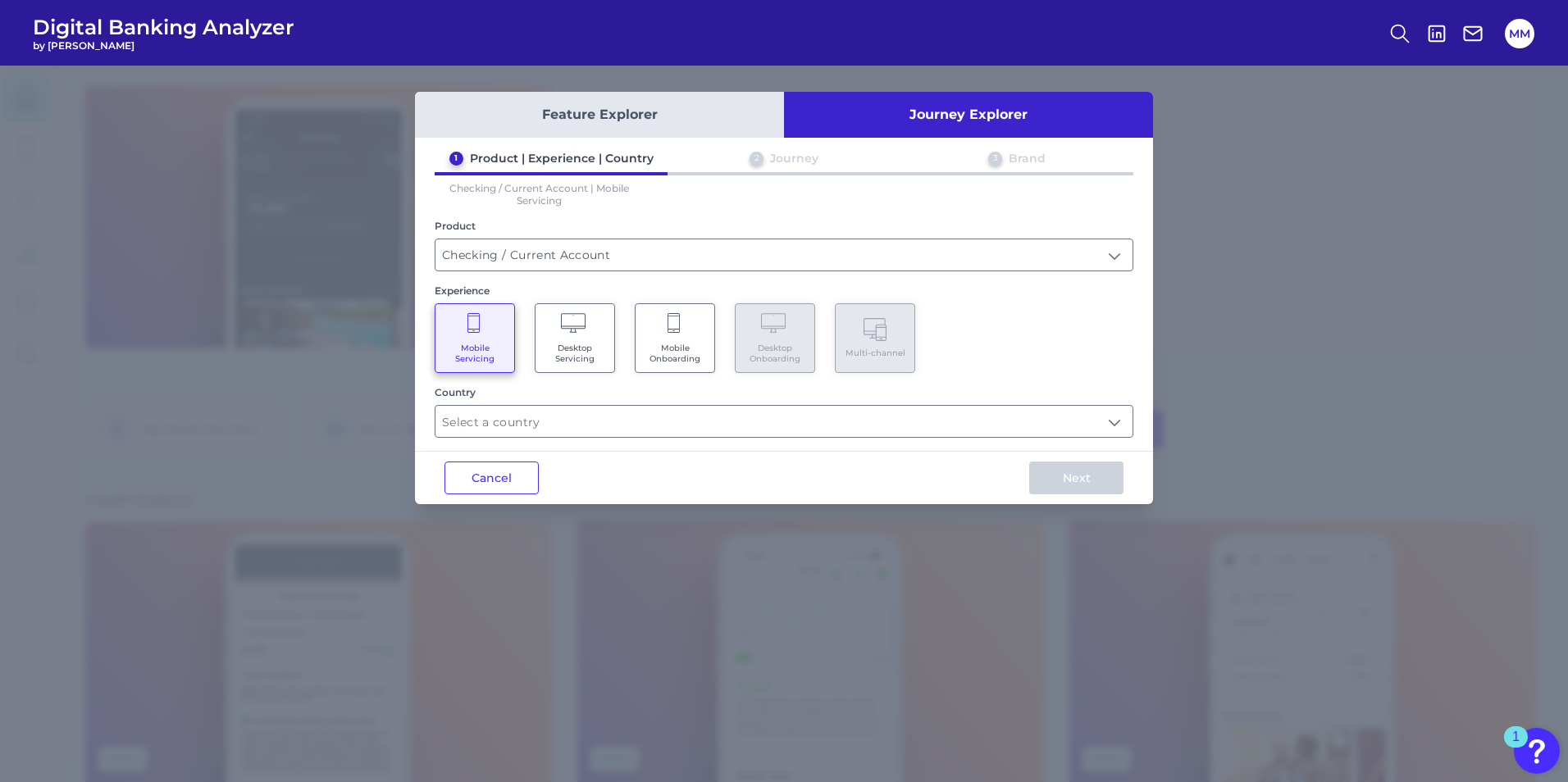
click at [668, 438] on div "Feature Explorer Journey Explorer 1 Product | Experience | Country 2 Journey 3 …" at bounding box center [783, 298] width 738 height 413
click at [674, 425] on input "text" at bounding box center [784, 421] width 697 height 31
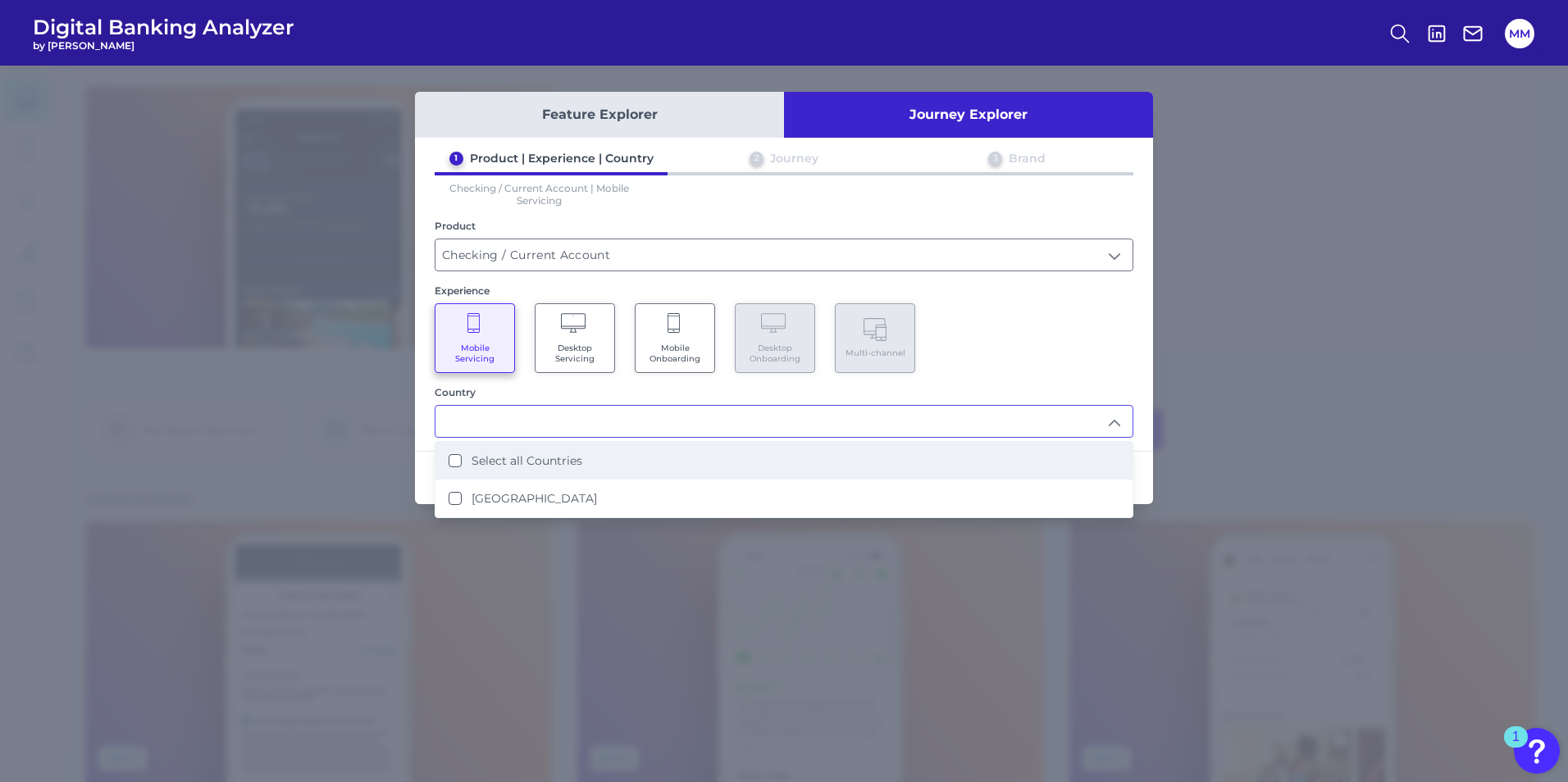
drag, startPoint x: 470, startPoint y: 464, endPoint x: 499, endPoint y: 457, distance: 29.8
click at [471, 464] on div "Select all Countries" at bounding box center [515, 460] width 133 height 15
type input "Select all Countries"
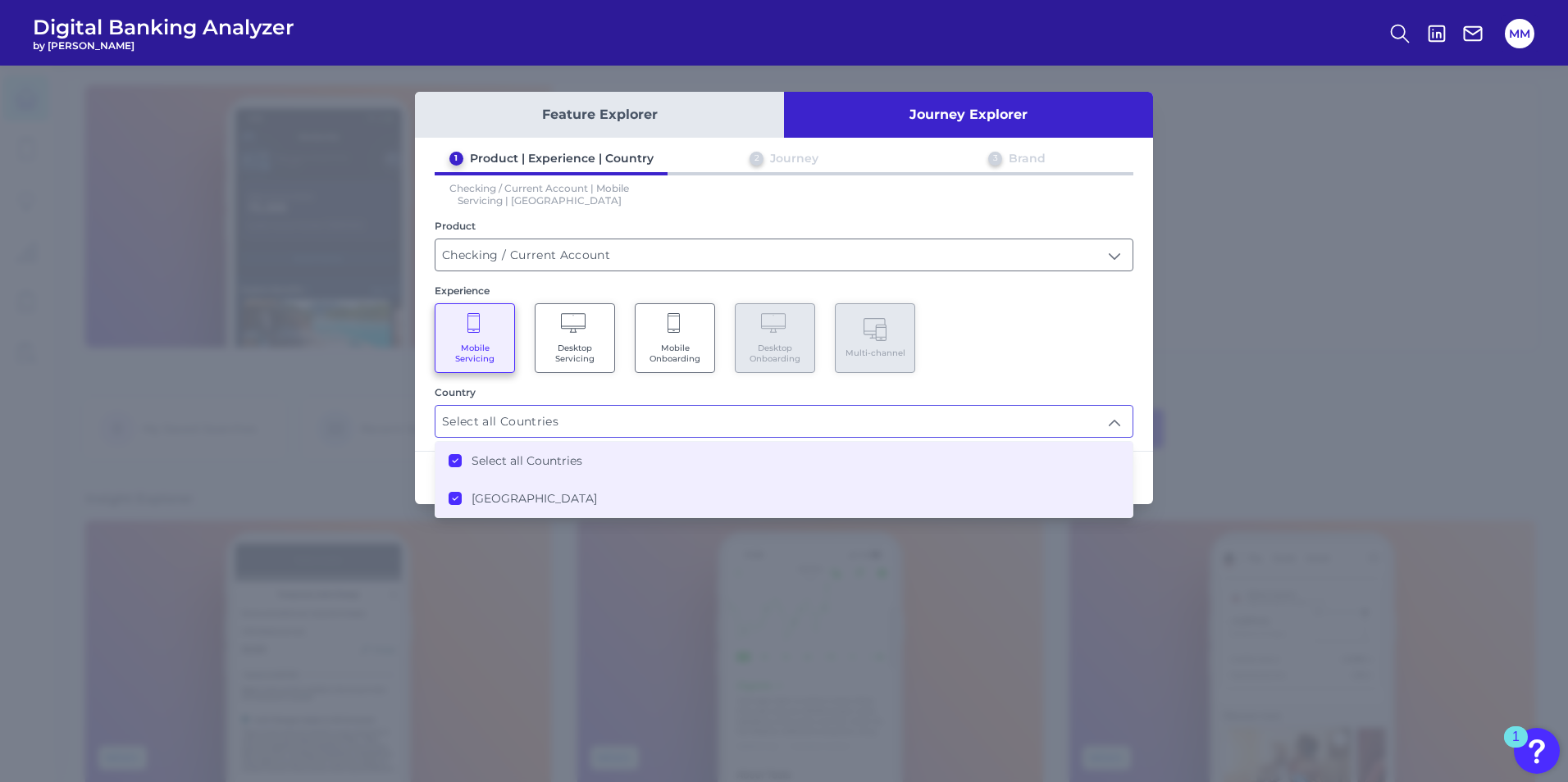
click at [1036, 364] on div "1 Product | Experience | Country 2 Journey 3 Brand Checking / Current Account |…" at bounding box center [783, 294] width 738 height 287
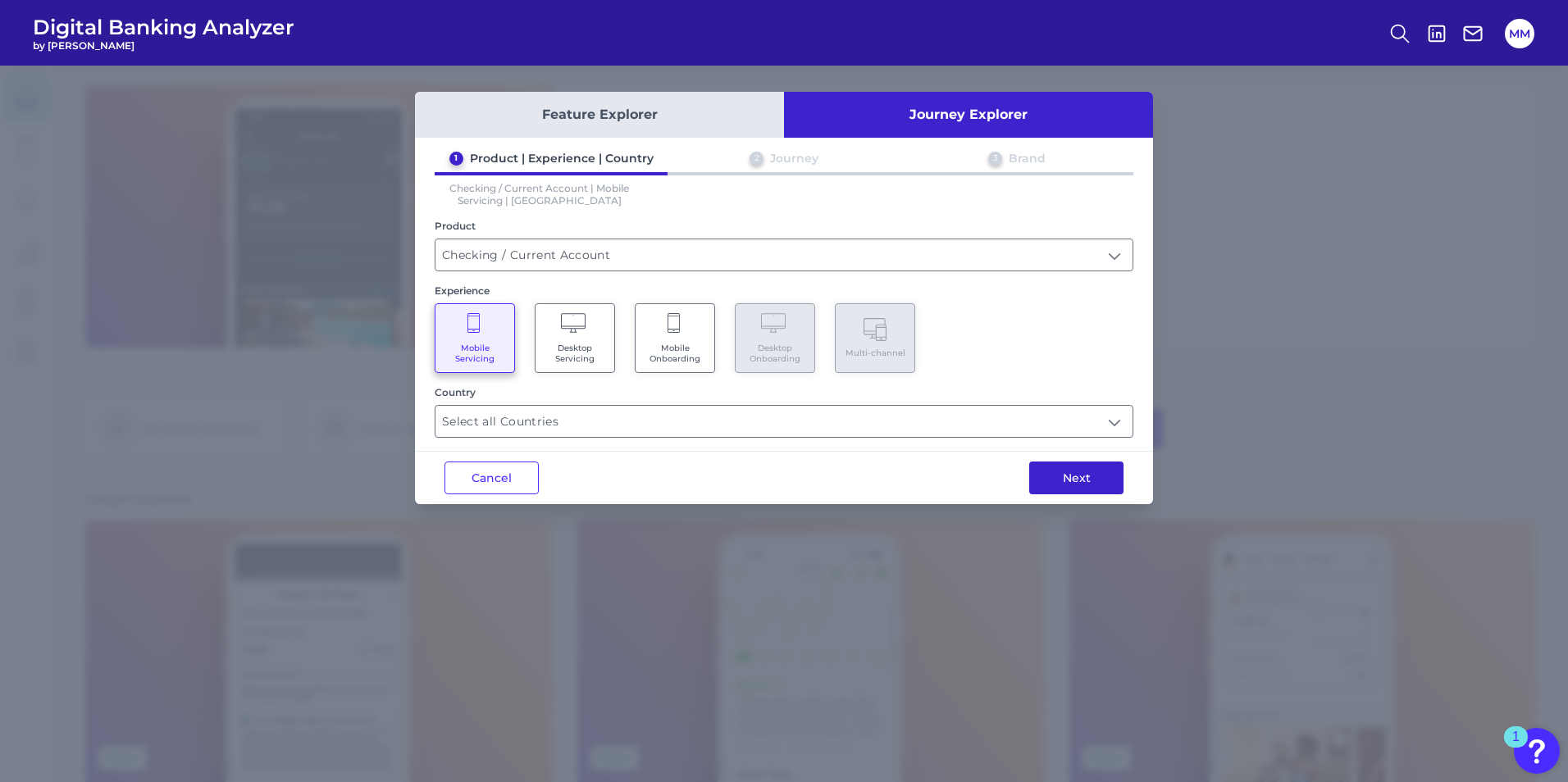
click at [1036, 476] on button "Next" at bounding box center [1076, 477] width 95 height 33
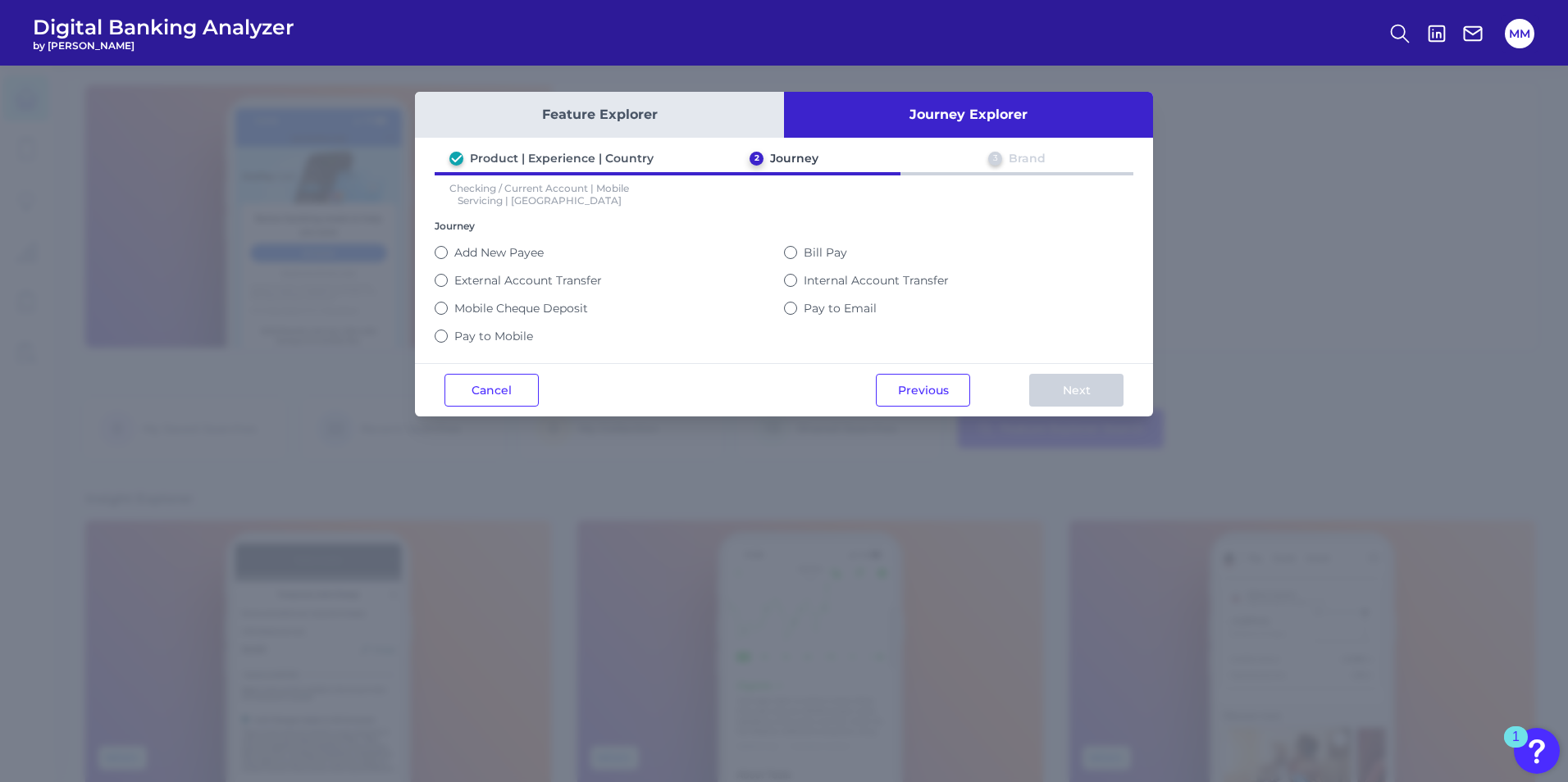
click at [825, 255] on label "Bill Pay" at bounding box center [825, 252] width 43 height 15
click at [797, 255] on button "Bill Pay" at bounding box center [790, 252] width 13 height 13
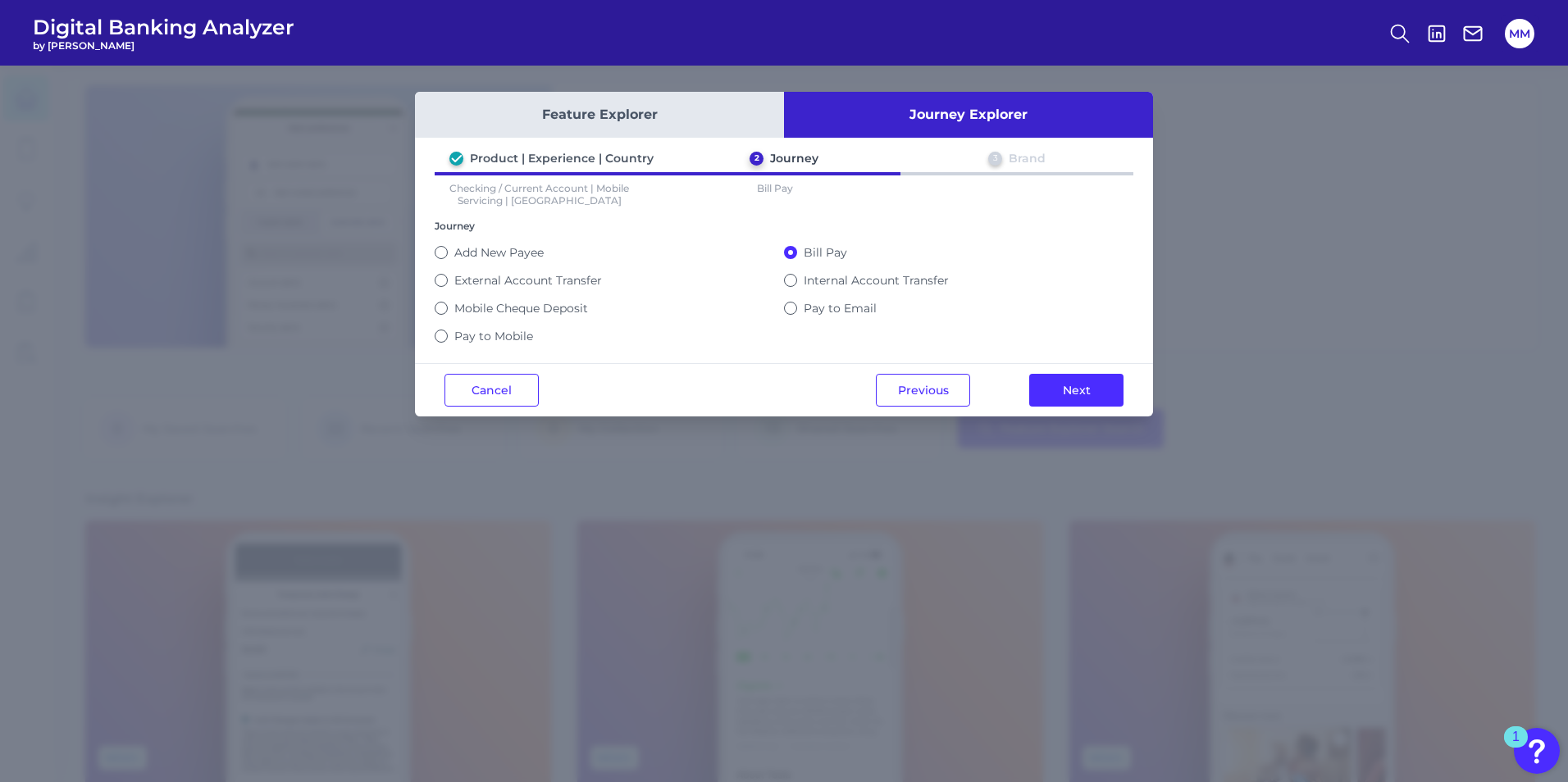
click at [808, 287] on label "Internal Account Transfer" at bounding box center [876, 280] width 145 height 15
click at [797, 287] on button "Internal Account Transfer" at bounding box center [790, 280] width 13 height 13
click at [807, 247] on label "Bill Pay" at bounding box center [825, 252] width 43 height 15
click at [797, 247] on button "Bill Pay" at bounding box center [790, 252] width 13 height 13
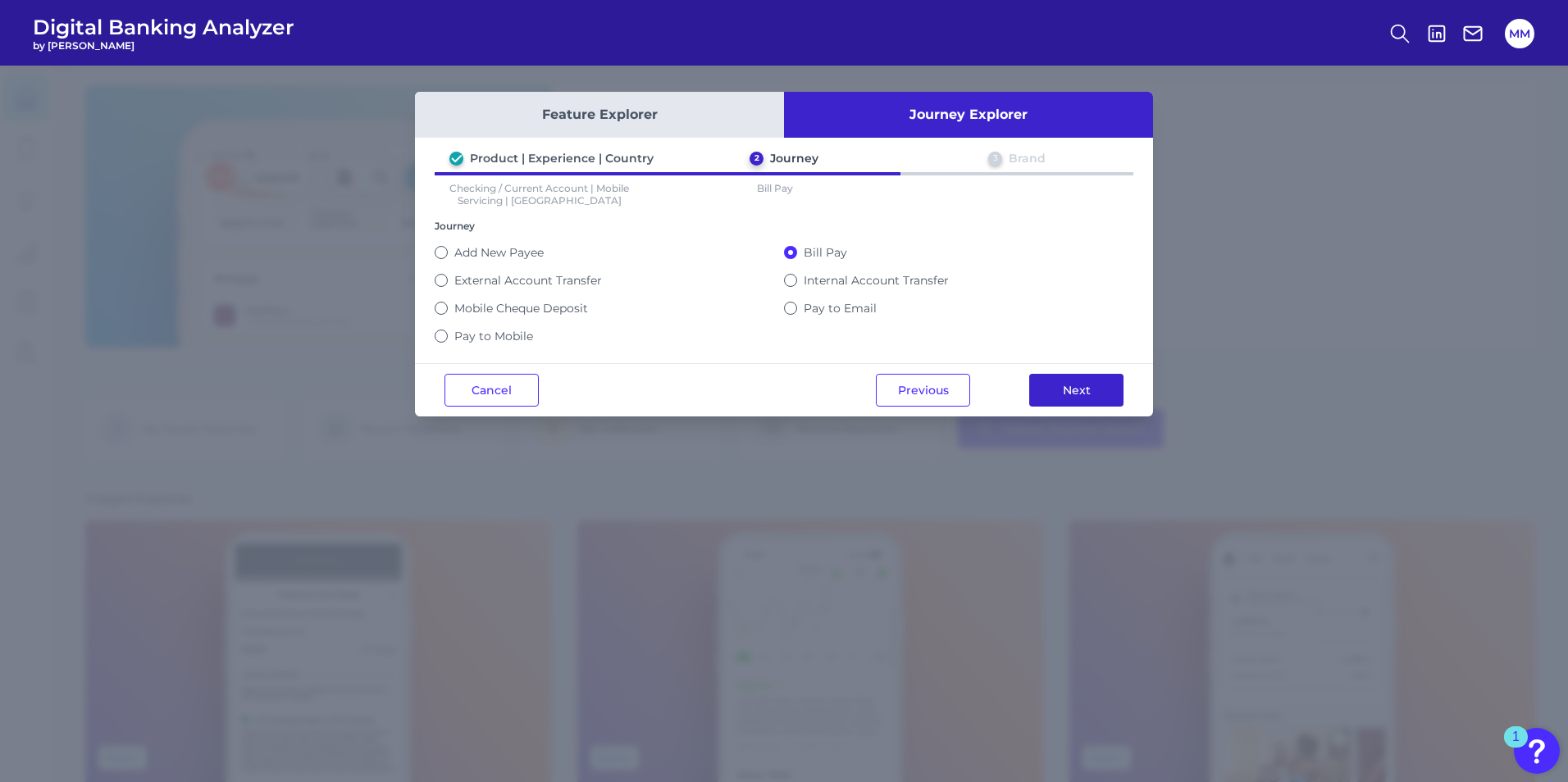
click at [1036, 391] on button "Next" at bounding box center [1076, 390] width 95 height 33
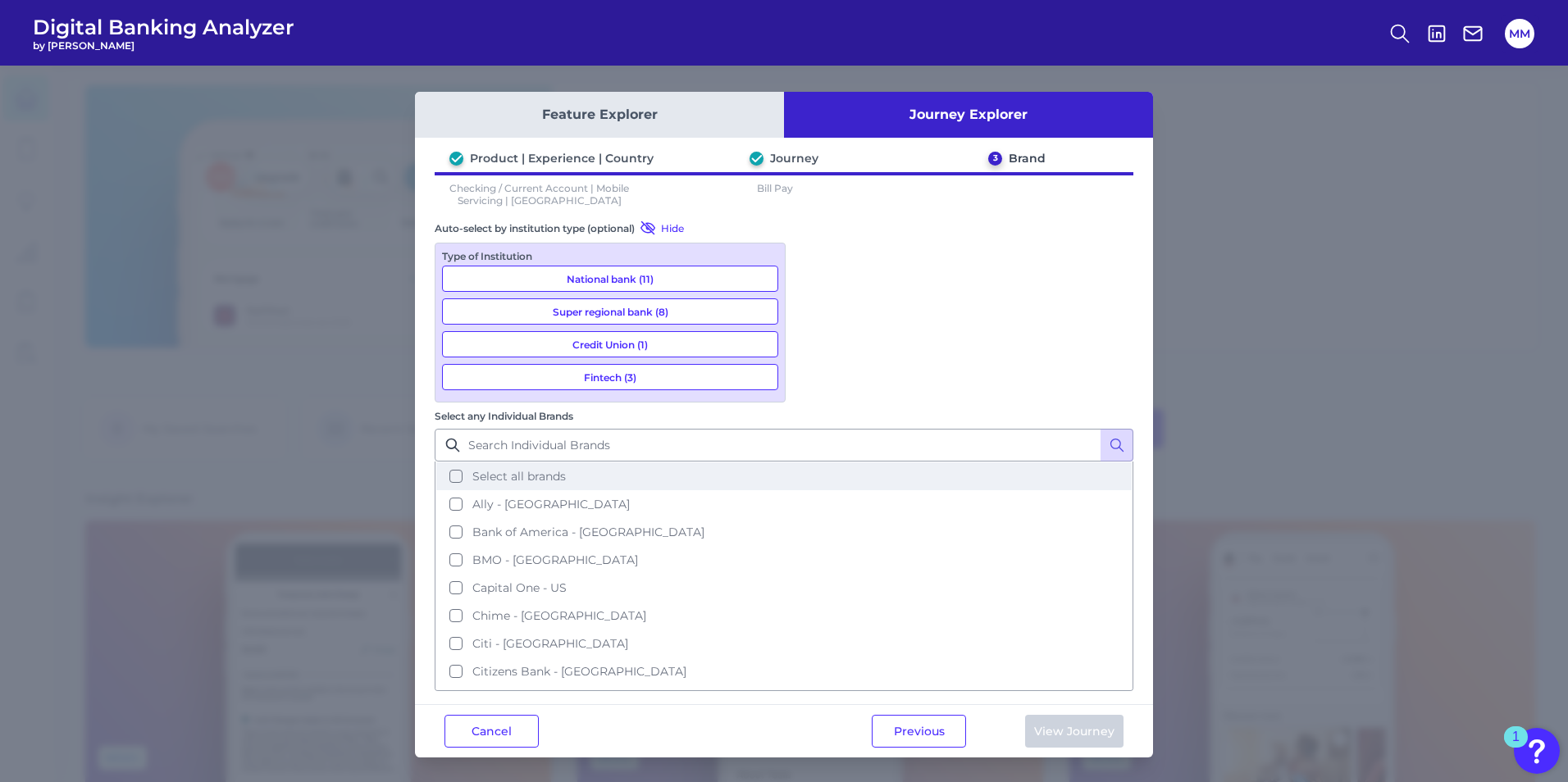
click at [566, 469] on span "Select all brands" at bounding box center [519, 476] width 94 height 15
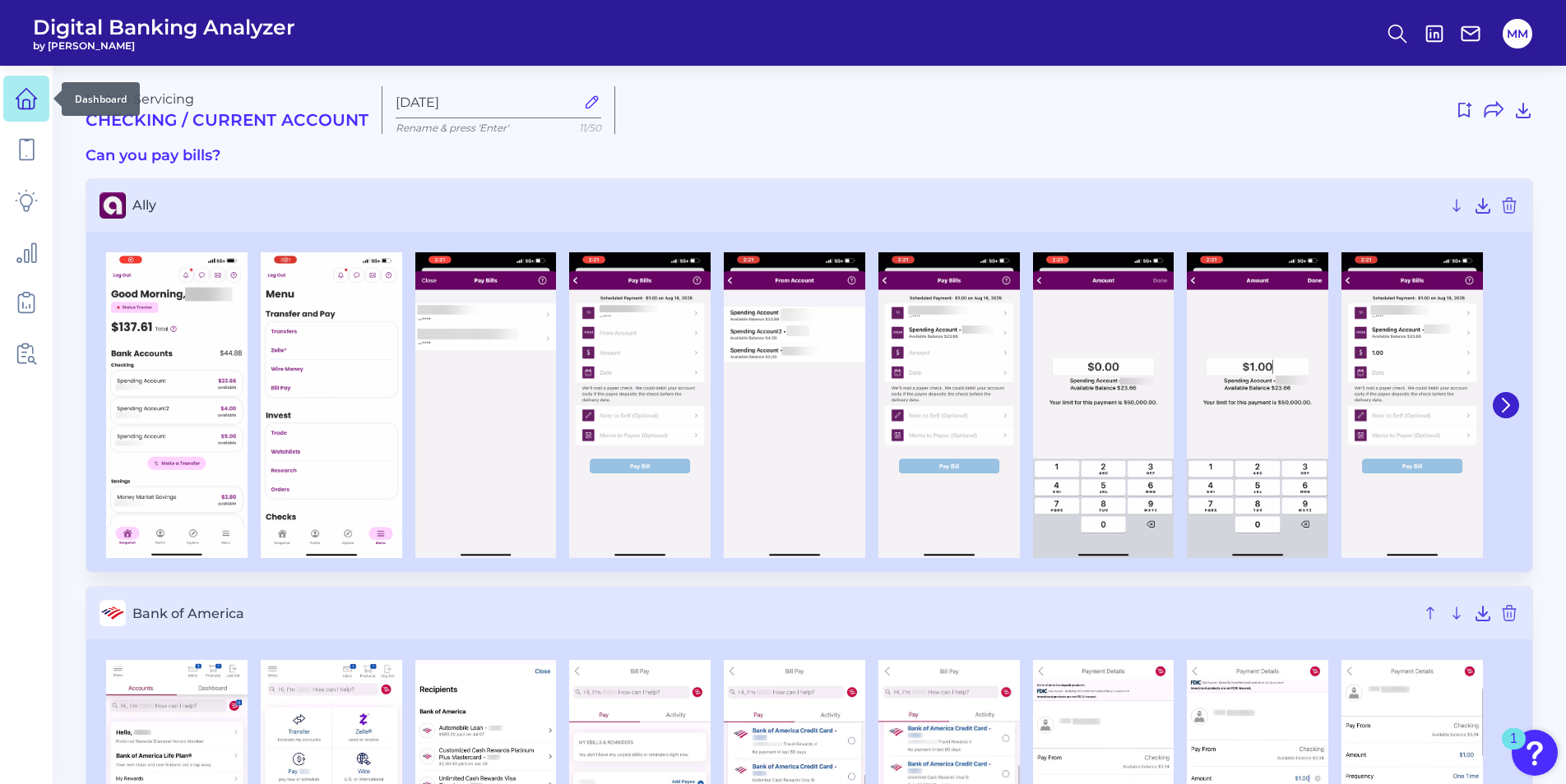
click at [27, 97] on icon at bounding box center [27, 98] width 23 height 23
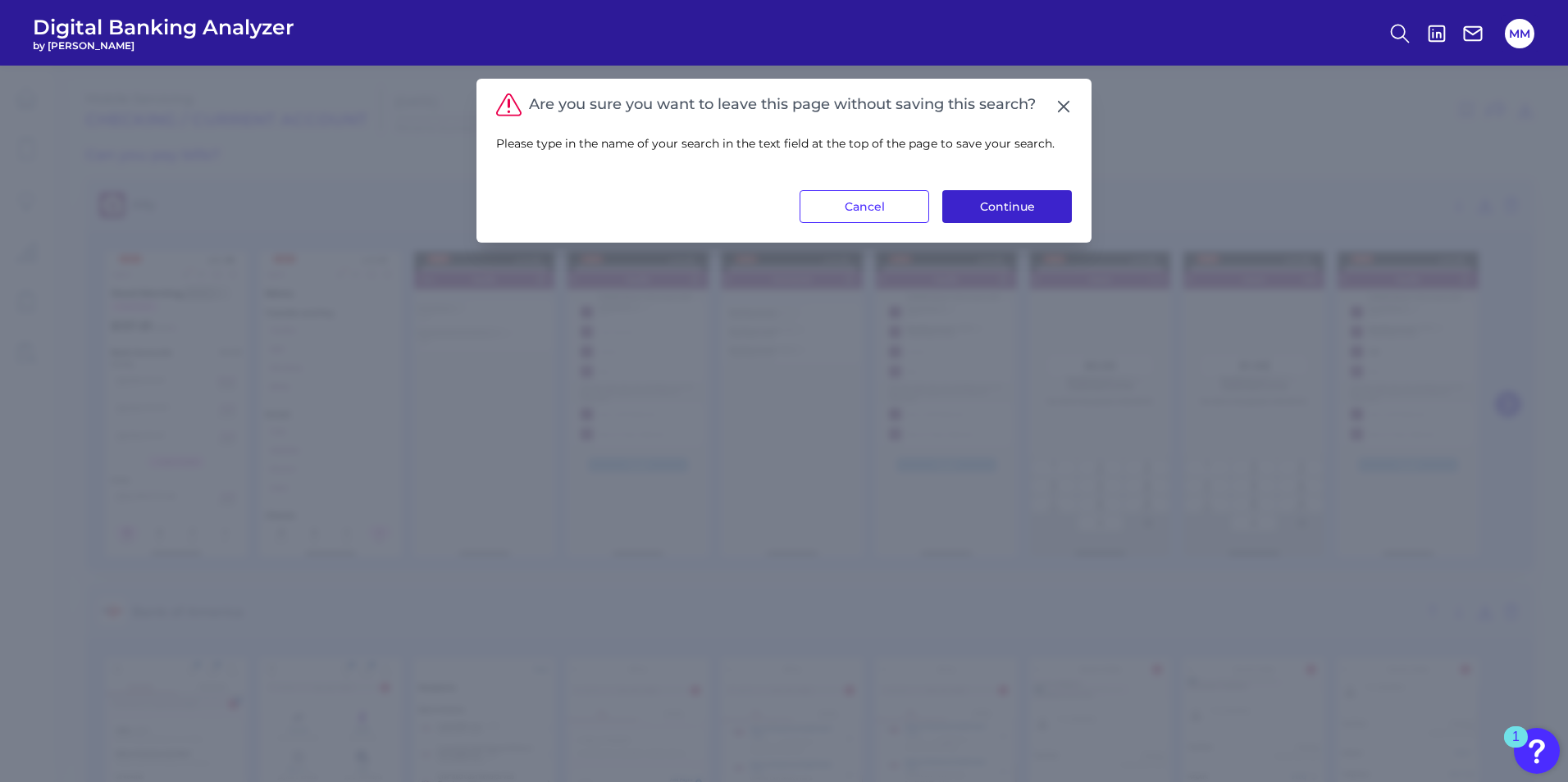
click at [1034, 209] on button "Continue" at bounding box center [1007, 206] width 130 height 33
